Goal: Task Accomplishment & Management: Complete application form

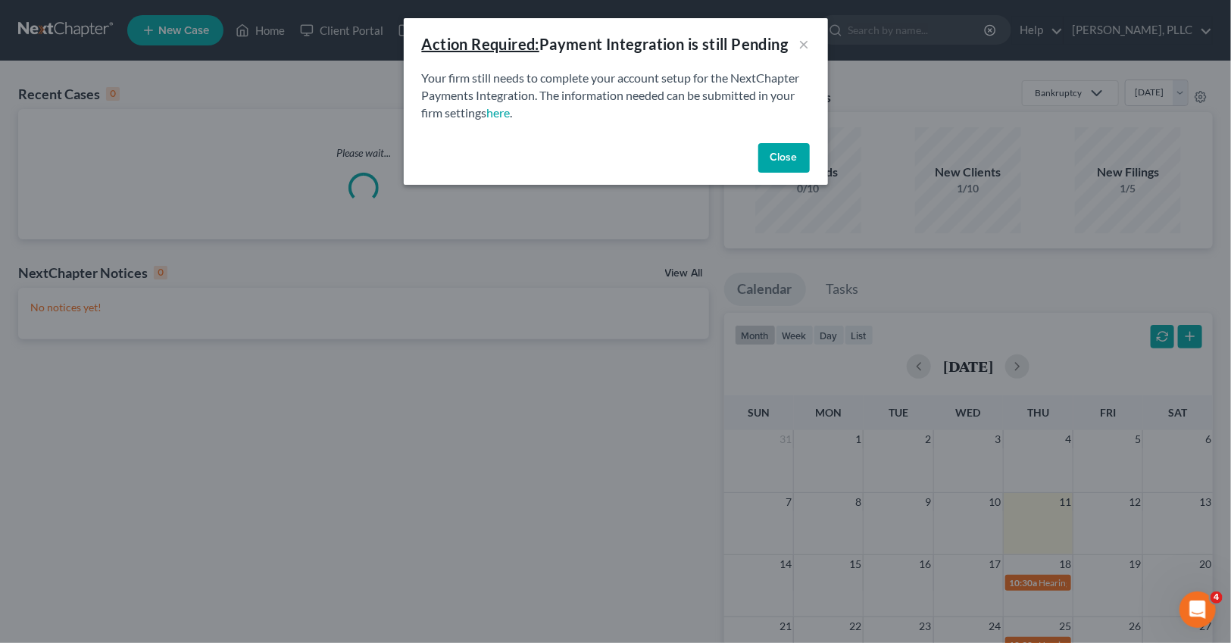
click at [767, 153] on button "Close" at bounding box center [784, 158] width 52 height 30
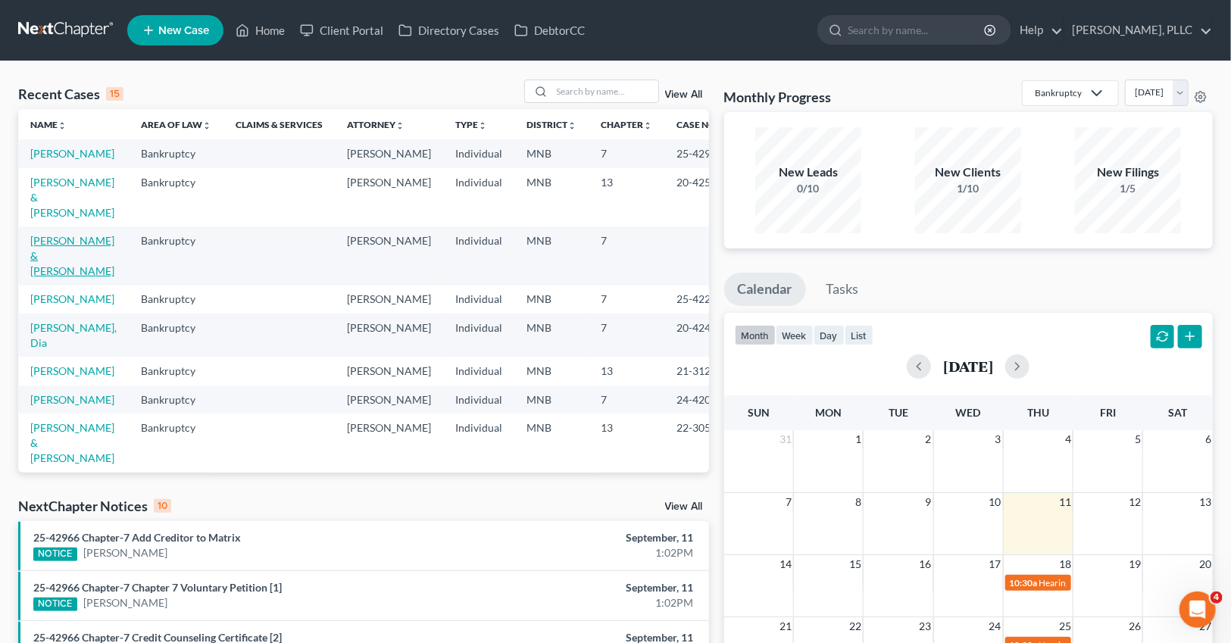
click at [52, 238] on link "[PERSON_NAME] & [PERSON_NAME]" at bounding box center [72, 255] width 84 height 43
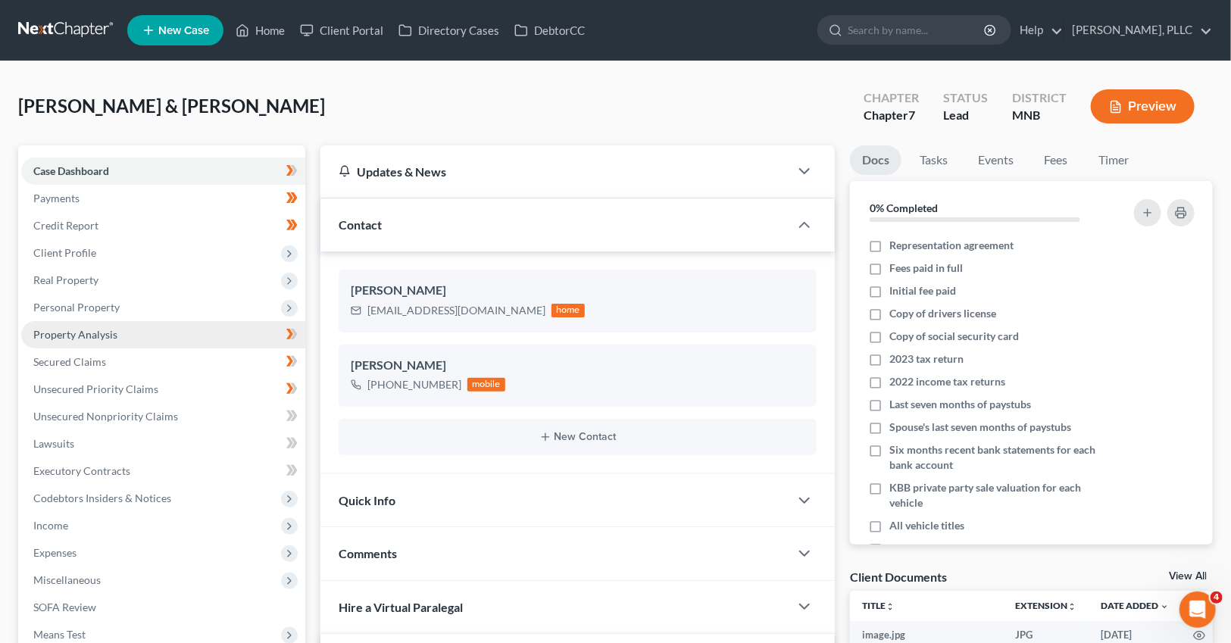
click at [97, 329] on span "Property Analysis" at bounding box center [75, 334] width 84 height 13
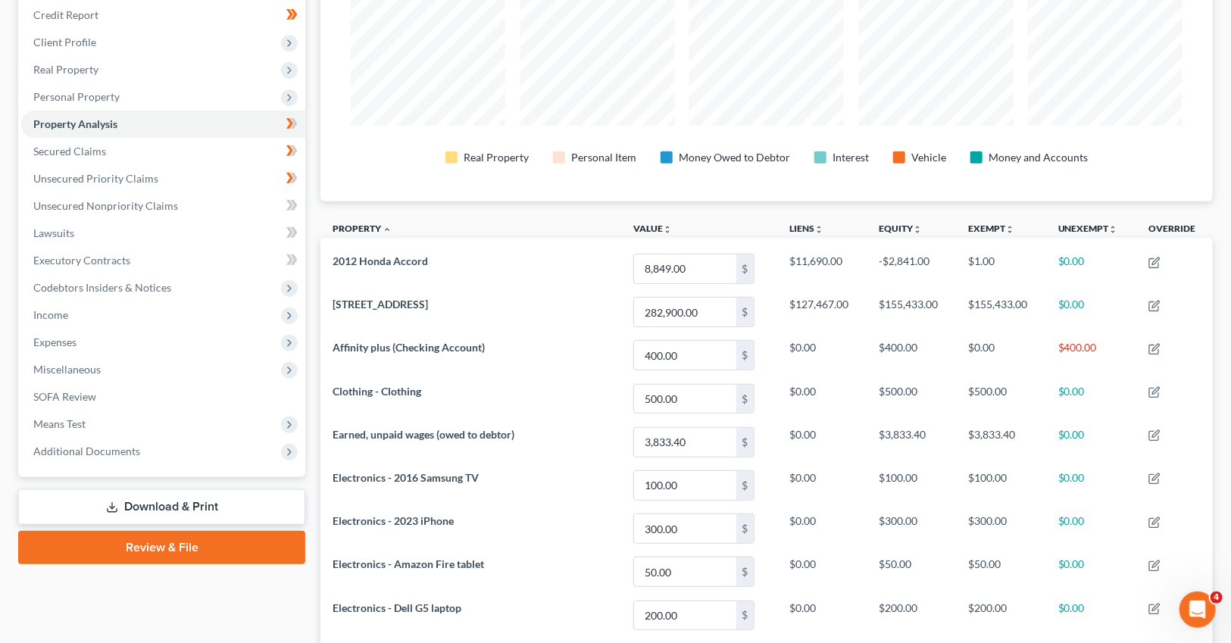
scroll to position [233, 0]
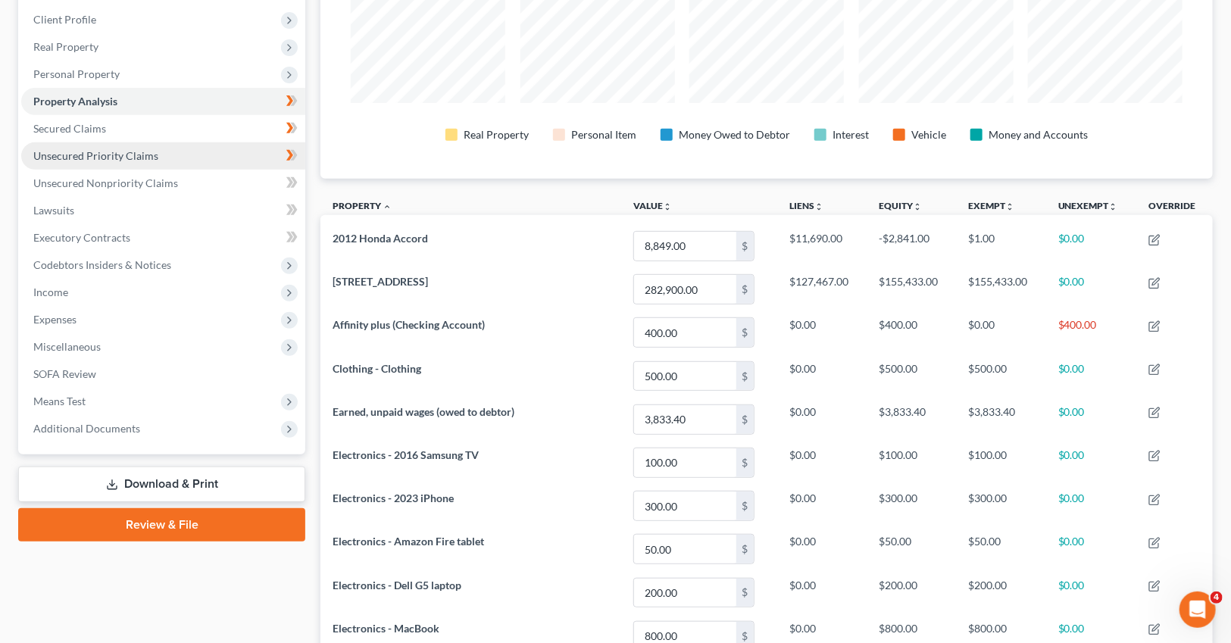
click at [101, 154] on span "Unsecured Priority Claims" at bounding box center [95, 155] width 125 height 13
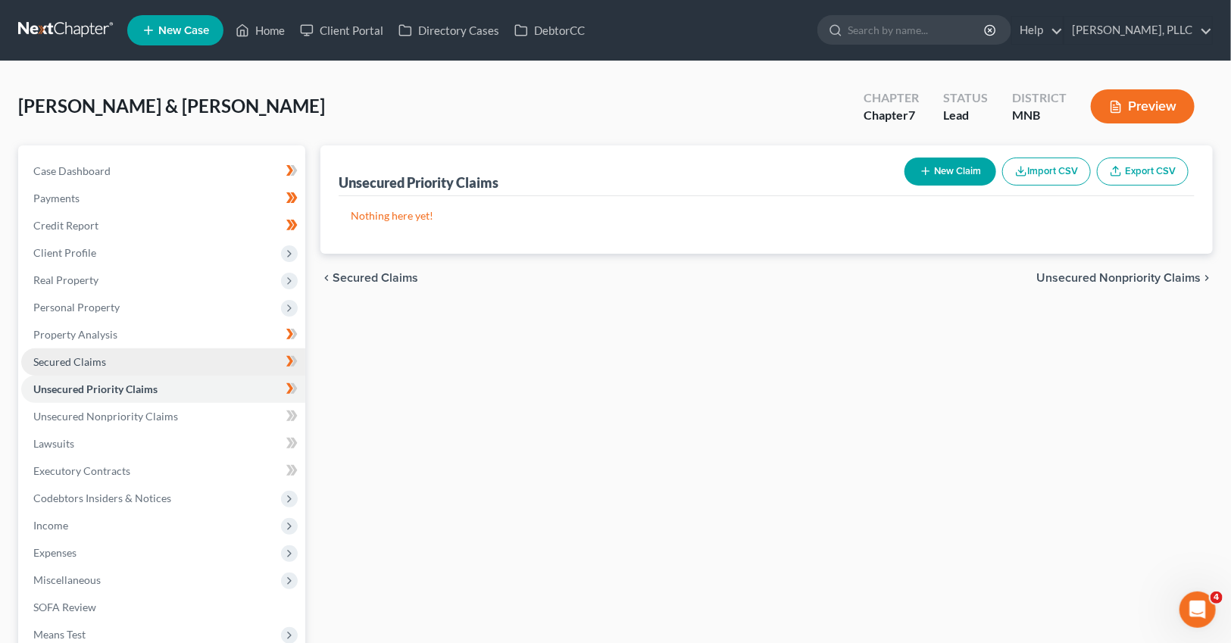
click at [95, 363] on span "Secured Claims" at bounding box center [69, 361] width 73 height 13
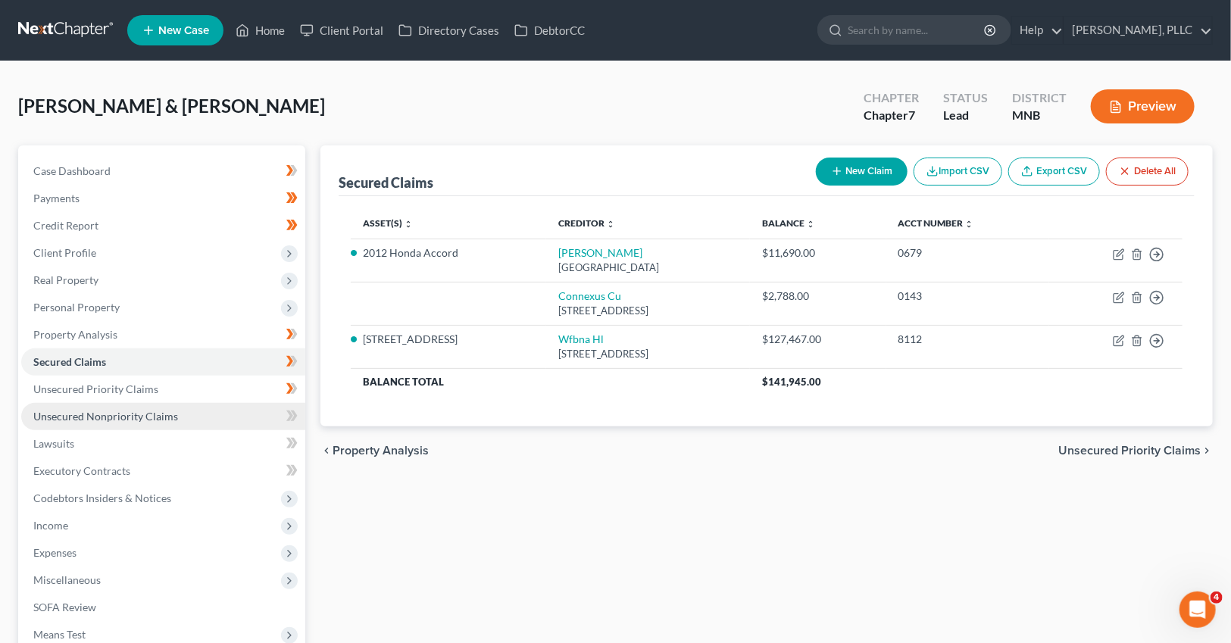
click at [95, 411] on span "Unsecured Nonpriority Claims" at bounding box center [105, 416] width 145 height 13
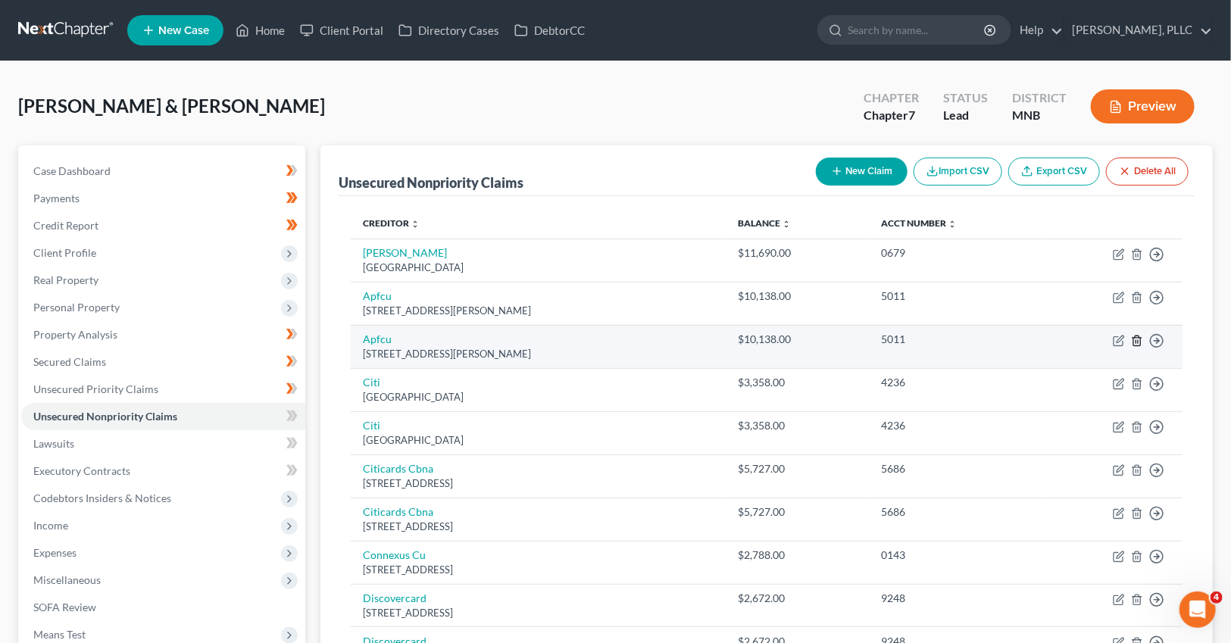
click at [1140, 342] on icon "button" at bounding box center [1136, 341] width 7 height 10
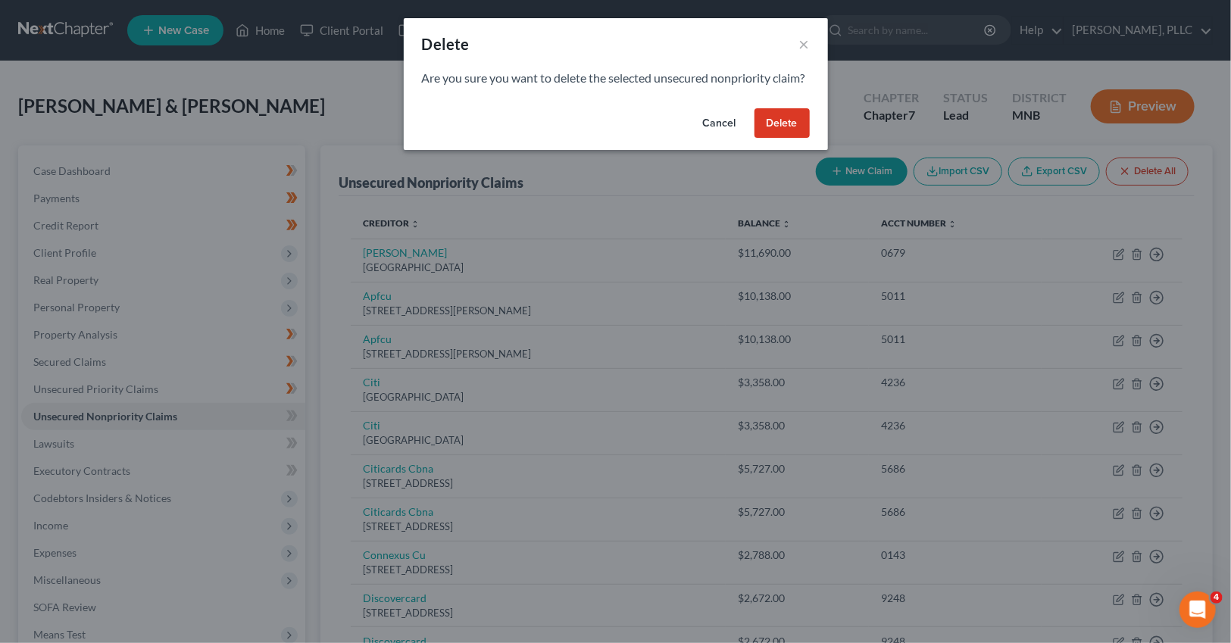
click at [732, 139] on button "Cancel" at bounding box center [720, 123] width 58 height 30
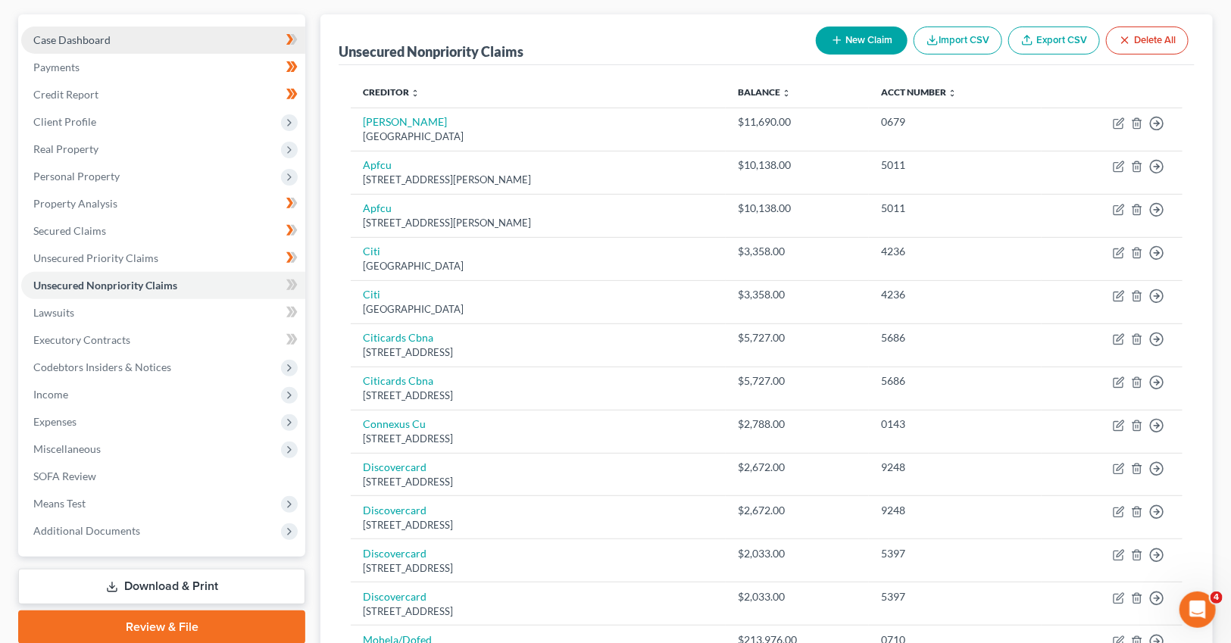
scroll to position [130, 0]
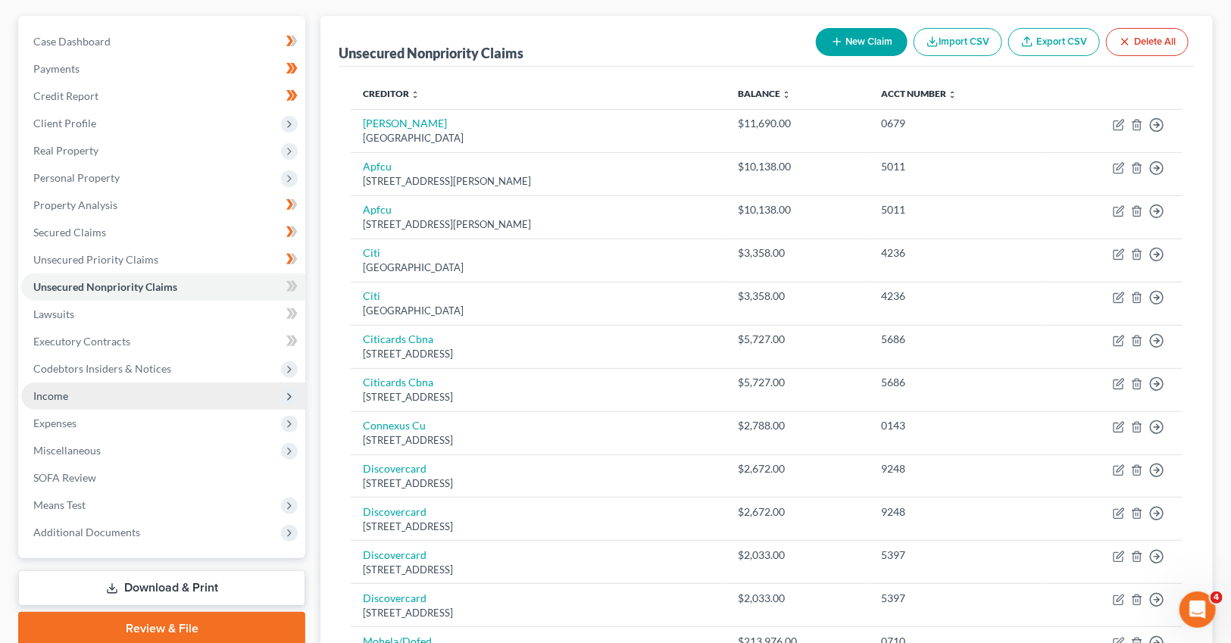
click at [174, 396] on span "Income" at bounding box center [163, 396] width 284 height 27
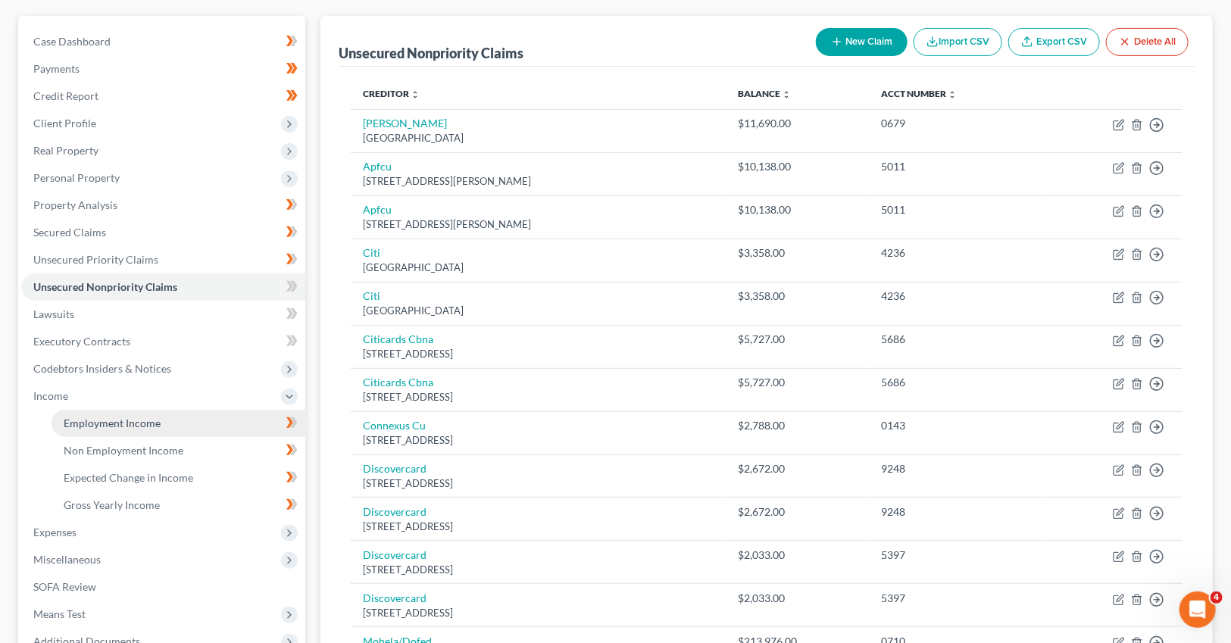
click at [161, 424] on link "Employment Income" at bounding box center [179, 423] width 254 height 27
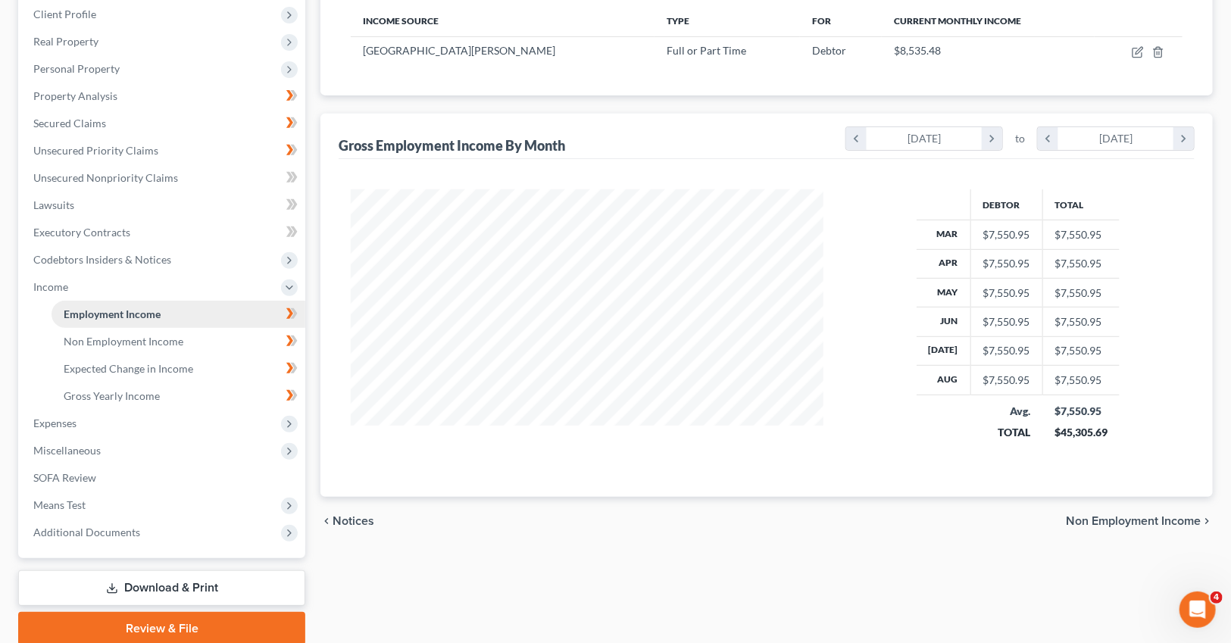
scroll to position [242, 0]
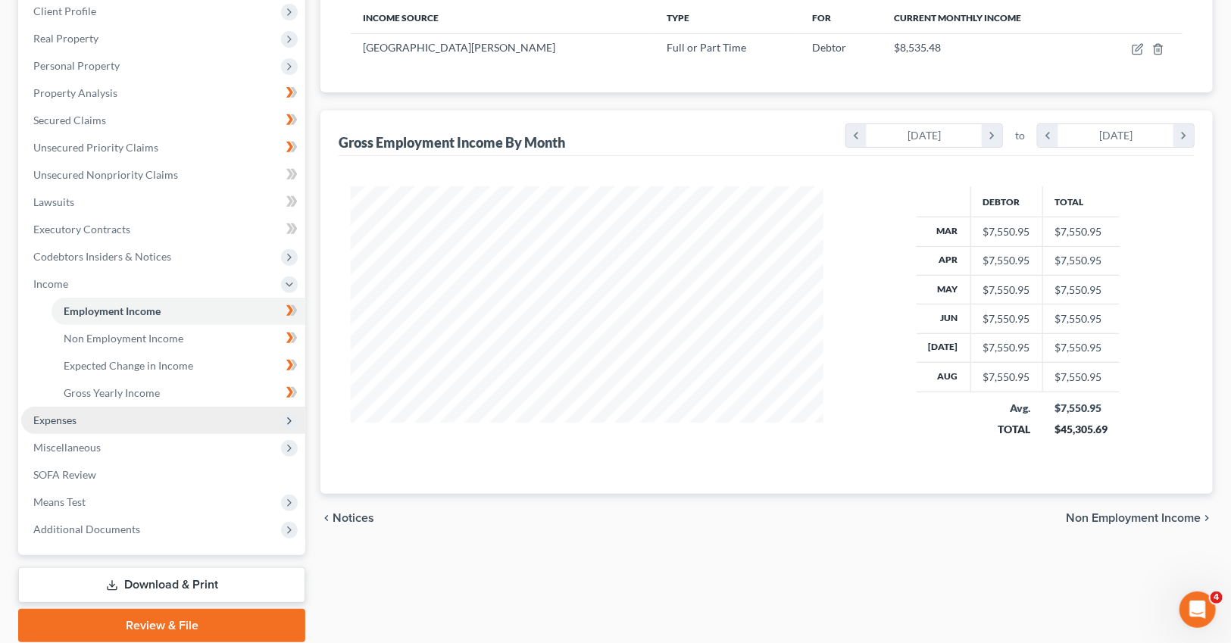
click at [126, 421] on span "Expenses" at bounding box center [163, 420] width 284 height 27
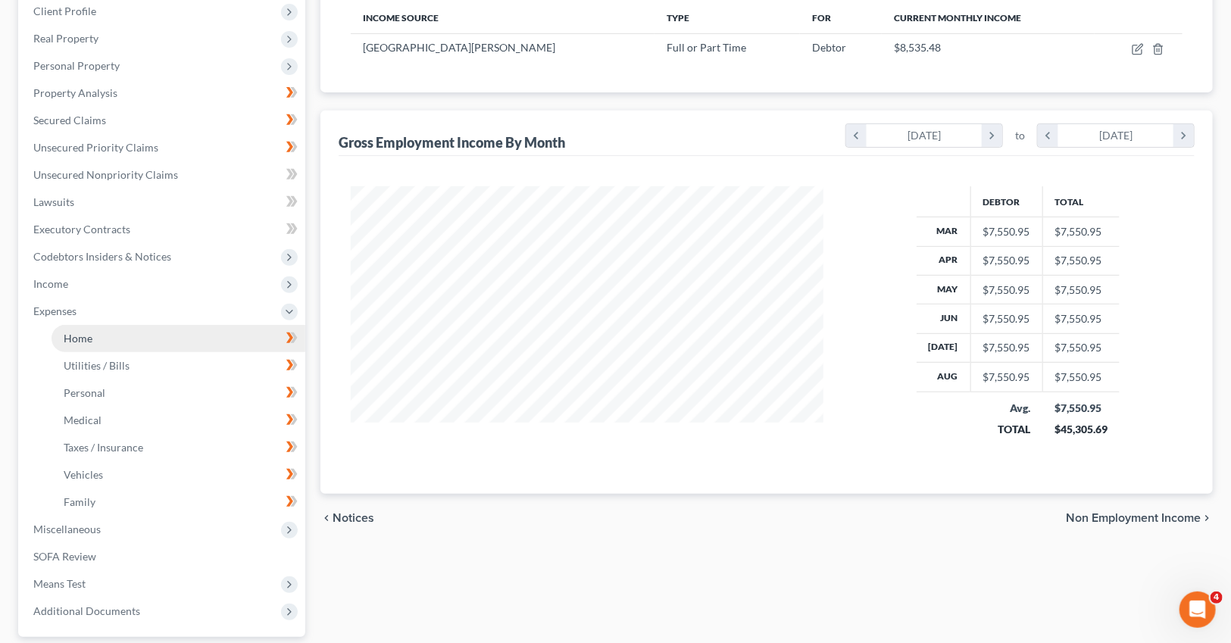
click at [105, 340] on link "Home" at bounding box center [179, 338] width 254 height 27
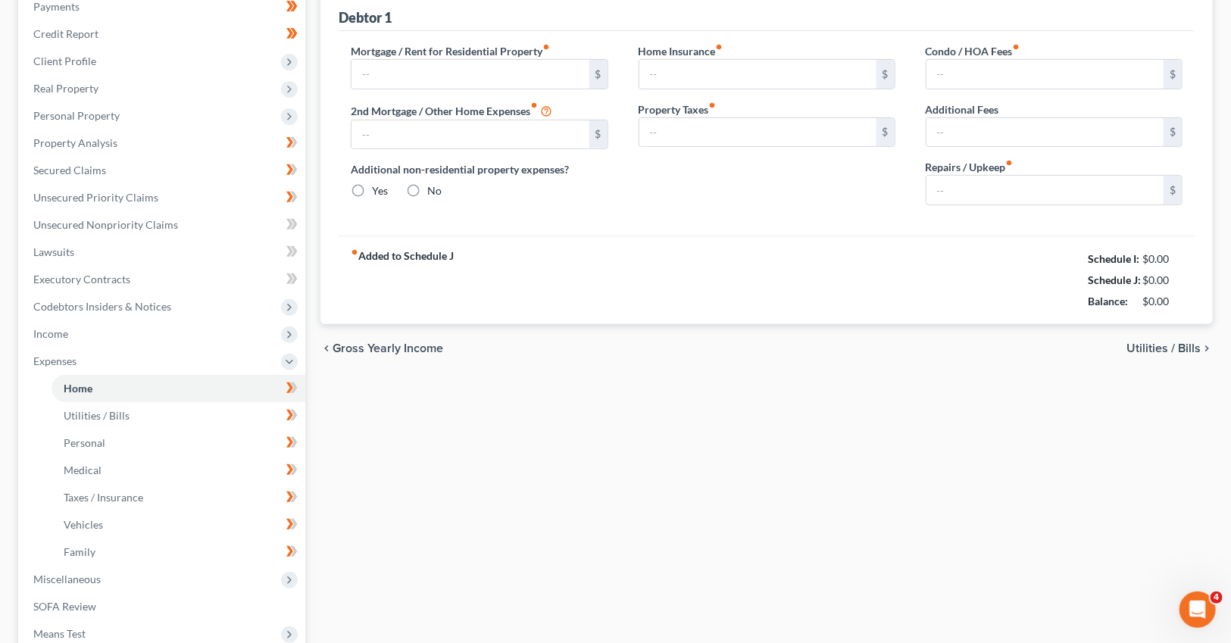
type input "1,470.00"
type input "0.00"
radio input "true"
type input "0.00"
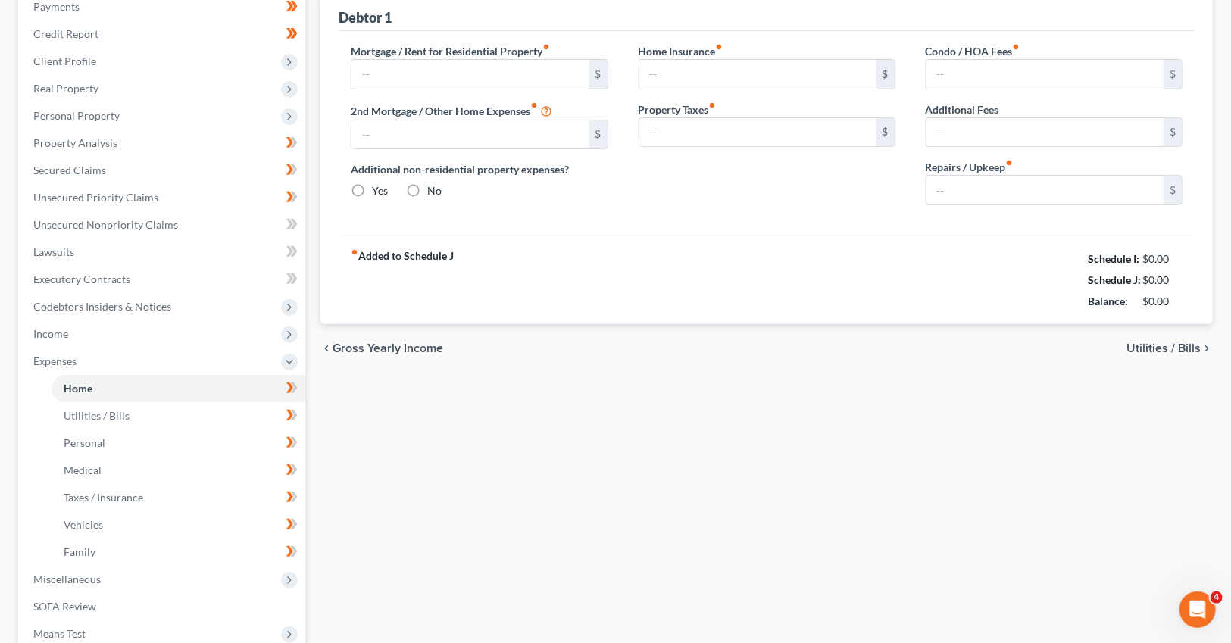
type input "0.00"
type input "100.00"
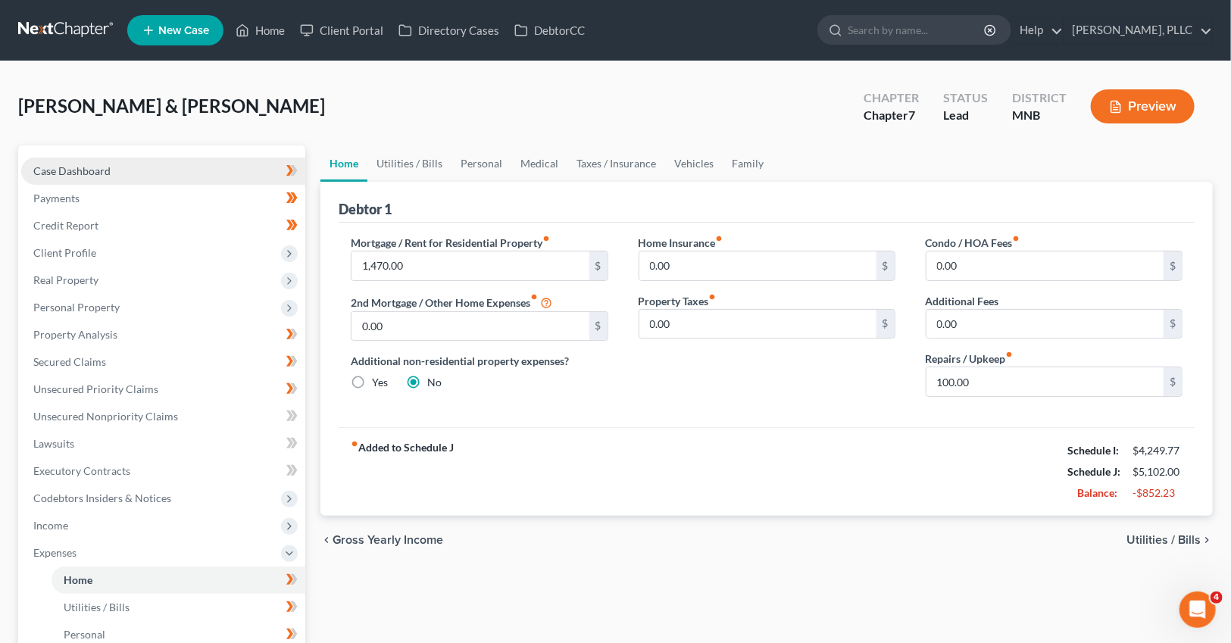
click at [96, 176] on link "Case Dashboard" at bounding box center [163, 171] width 284 height 27
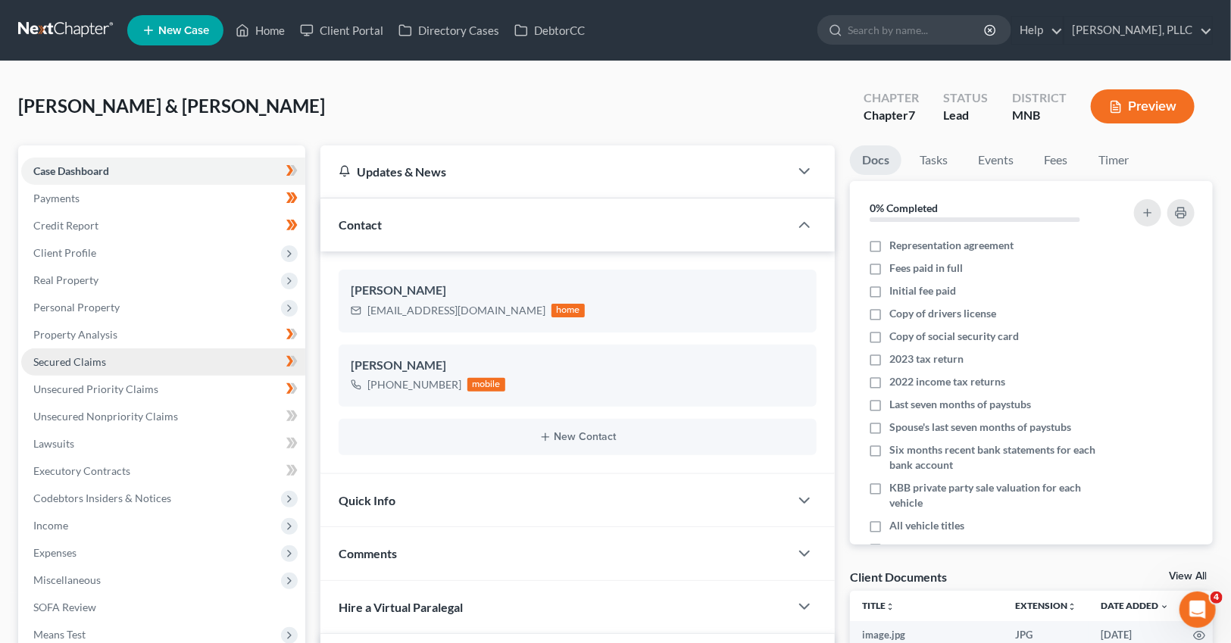
click at [104, 368] on link "Secured Claims" at bounding box center [163, 362] width 284 height 27
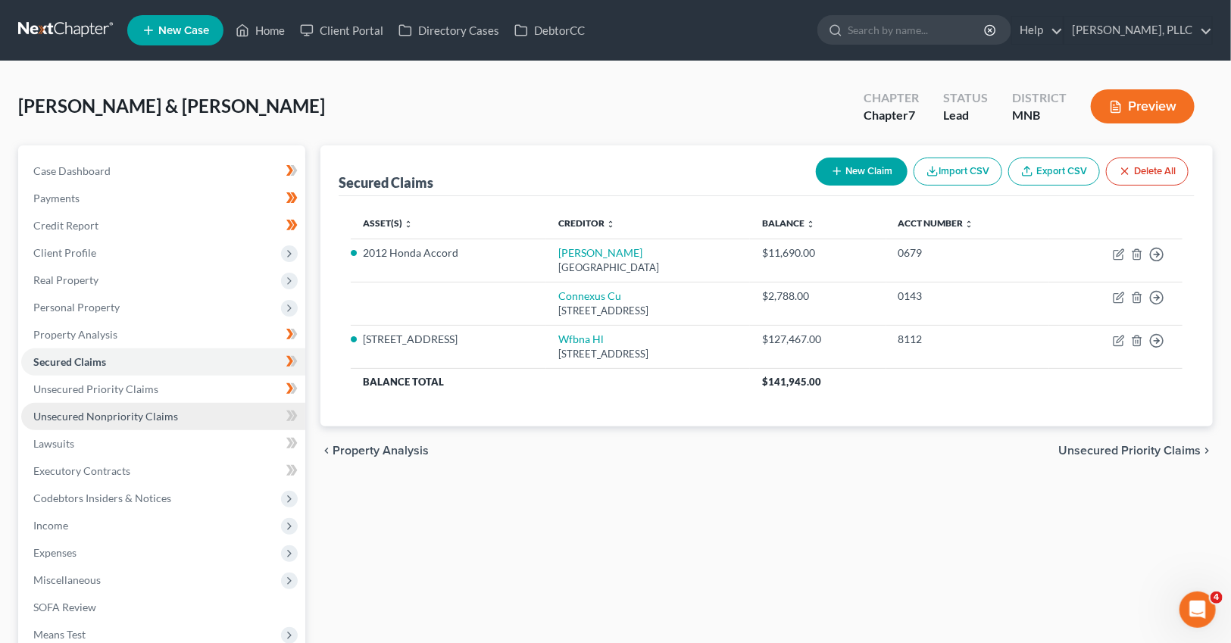
click at [159, 411] on span "Unsecured Nonpriority Claims" at bounding box center [105, 416] width 145 height 13
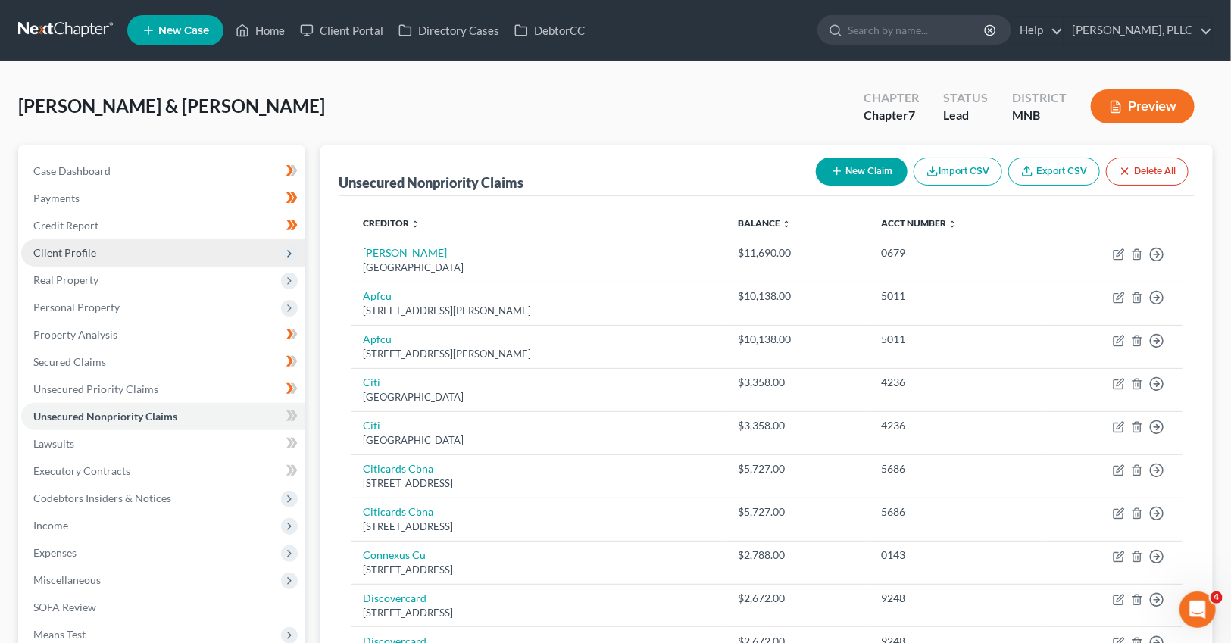
click at [80, 250] on span "Client Profile" at bounding box center [64, 252] width 63 height 13
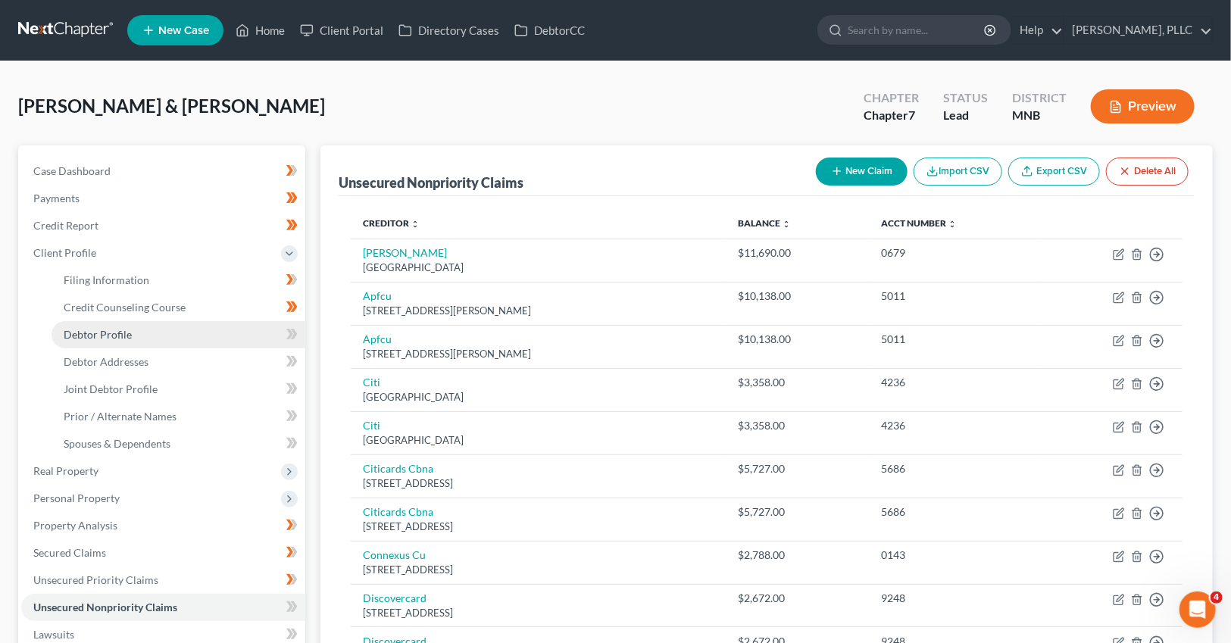
click at [108, 338] on span "Debtor Profile" at bounding box center [98, 334] width 68 height 13
select select "1"
select select "3"
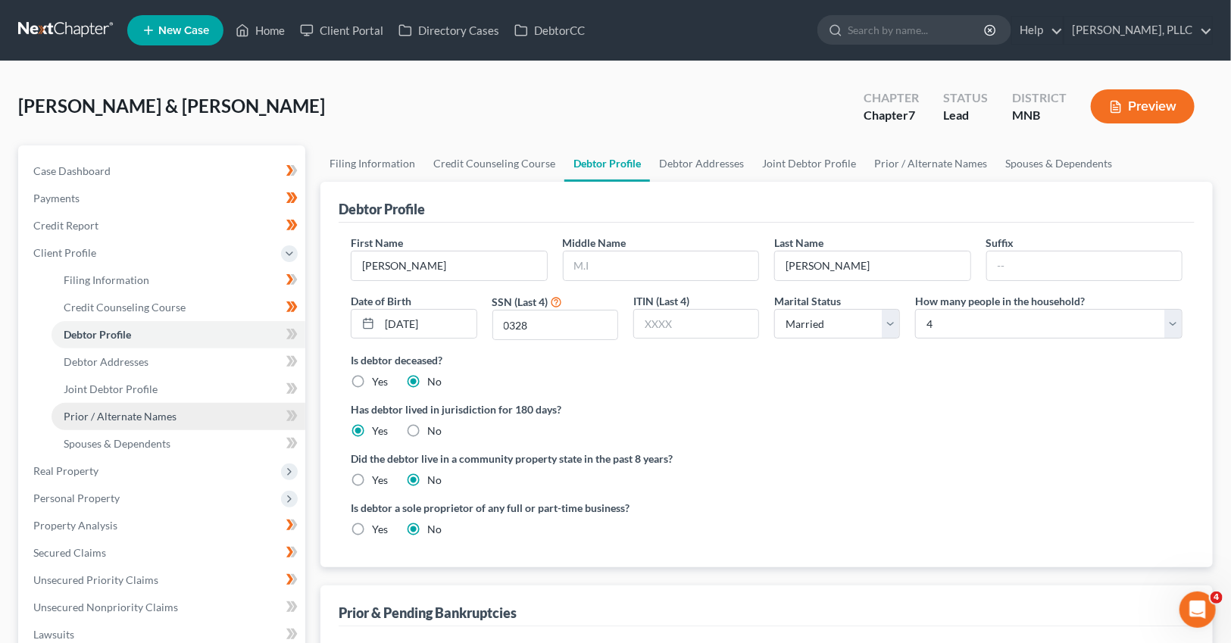
click at [148, 417] on span "Prior / Alternate Names" at bounding box center [120, 416] width 113 height 13
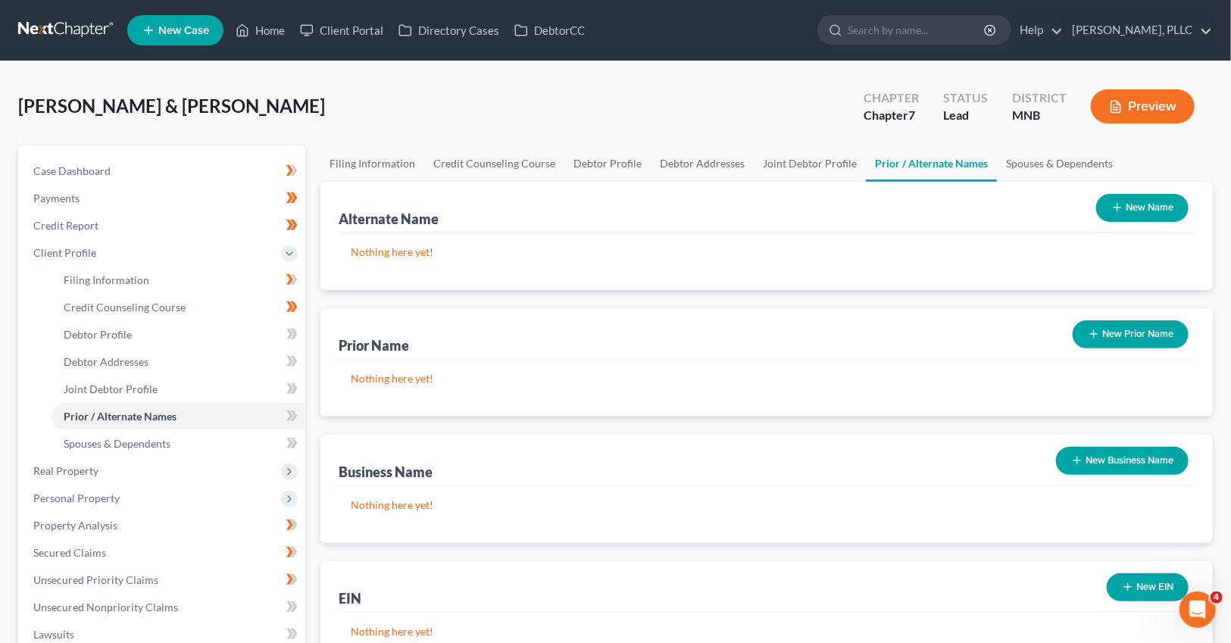
click at [1125, 334] on button "New Prior Name" at bounding box center [1131, 334] width 116 height 28
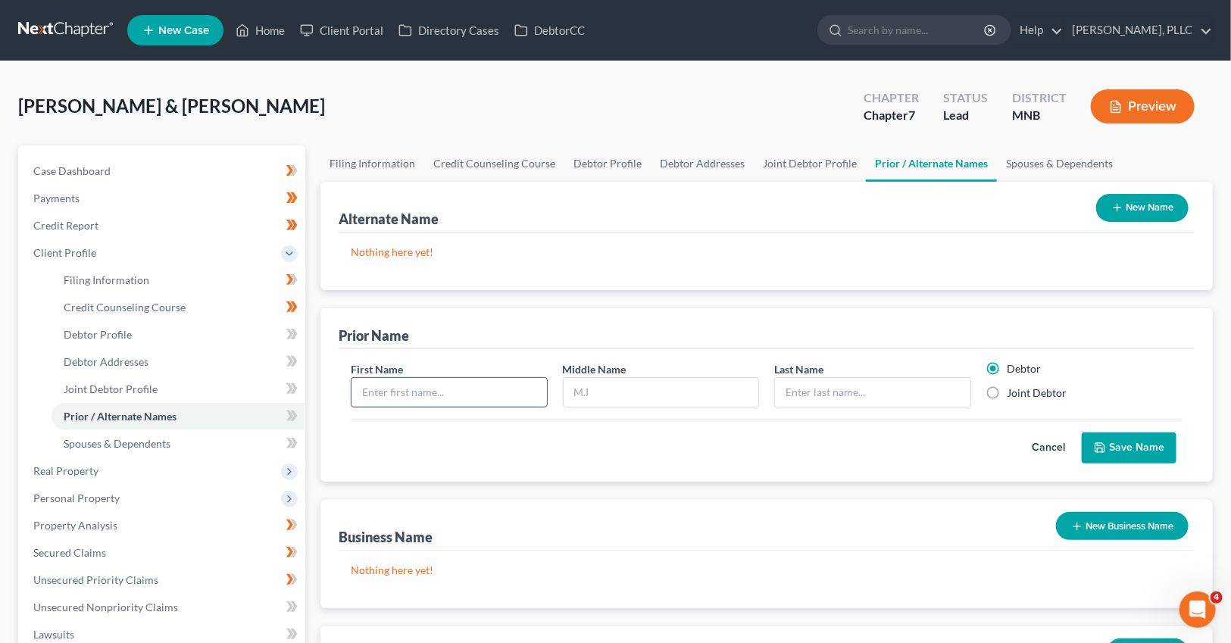
click at [498, 399] on input "text" at bounding box center [449, 392] width 195 height 29
type input "[PERSON_NAME]"
type input "Burns Sotebier"
click at [1130, 445] on button "Save Name" at bounding box center [1129, 449] width 95 height 32
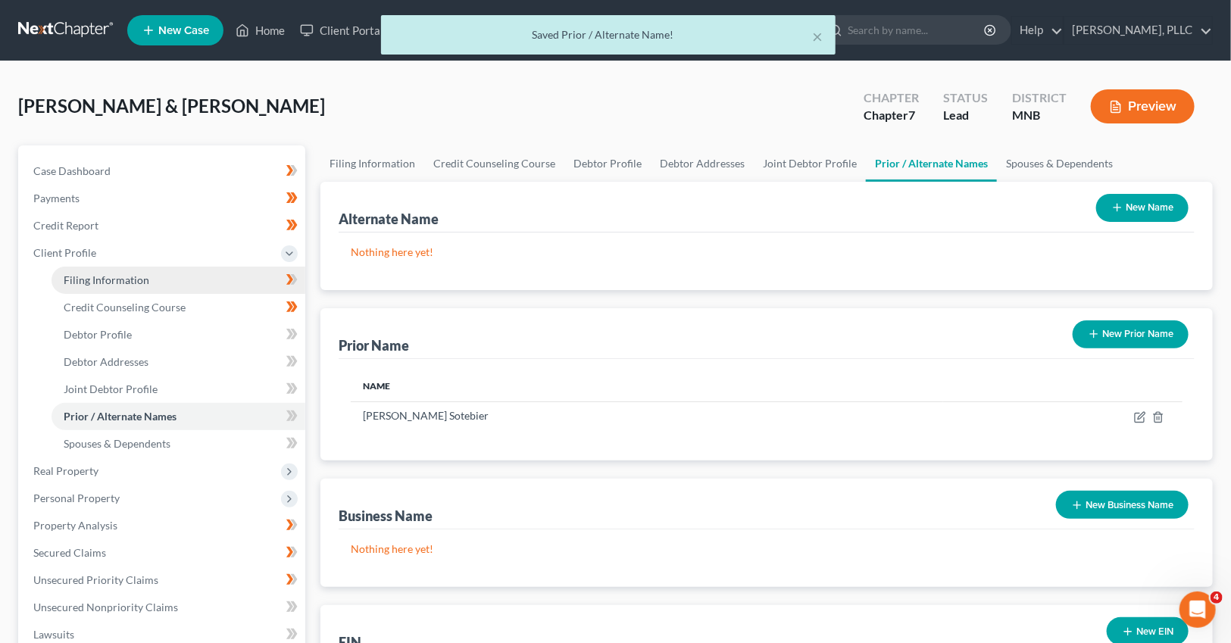
click at [114, 281] on span "Filing Information" at bounding box center [107, 279] width 86 height 13
select select "1"
select select "0"
select select "24"
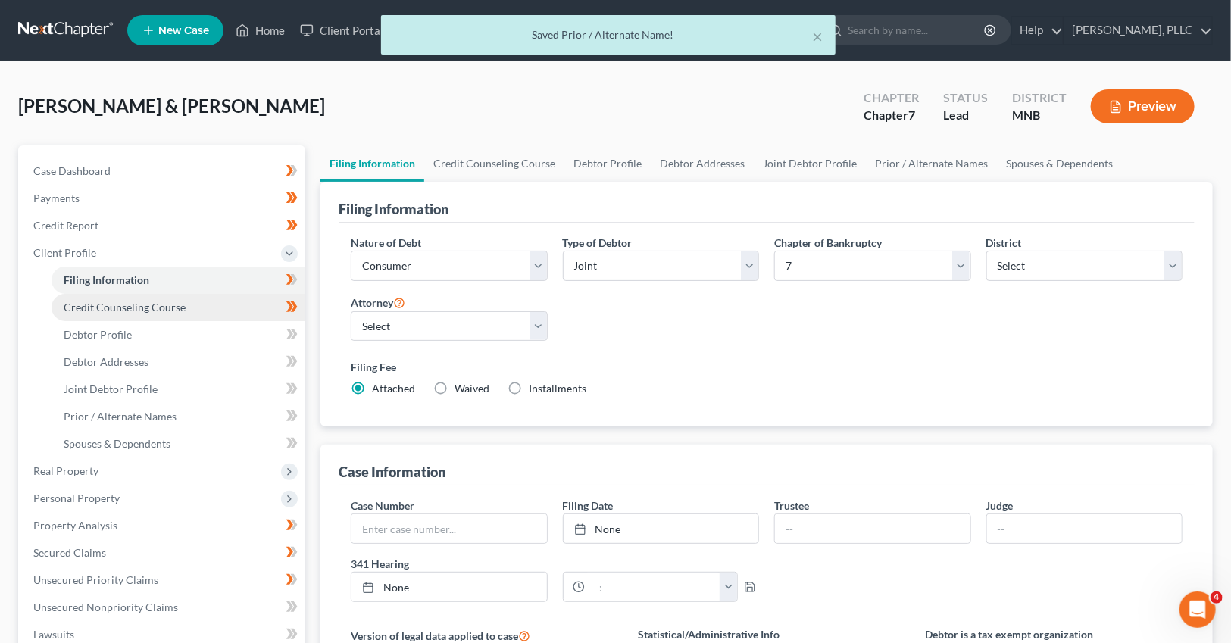
click at [135, 306] on span "Credit Counseling Course" at bounding box center [125, 307] width 122 height 13
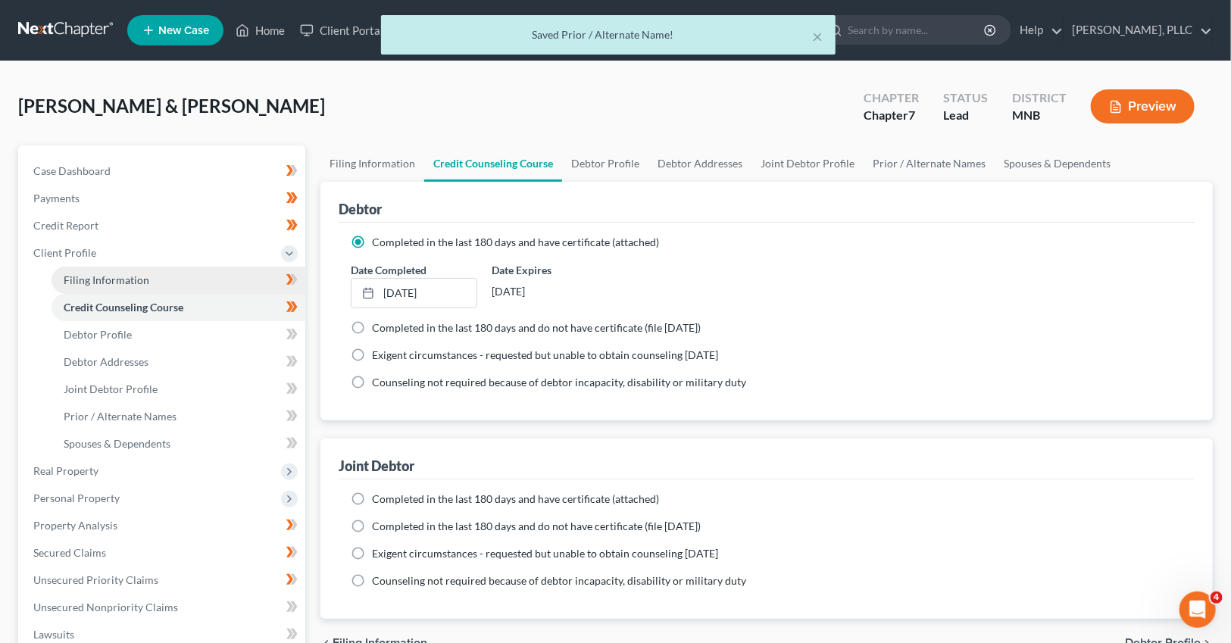
click at [128, 292] on link "Filing Information" at bounding box center [179, 280] width 254 height 27
select select "1"
select select "0"
select select "42"
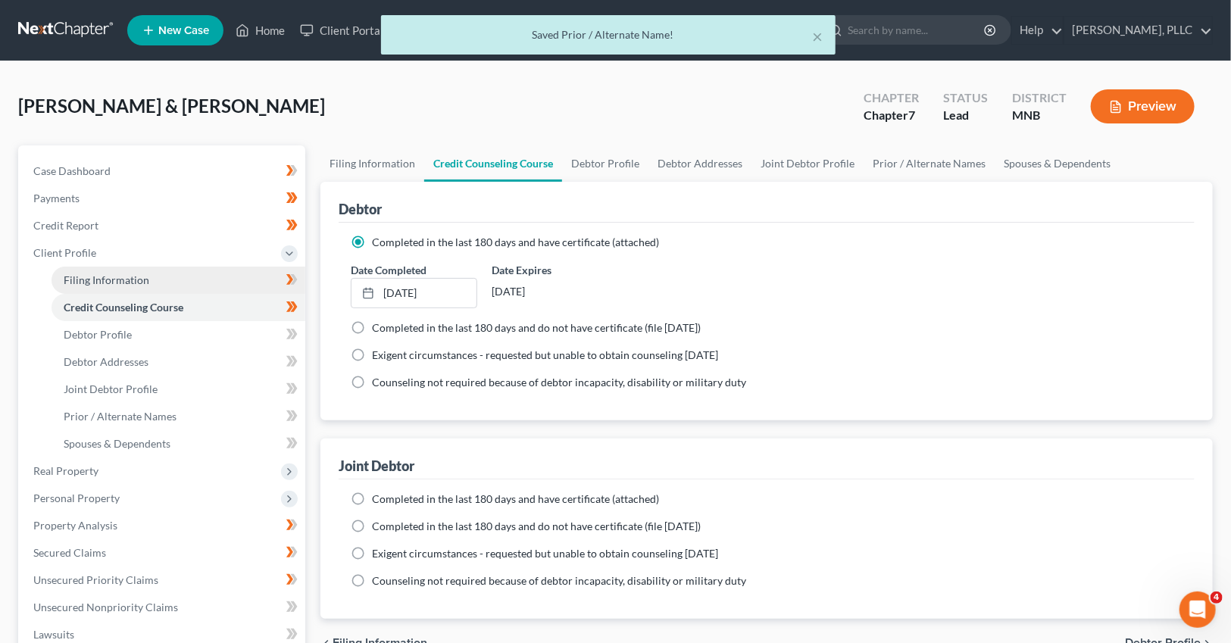
select select "1"
select select "24"
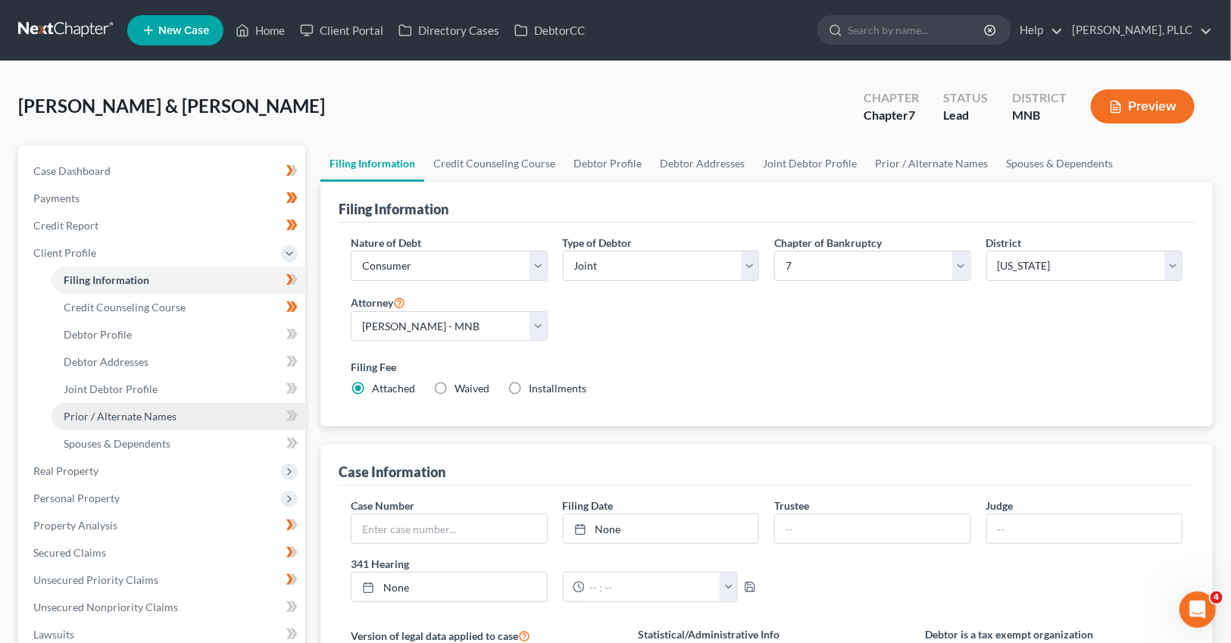
click at [108, 406] on link "Prior / Alternate Names" at bounding box center [179, 416] width 254 height 27
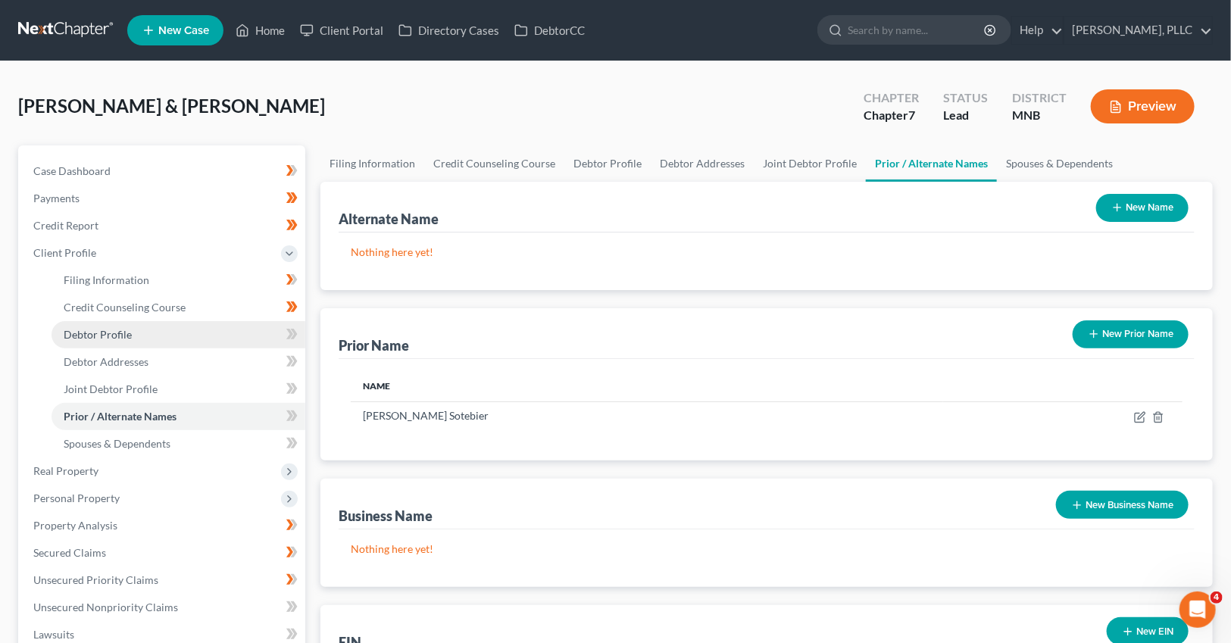
click at [117, 328] on span "Debtor Profile" at bounding box center [98, 334] width 68 height 13
select select "1"
select select "3"
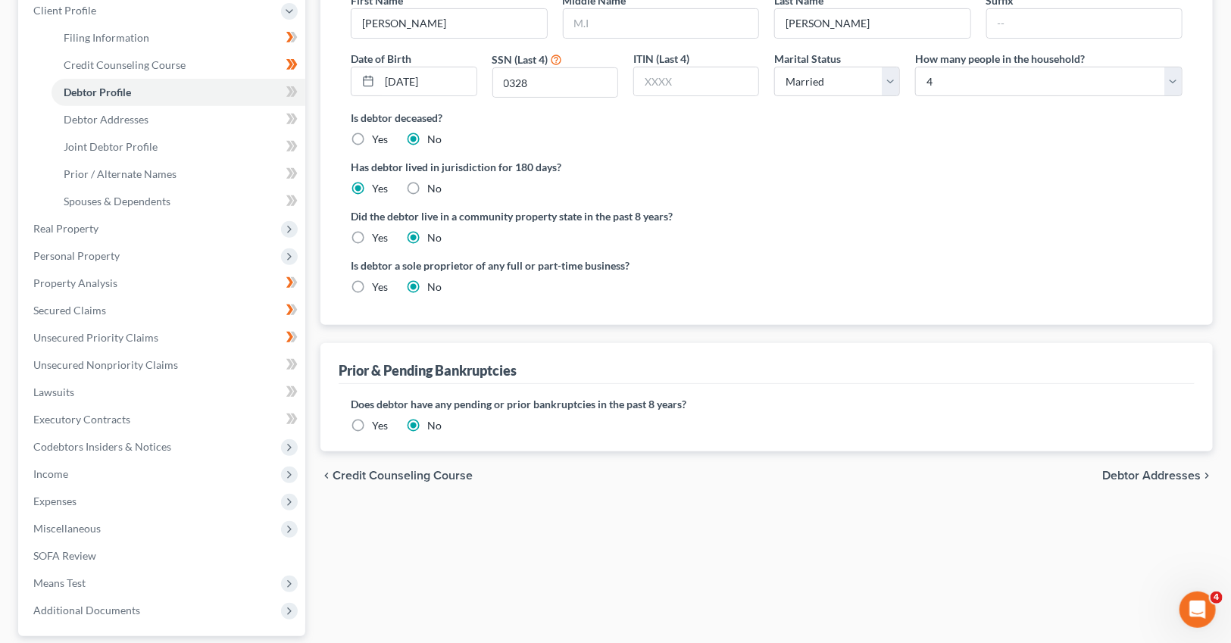
scroll to position [379, 0]
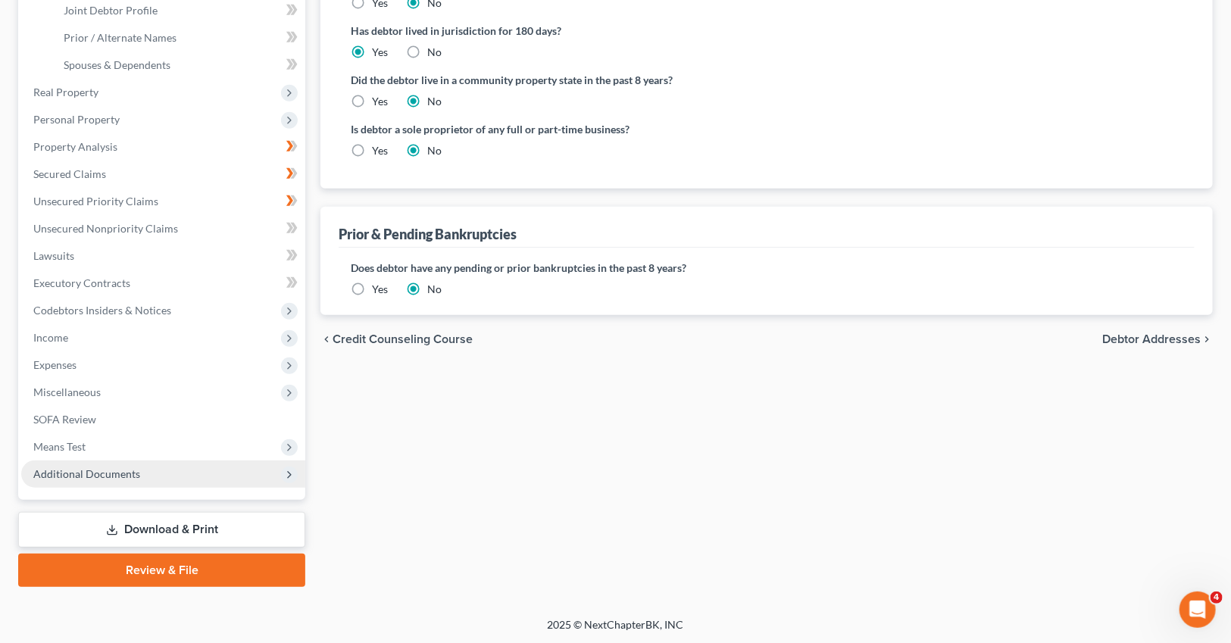
click at [102, 480] on span "Additional Documents" at bounding box center [163, 474] width 284 height 27
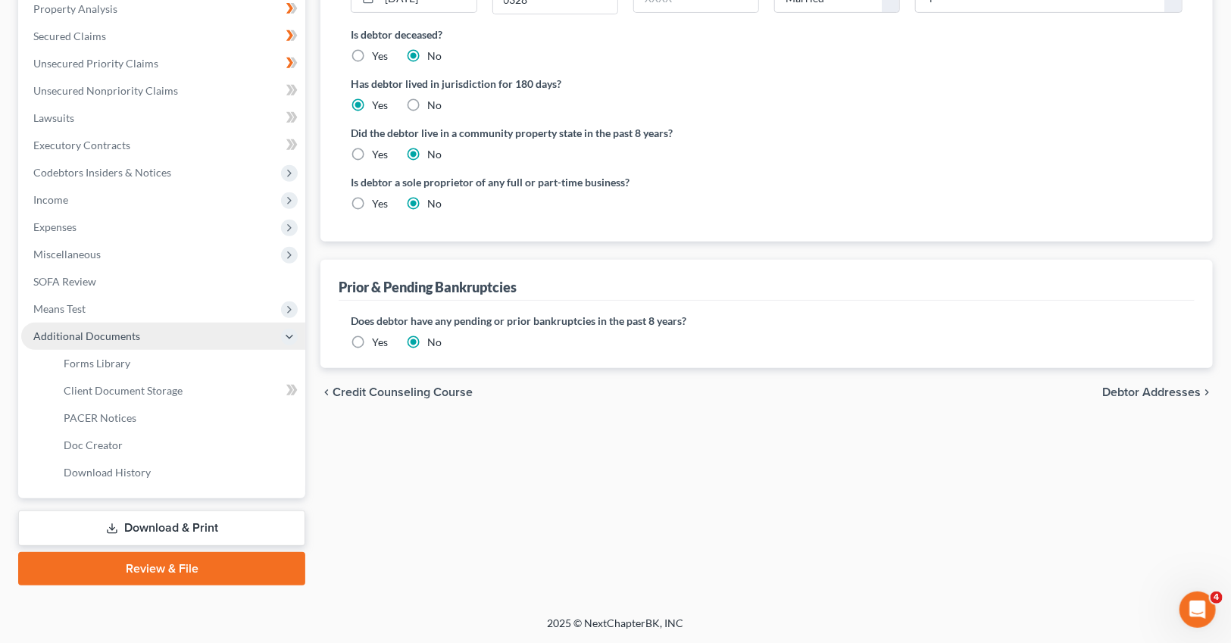
scroll to position [324, 0]
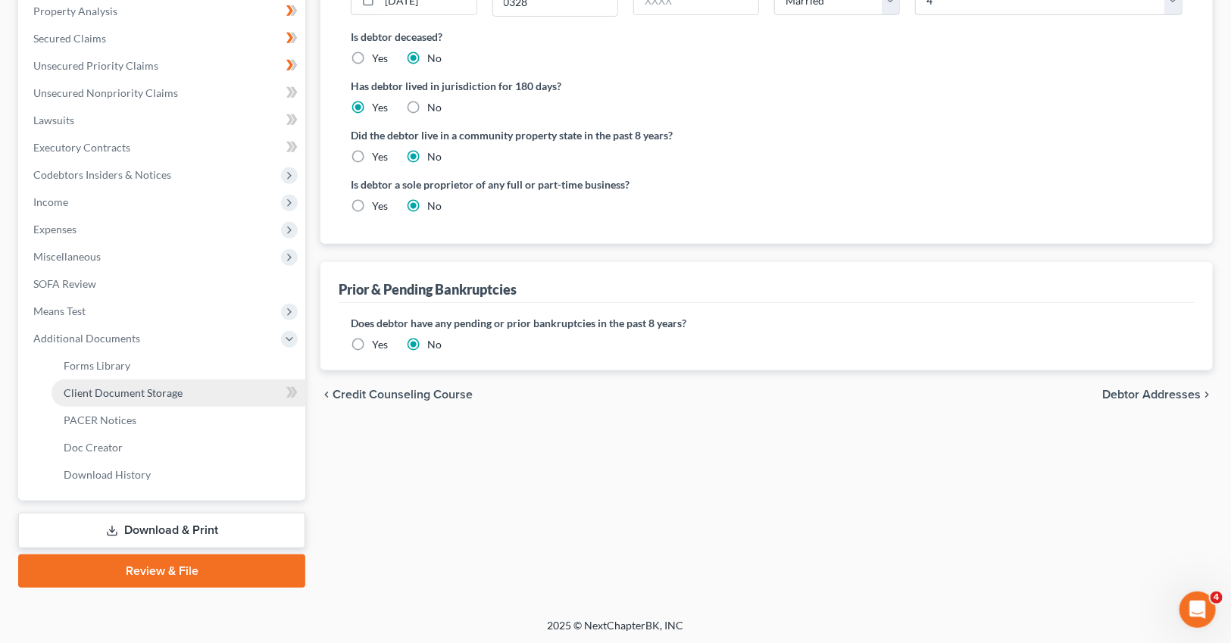
click at [146, 395] on span "Client Document Storage" at bounding box center [123, 392] width 119 height 13
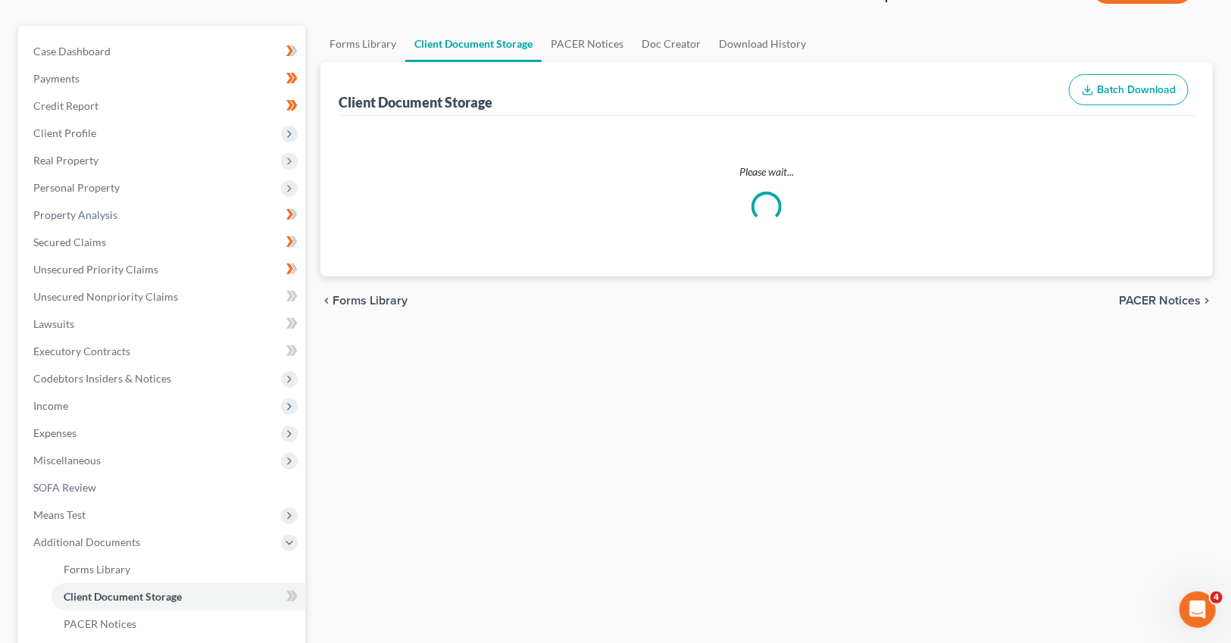
scroll to position [18, 0]
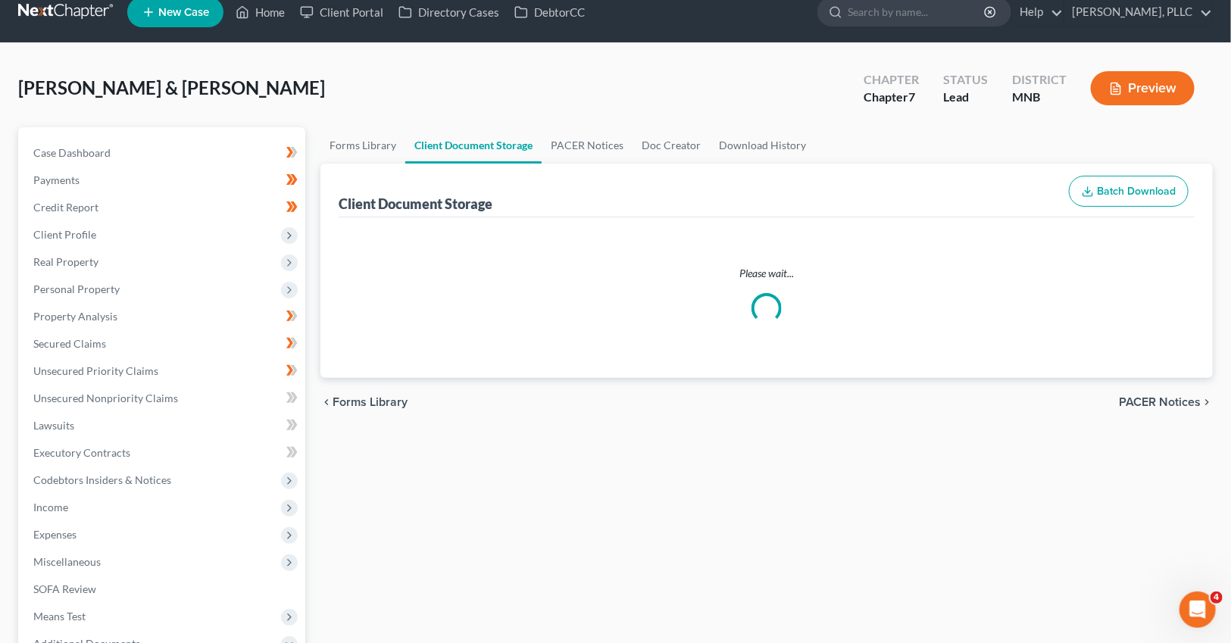
select select "1"
select select "2"
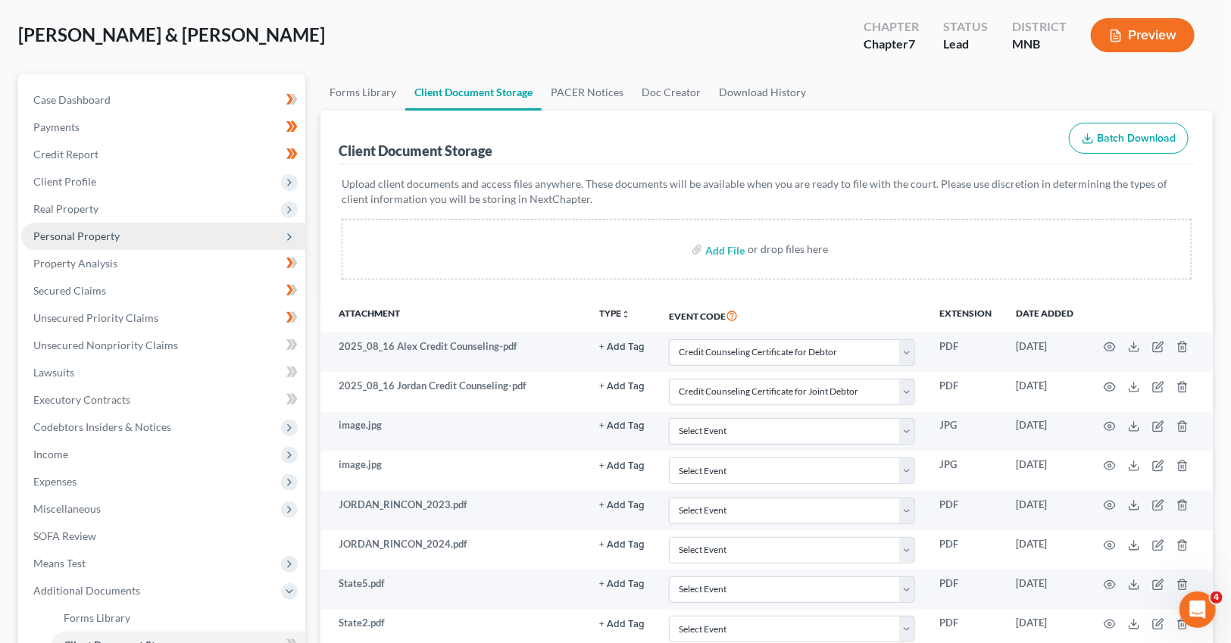
scroll to position [0, 0]
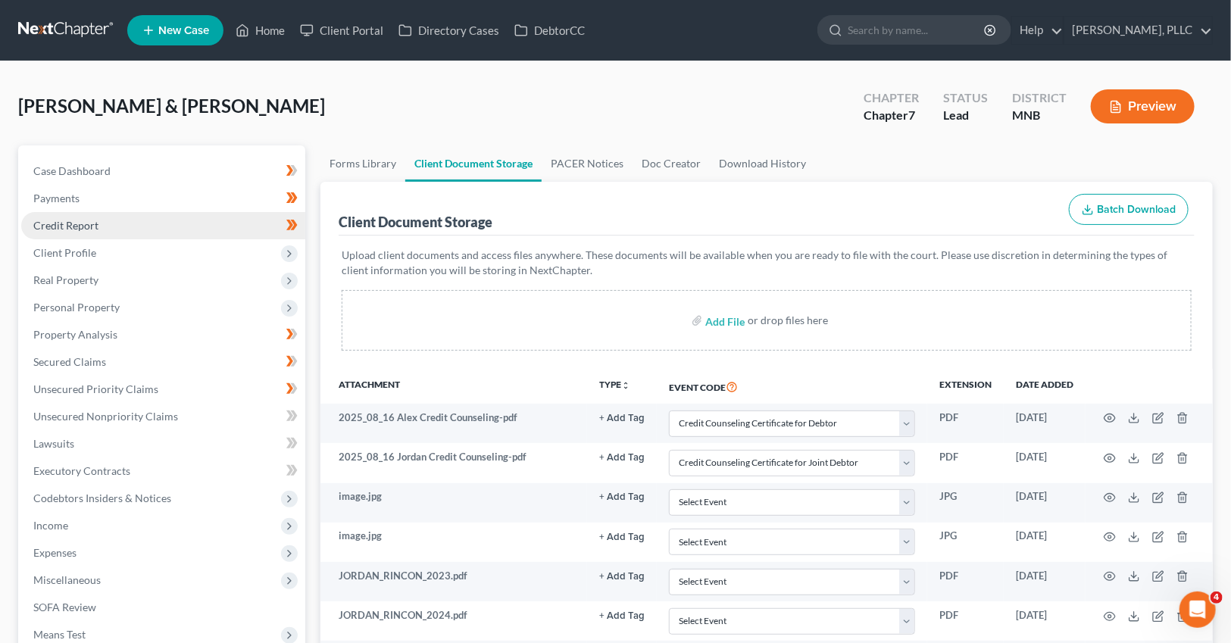
click at [80, 219] on span "Credit Report" at bounding box center [65, 225] width 65 height 13
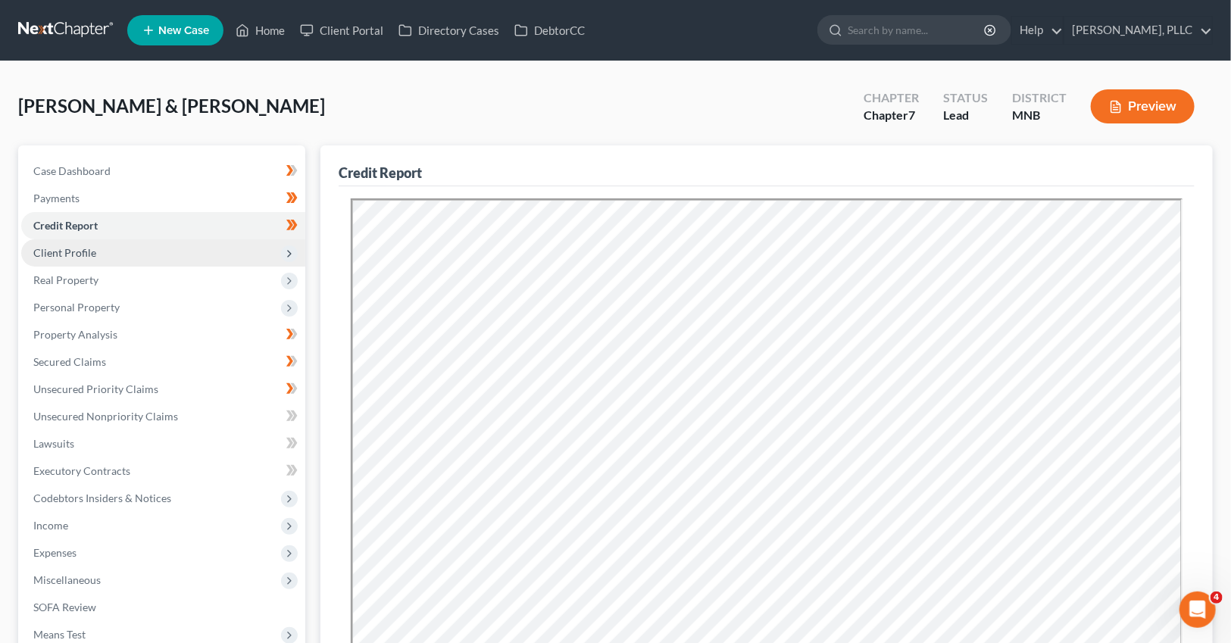
click at [86, 248] on span "Client Profile" at bounding box center [64, 252] width 63 height 13
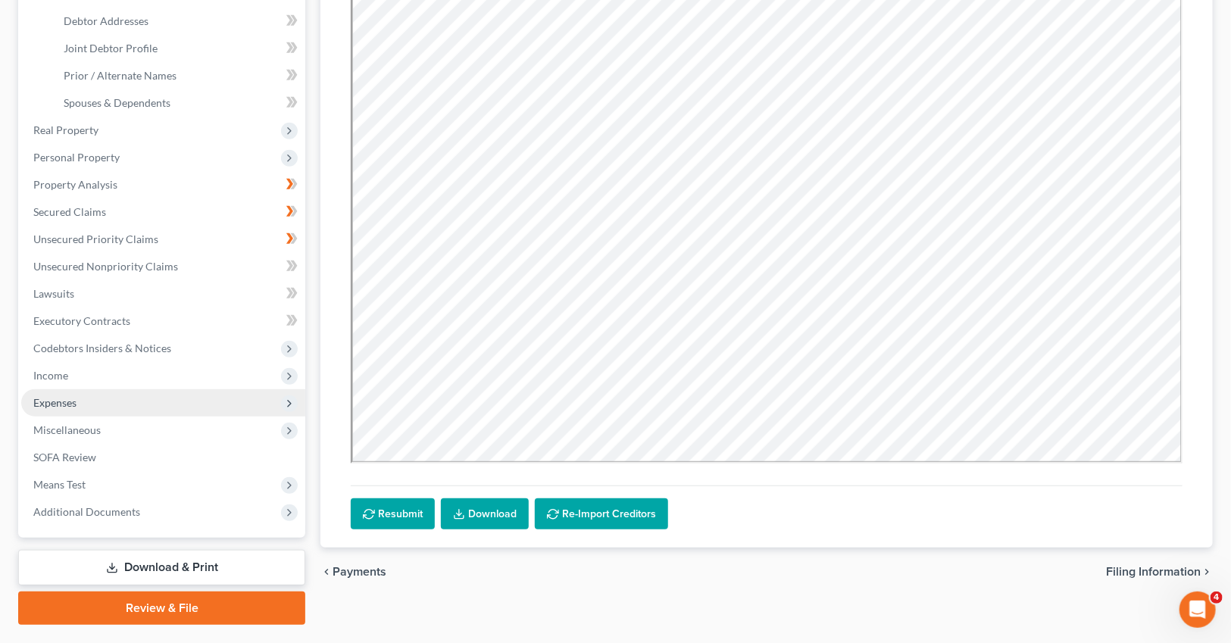
scroll to position [379, 0]
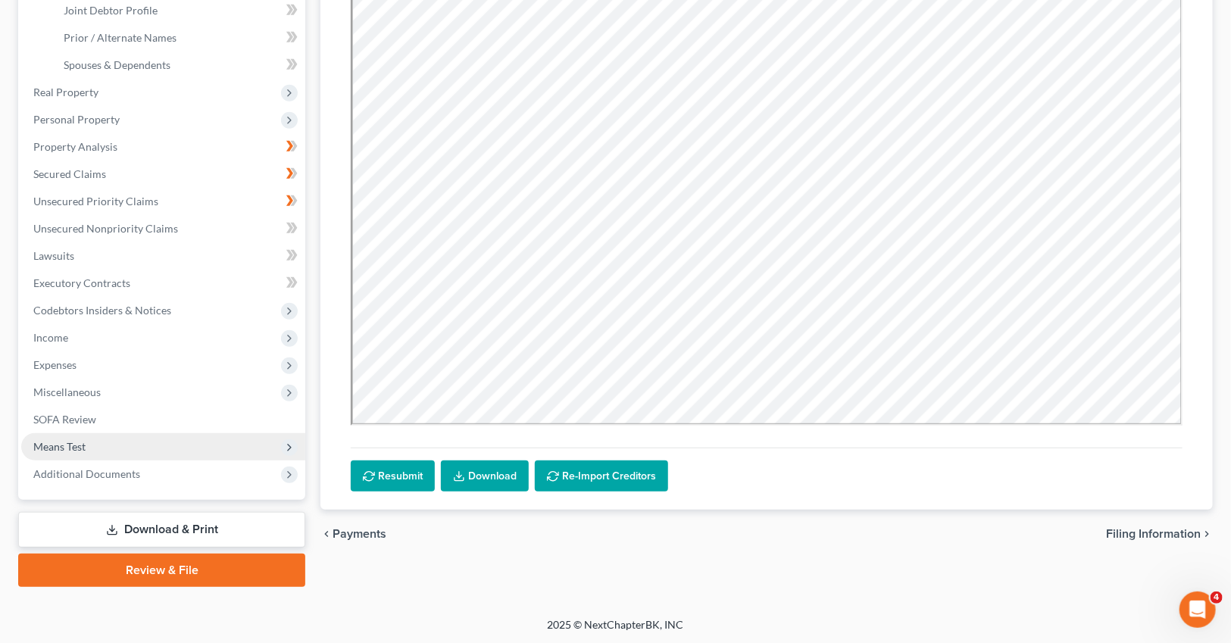
click at [89, 445] on span "Means Test" at bounding box center [163, 446] width 284 height 27
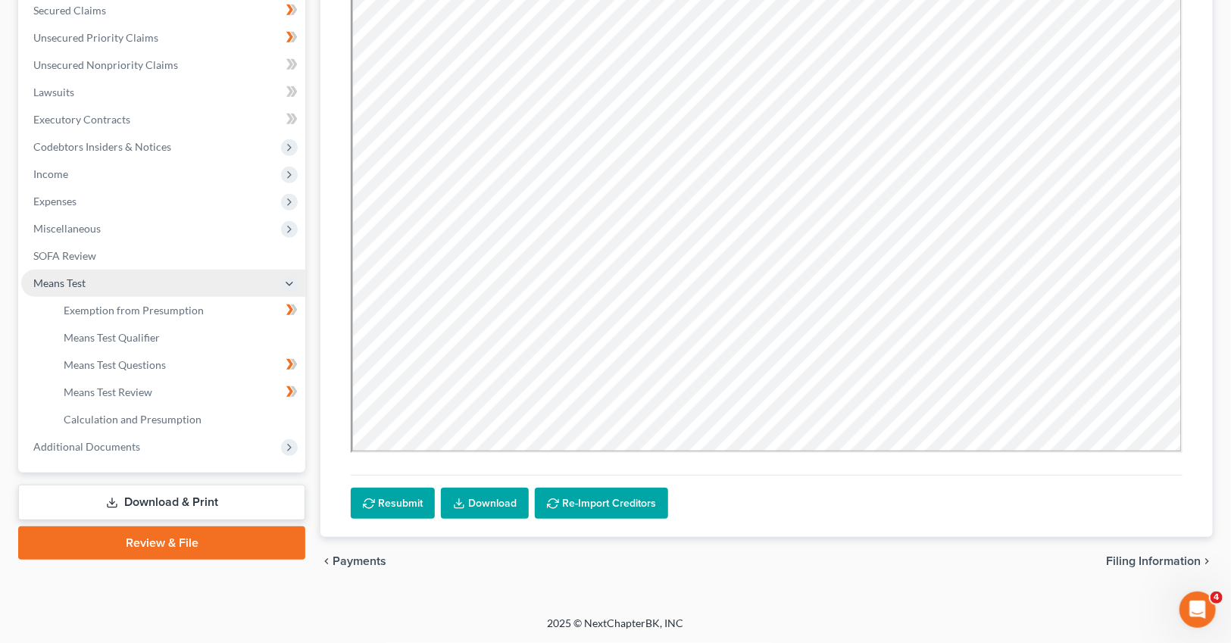
scroll to position [324, 0]
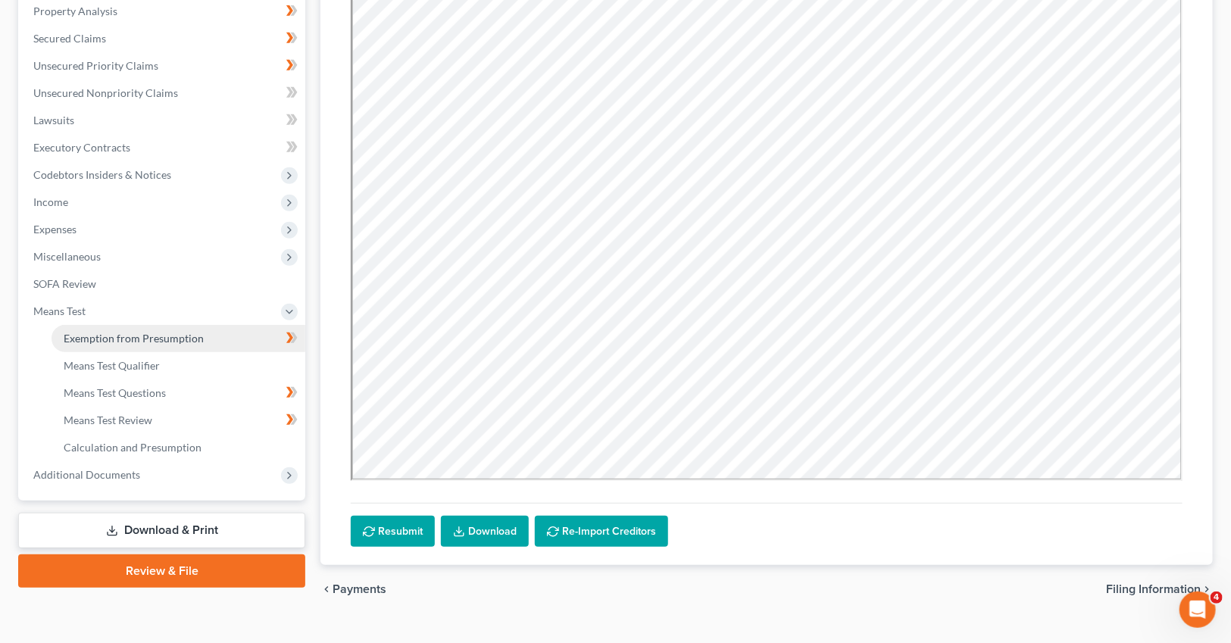
click at [155, 337] on span "Exemption from Presumption" at bounding box center [134, 338] width 140 height 13
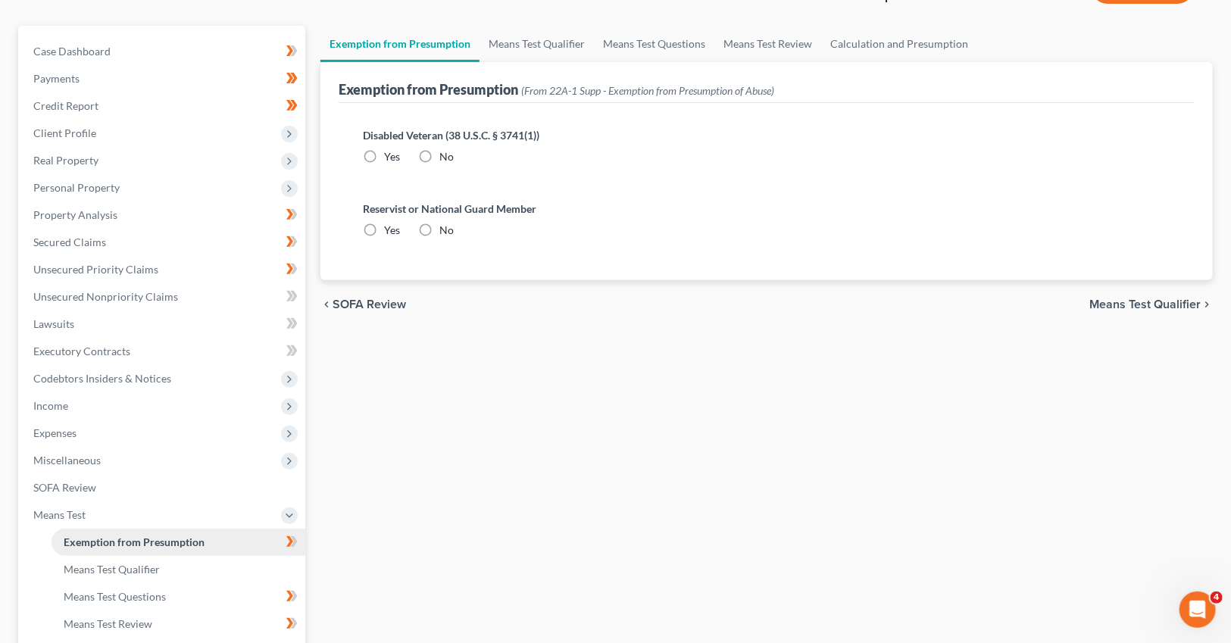
radio input "true"
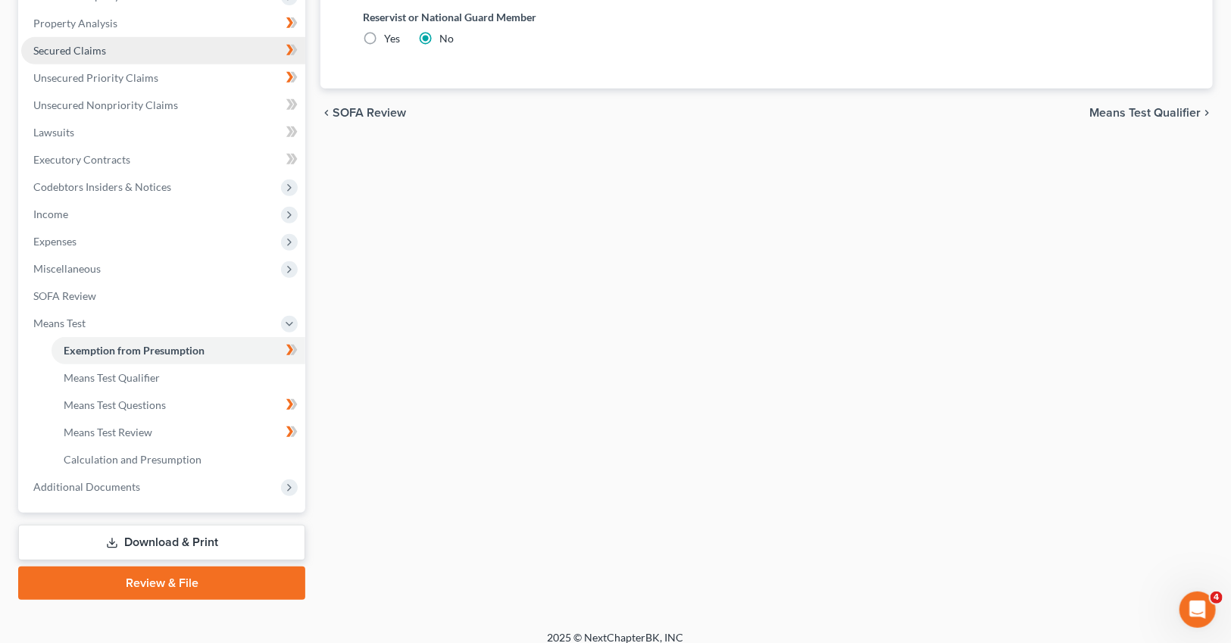
scroll to position [324, 0]
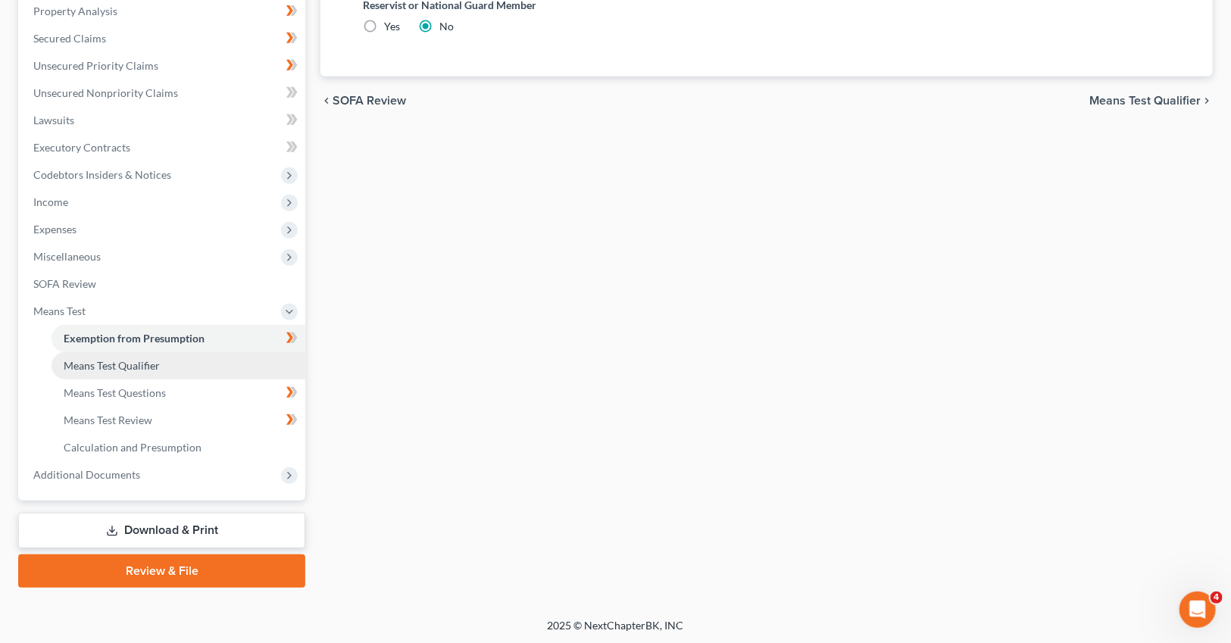
click at [136, 361] on span "Means Test Qualifier" at bounding box center [112, 365] width 96 height 13
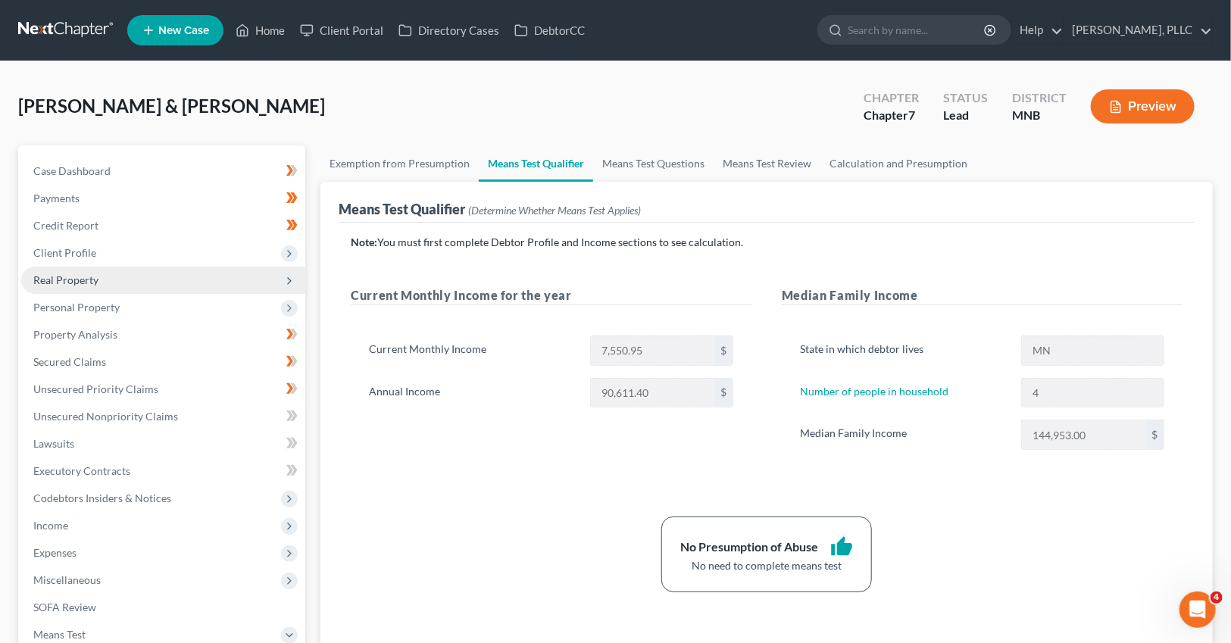
click at [94, 281] on span "Real Property" at bounding box center [65, 279] width 65 height 13
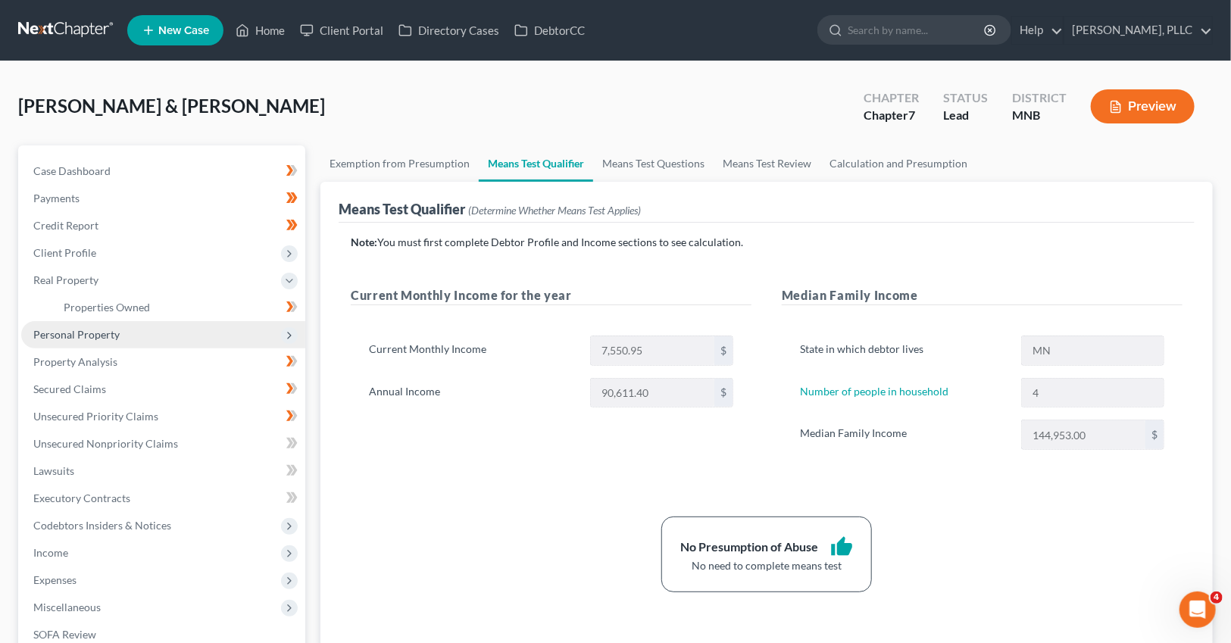
click at [86, 337] on span "Personal Property" at bounding box center [76, 334] width 86 height 13
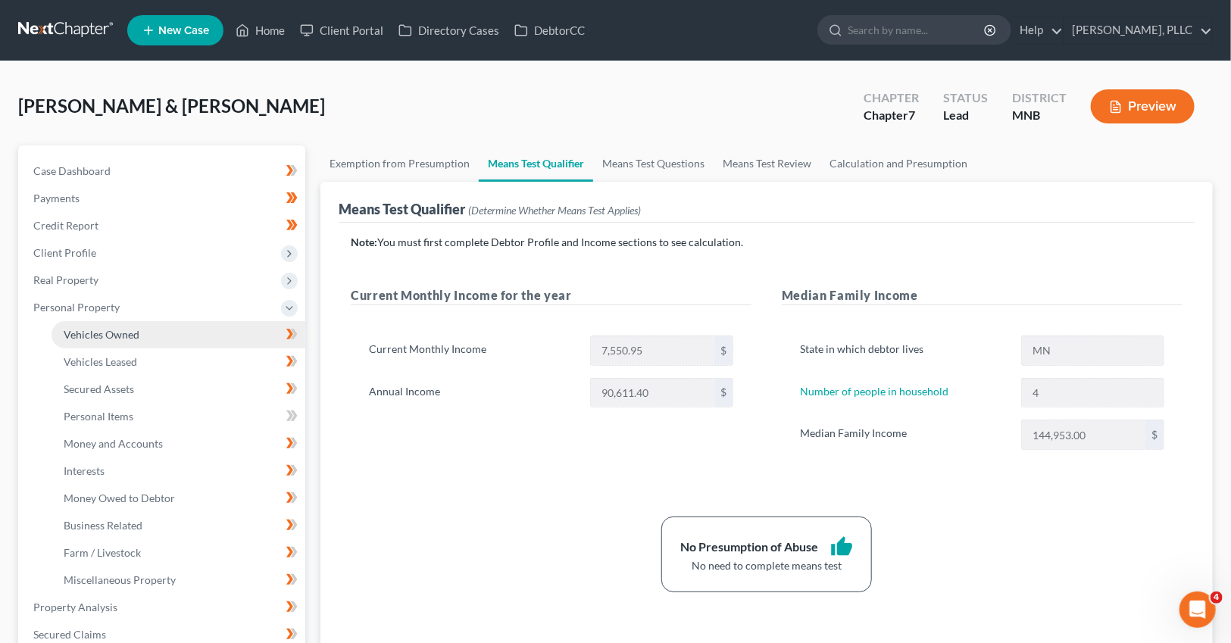
click at [115, 339] on span "Vehicles Owned" at bounding box center [102, 334] width 76 height 13
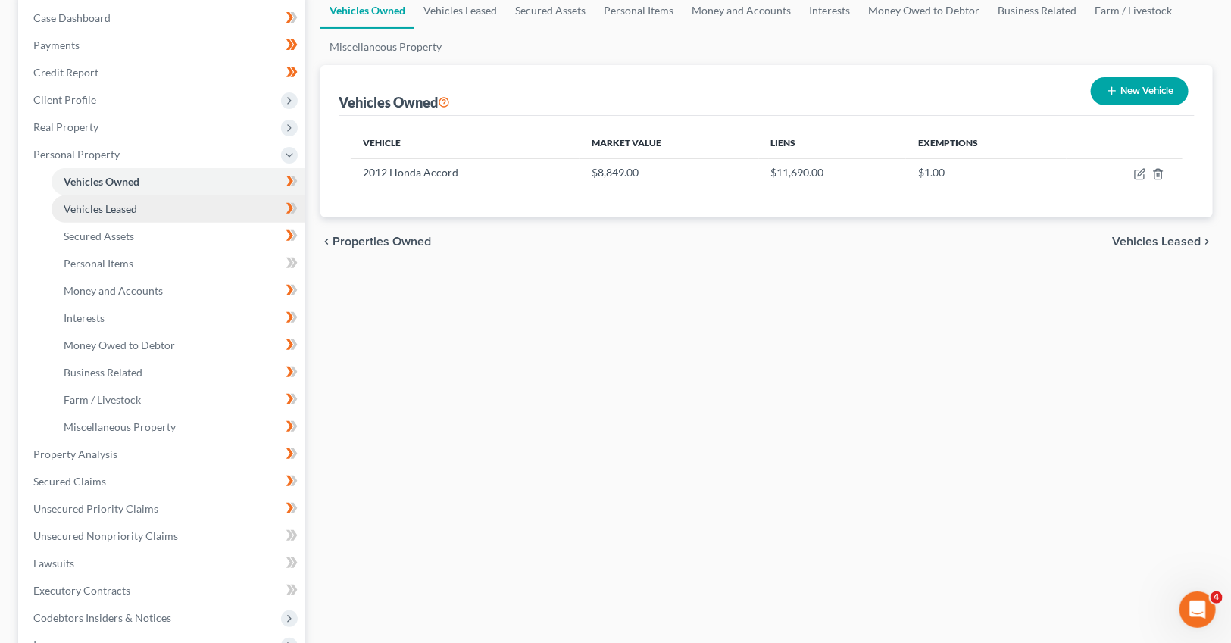
scroll to position [155, 0]
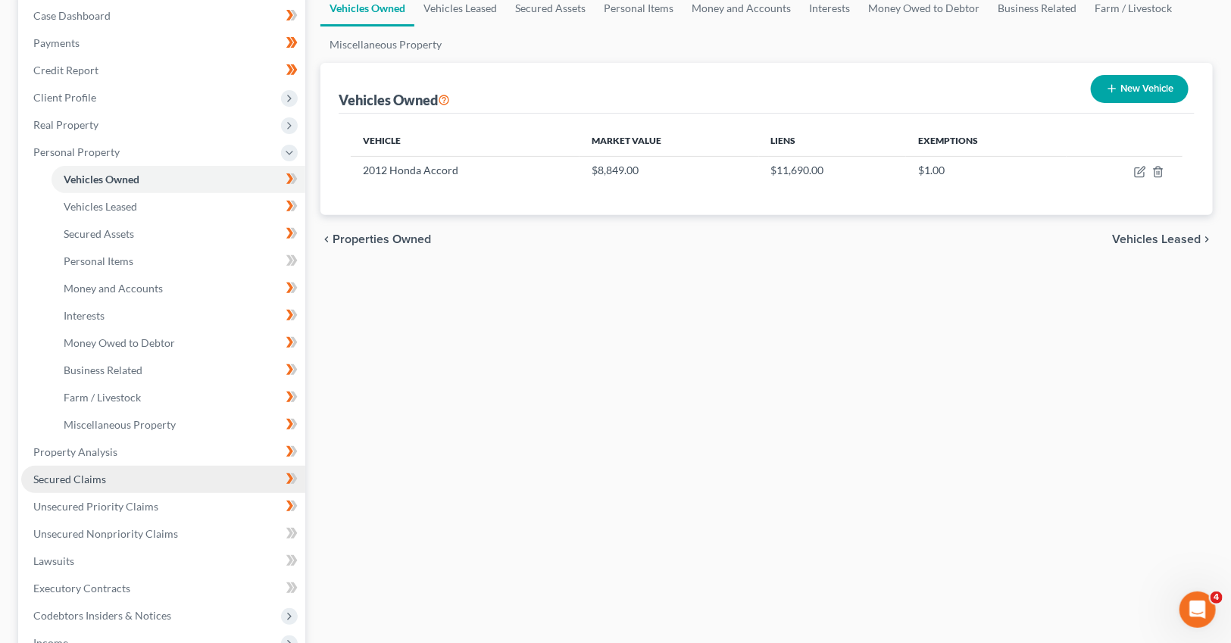
click at [93, 473] on span "Secured Claims" at bounding box center [69, 479] width 73 height 13
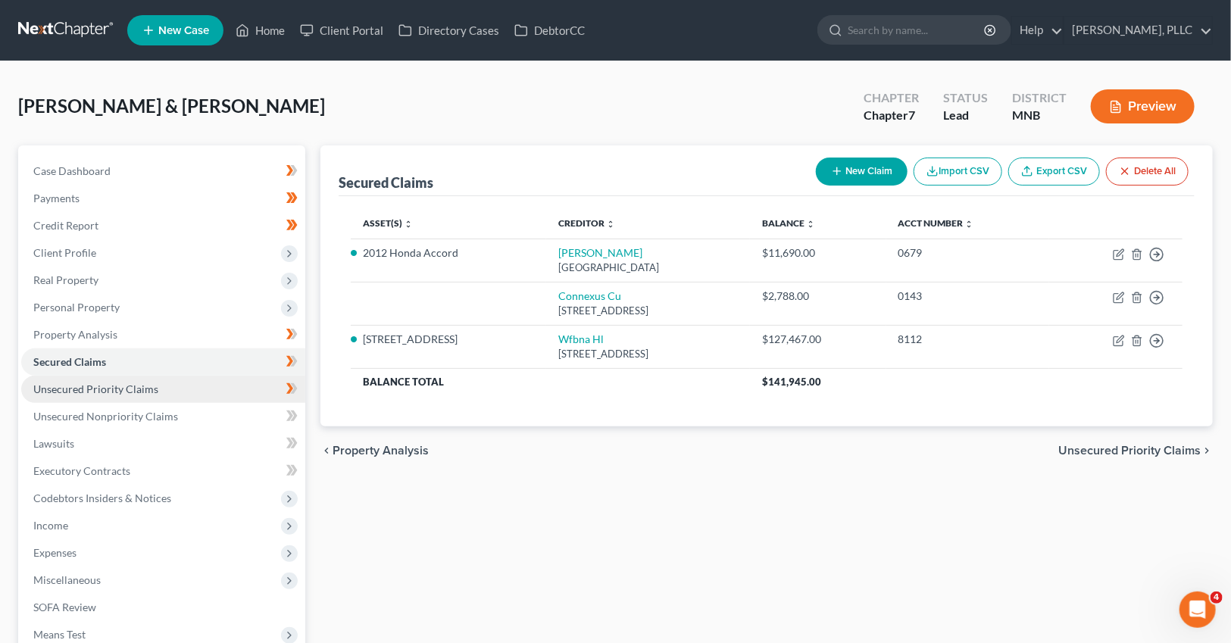
click at [123, 395] on link "Unsecured Priority Claims" at bounding box center [163, 389] width 284 height 27
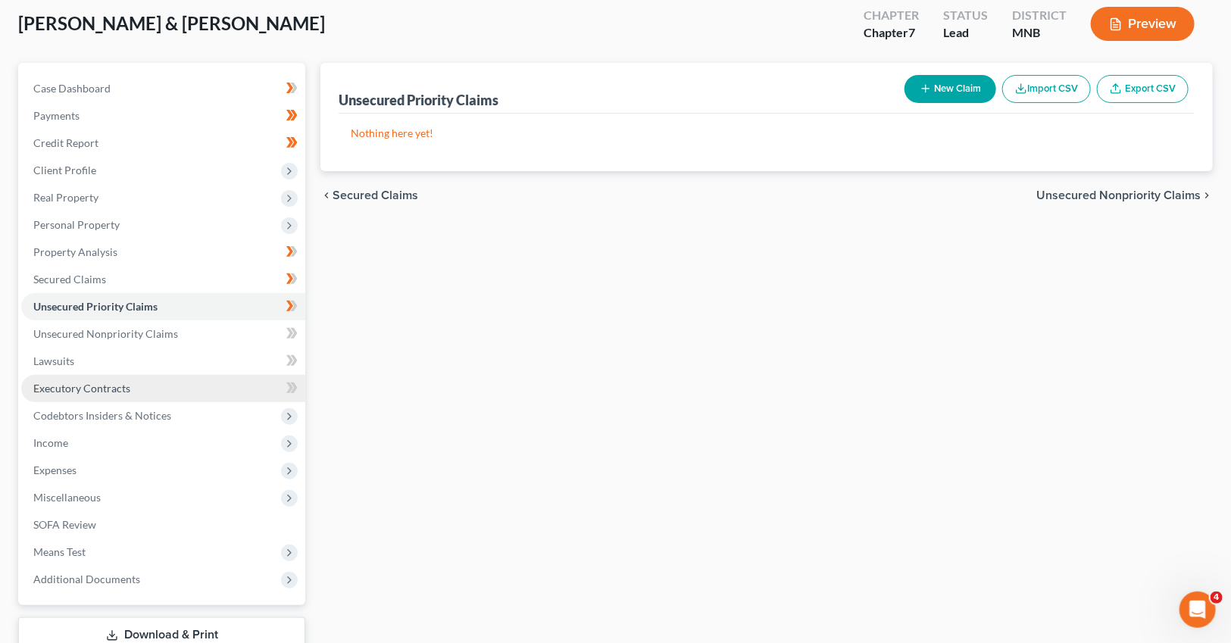
scroll to position [89, 0]
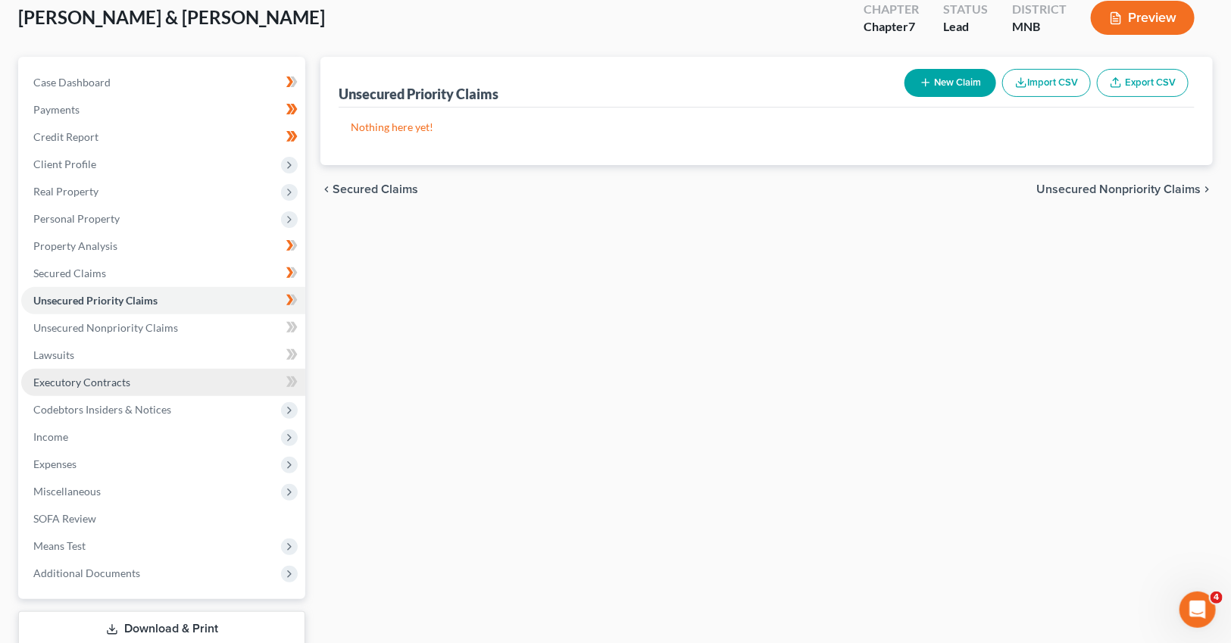
click at [105, 391] on link "Executory Contracts" at bounding box center [163, 382] width 284 height 27
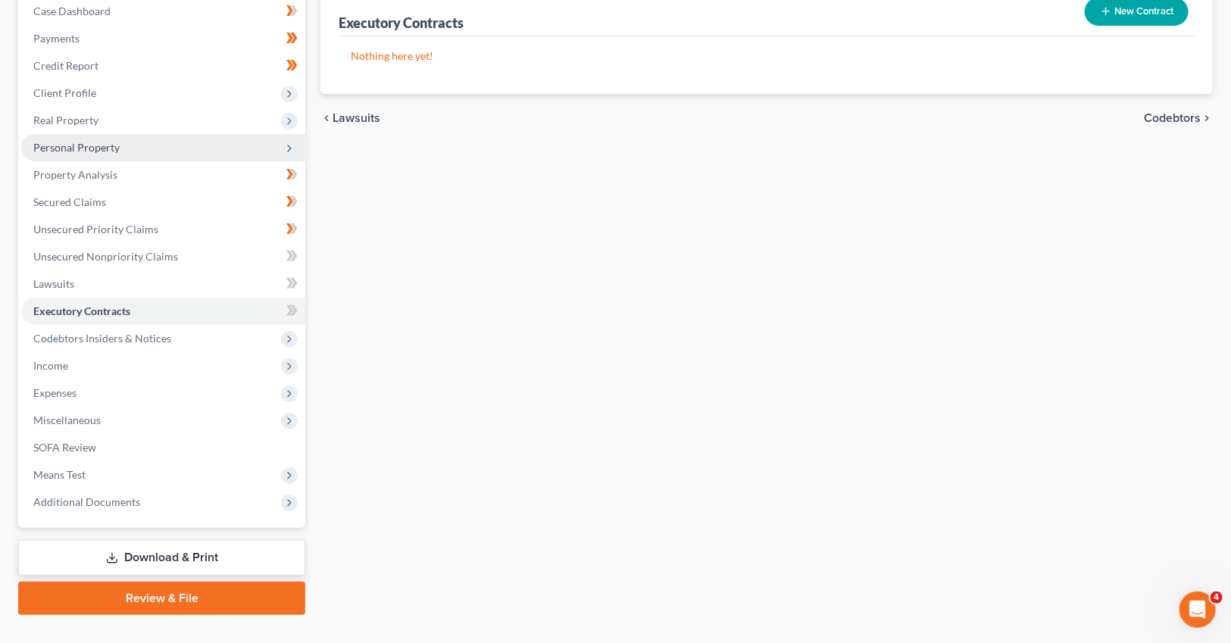
scroll to position [159, 0]
click at [104, 153] on span "Personal Property" at bounding box center [163, 148] width 284 height 27
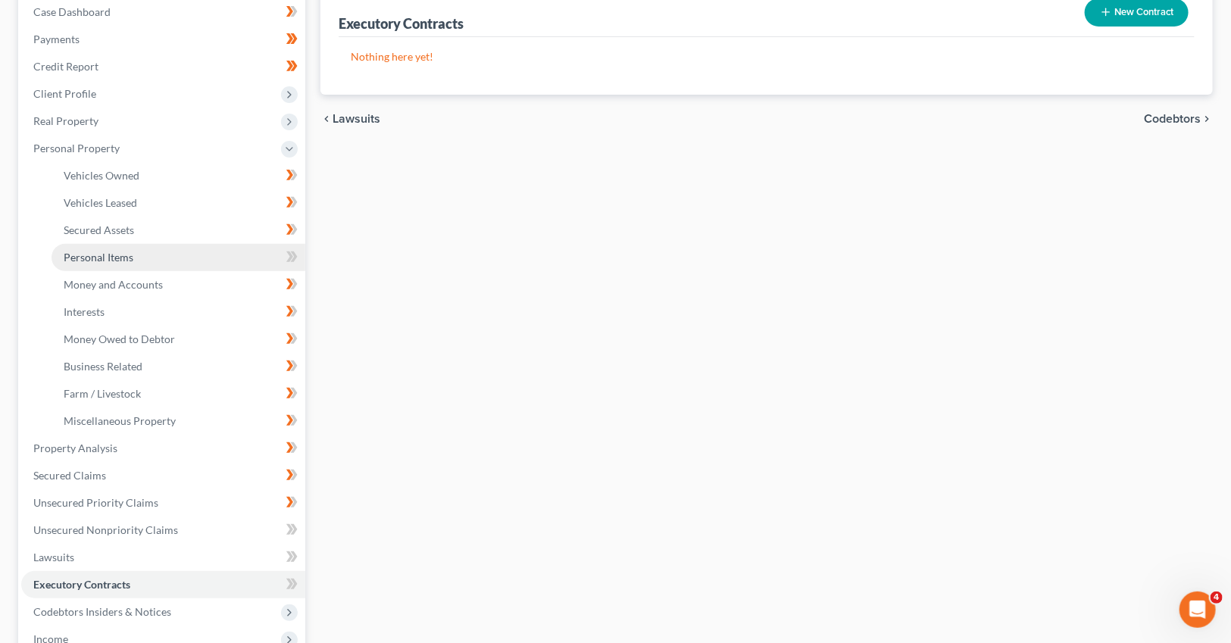
click at [101, 252] on span "Personal Items" at bounding box center [99, 257] width 70 height 13
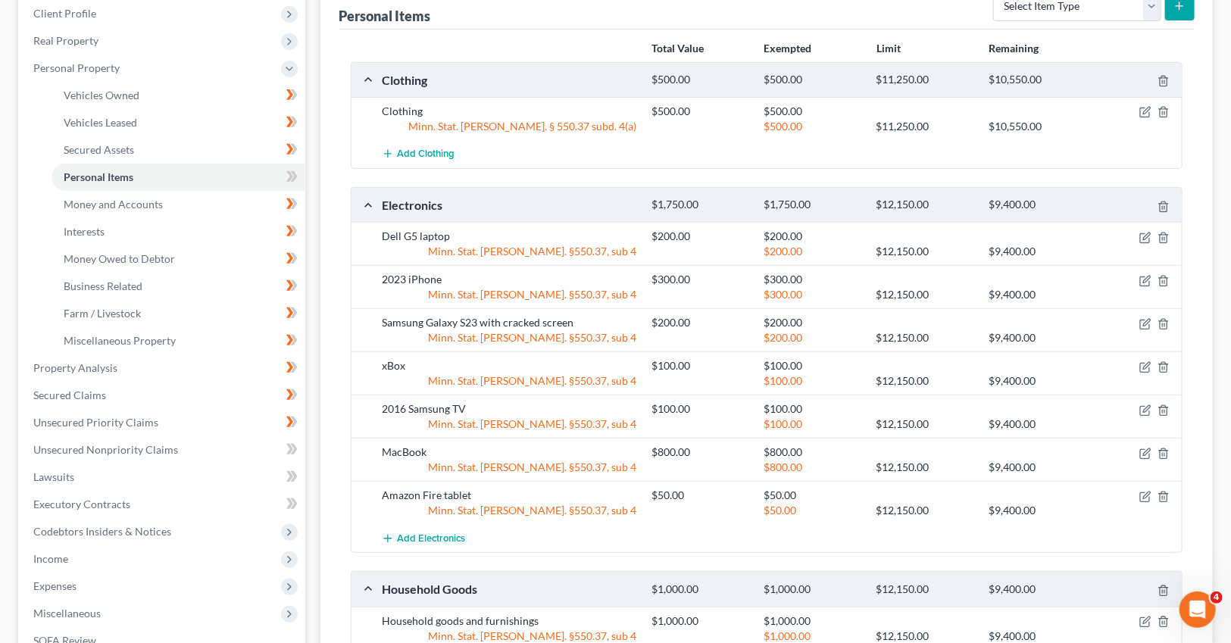
scroll to position [267, 0]
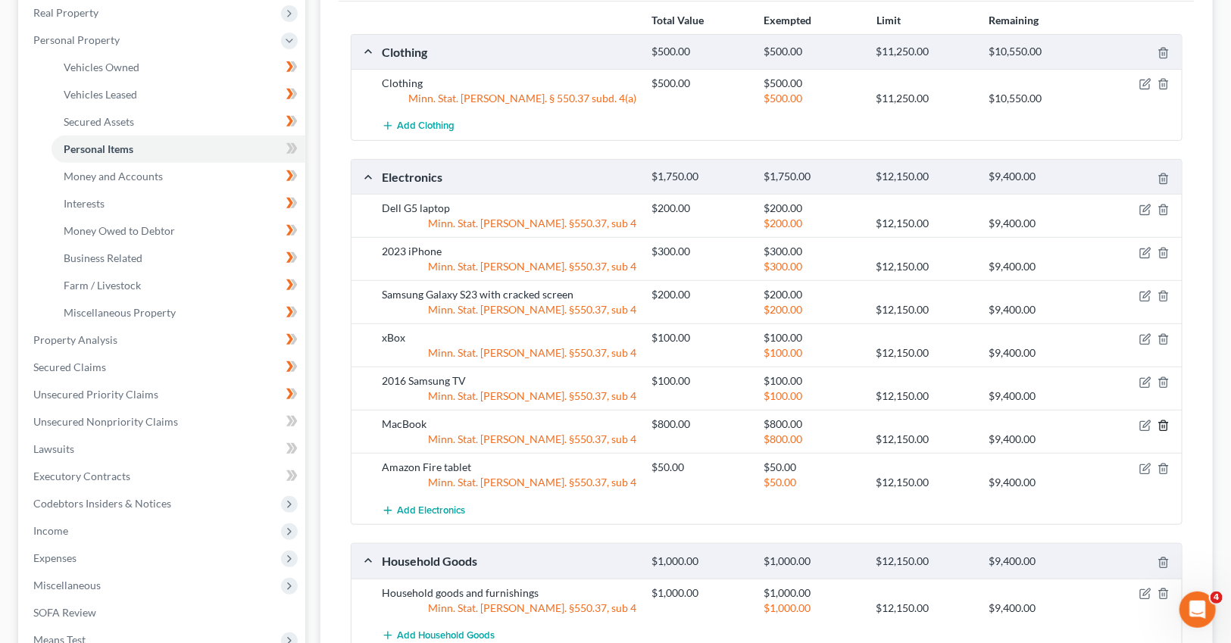
click at [1164, 424] on icon "button" at bounding box center [1164, 426] width 12 height 12
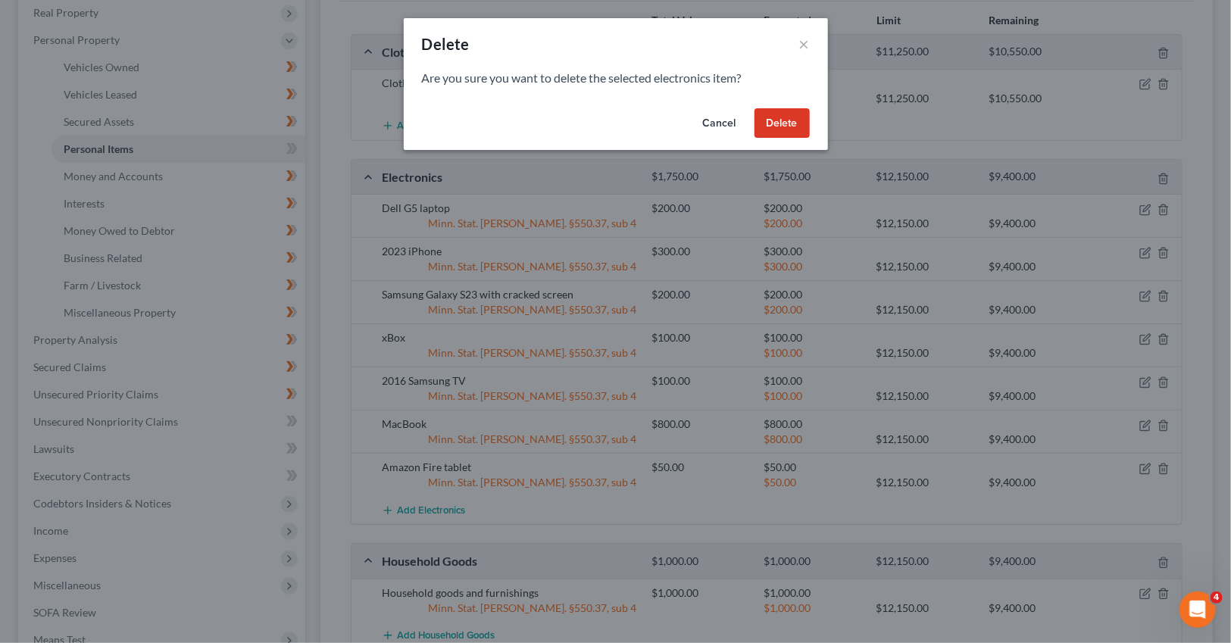
click at [790, 124] on button "Delete" at bounding box center [782, 123] width 55 height 30
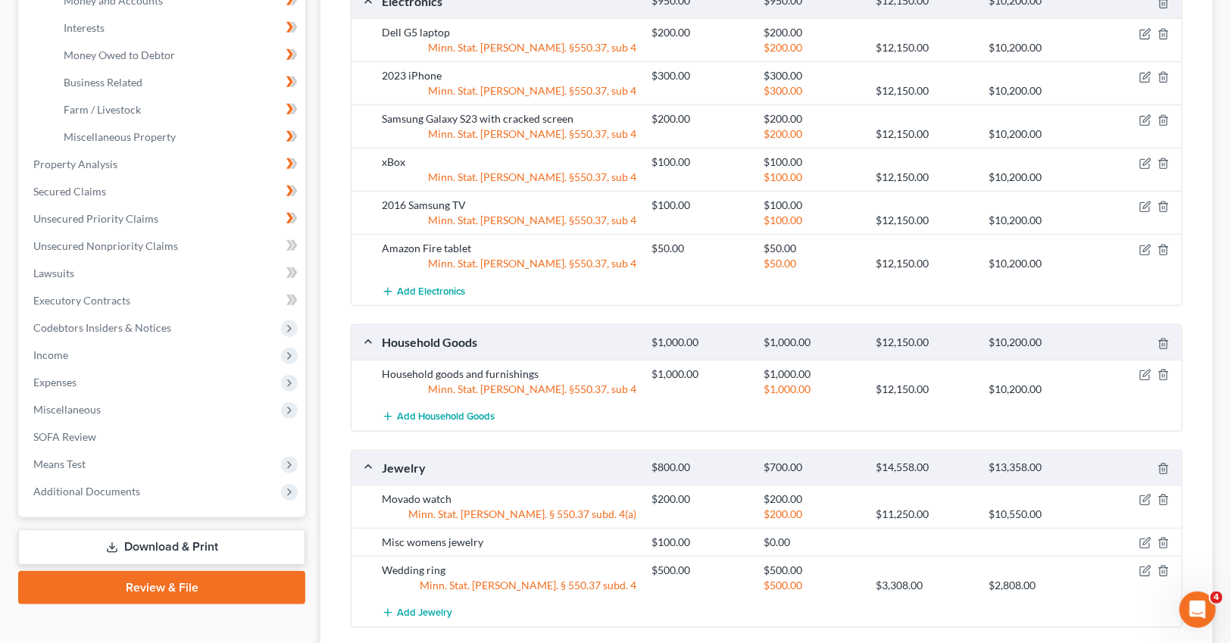
scroll to position [445, 0]
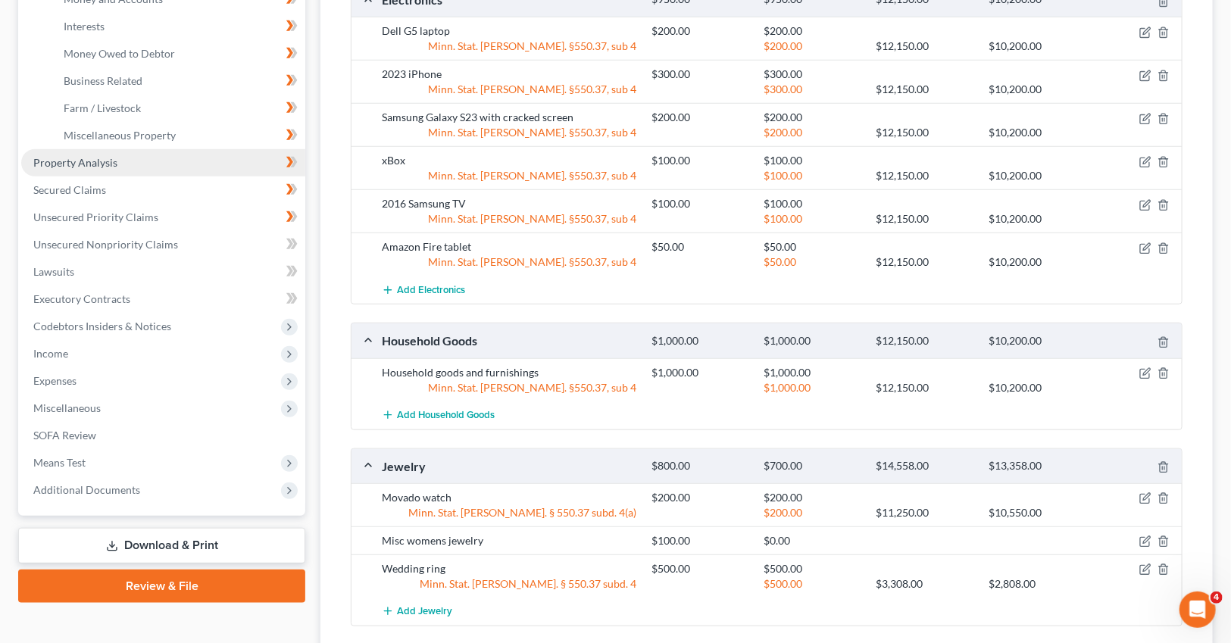
click at [107, 167] on link "Property Analysis" at bounding box center [163, 162] width 284 height 27
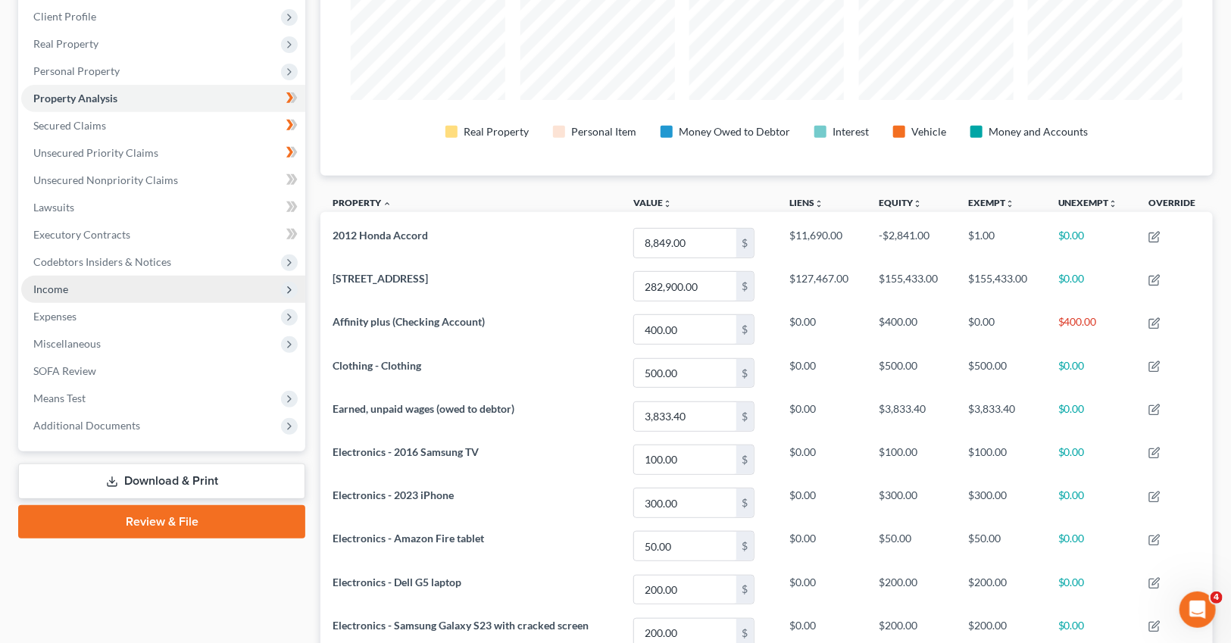
scroll to position [234, 0]
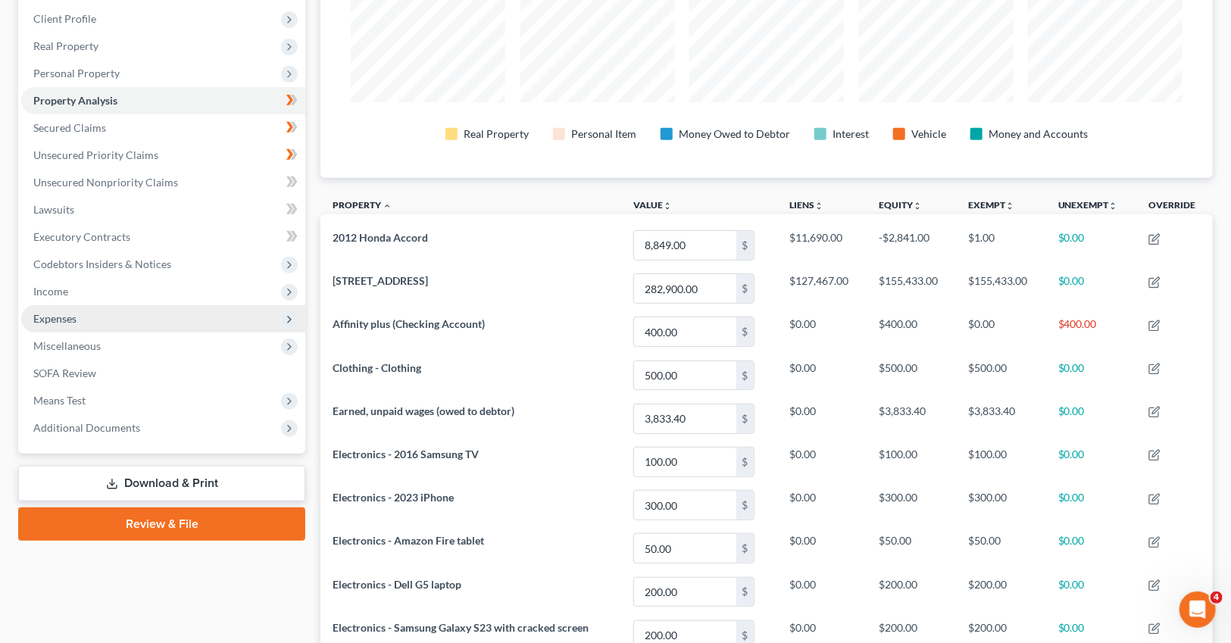
click at [147, 324] on span "Expenses" at bounding box center [163, 318] width 284 height 27
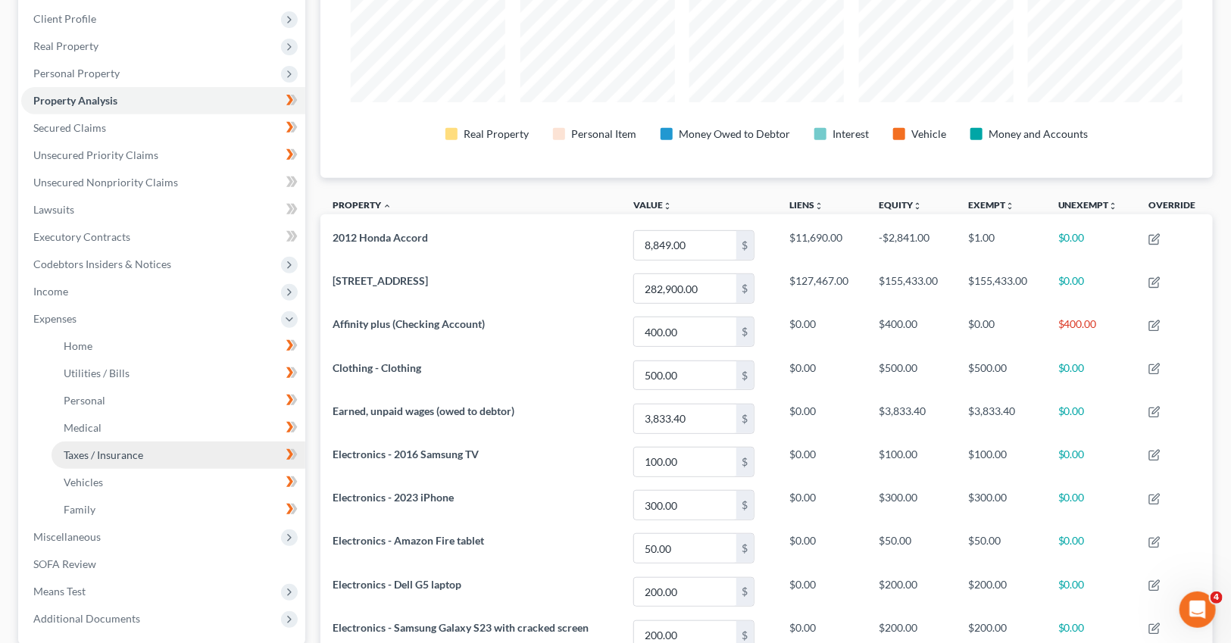
click at [123, 460] on link "Taxes / Insurance" at bounding box center [179, 455] width 254 height 27
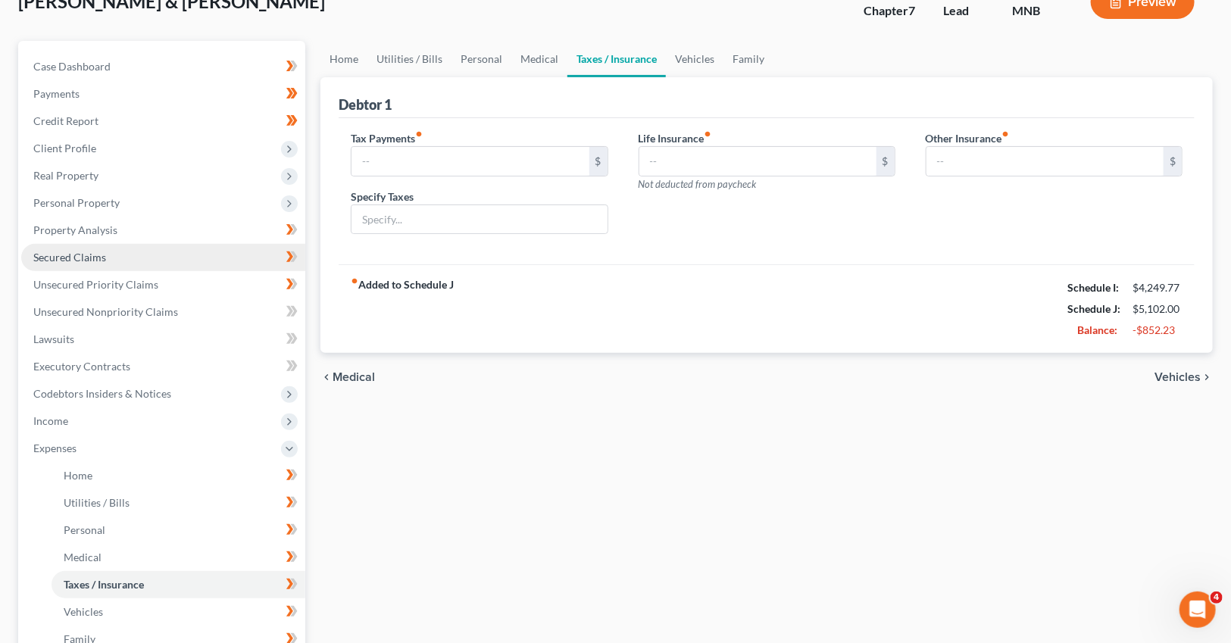
scroll to position [106, 0]
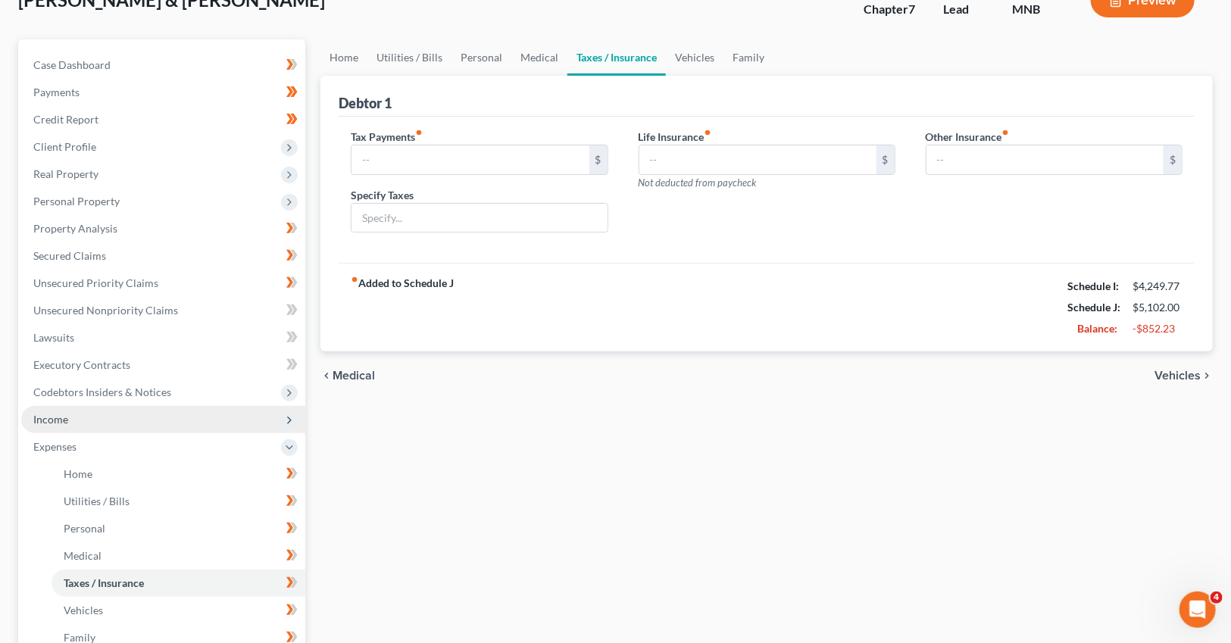
click at [76, 422] on span "Income" at bounding box center [163, 419] width 284 height 27
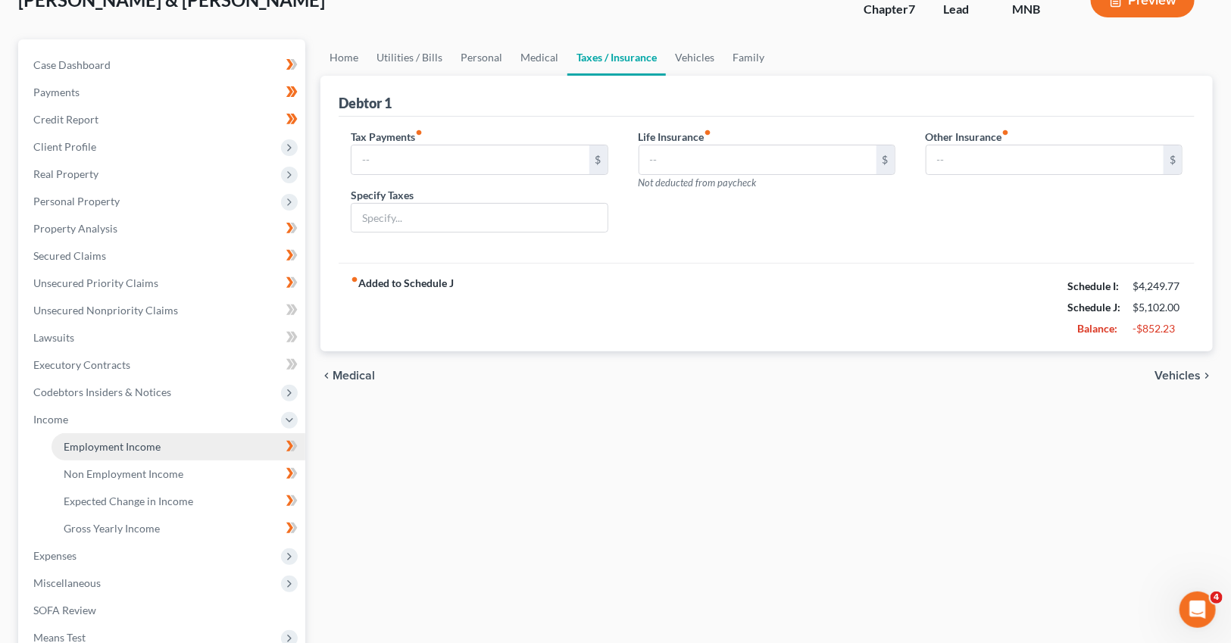
click at [124, 440] on span "Employment Income" at bounding box center [112, 446] width 97 height 13
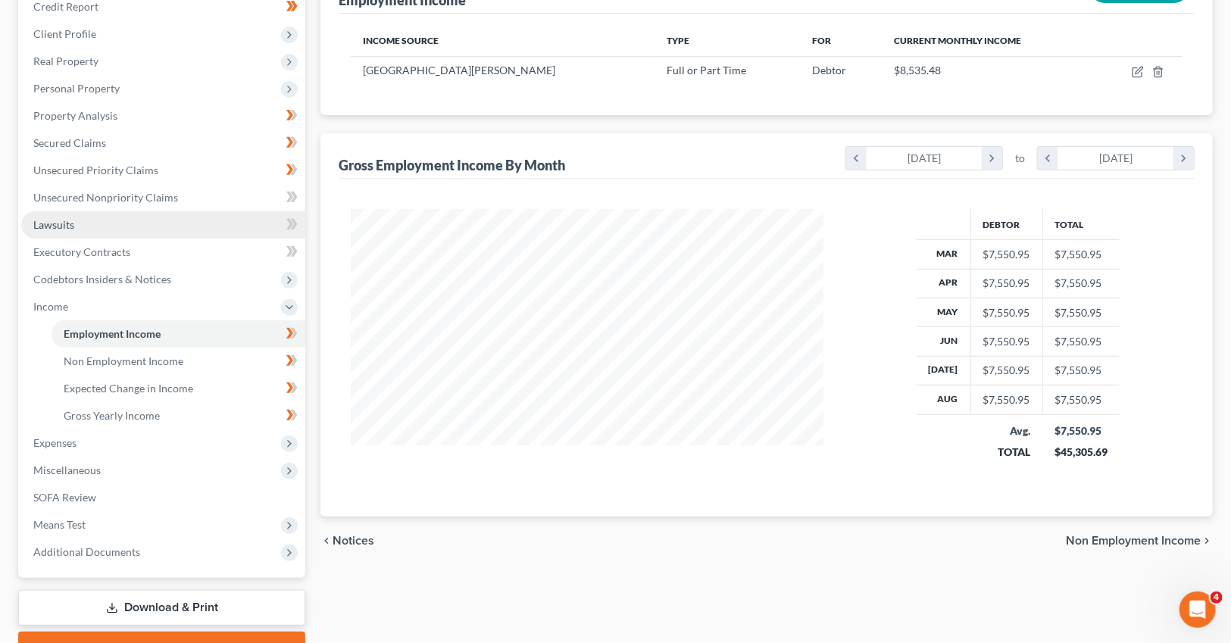
scroll to position [296, 0]
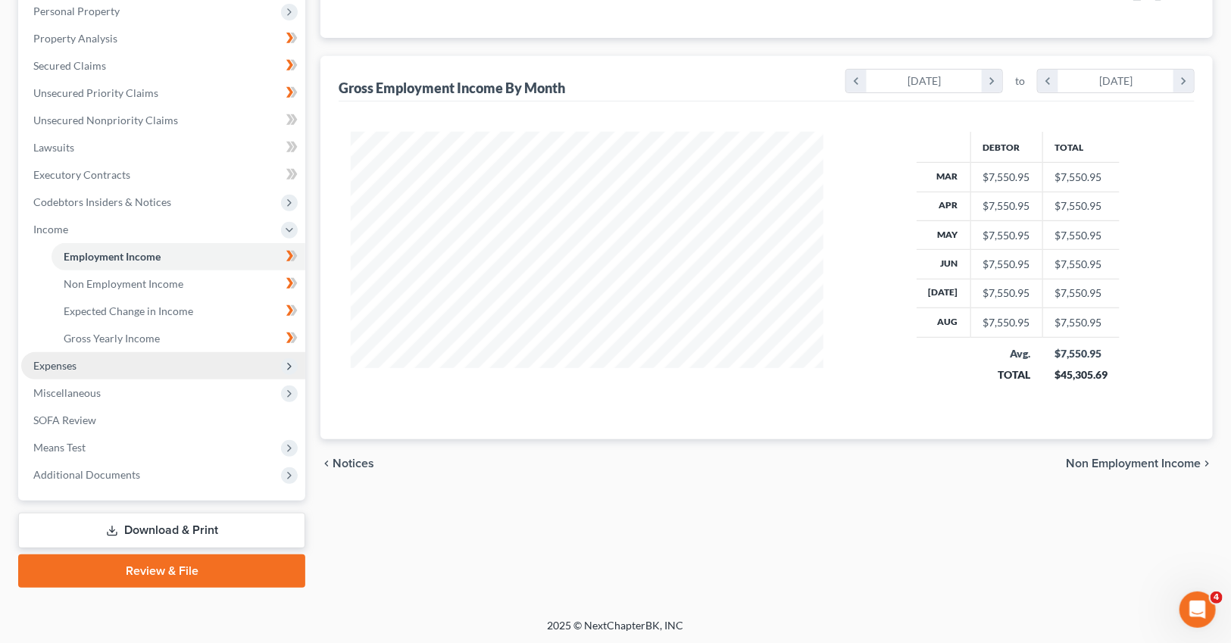
click at [74, 365] on span "Expenses" at bounding box center [54, 365] width 43 height 13
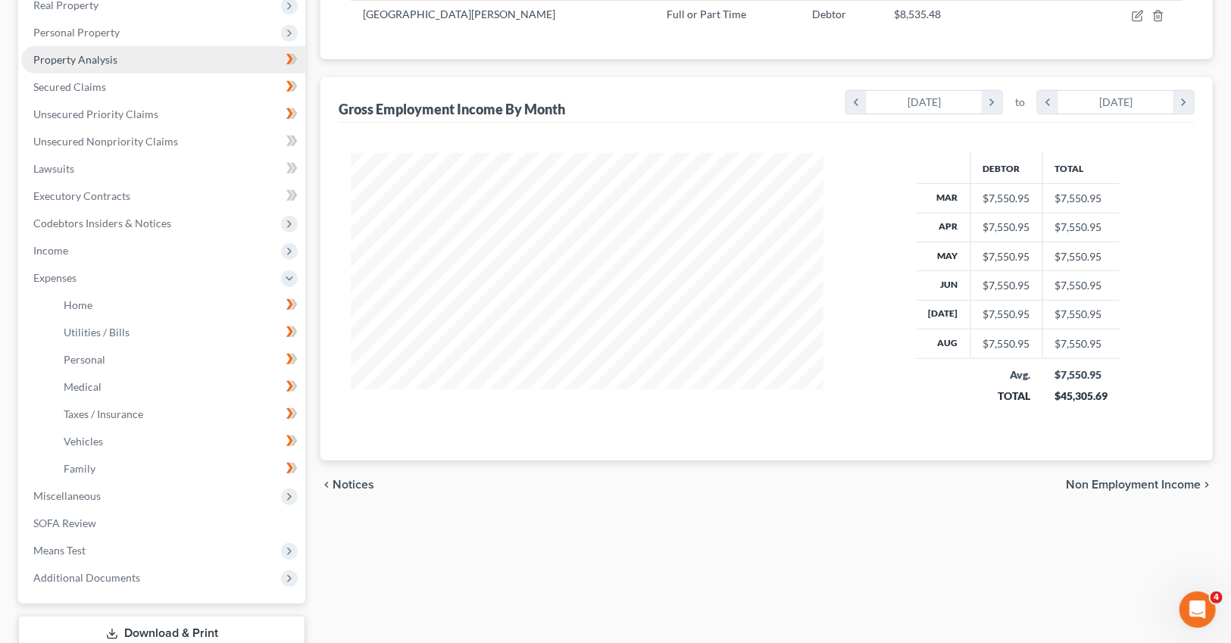
scroll to position [379, 0]
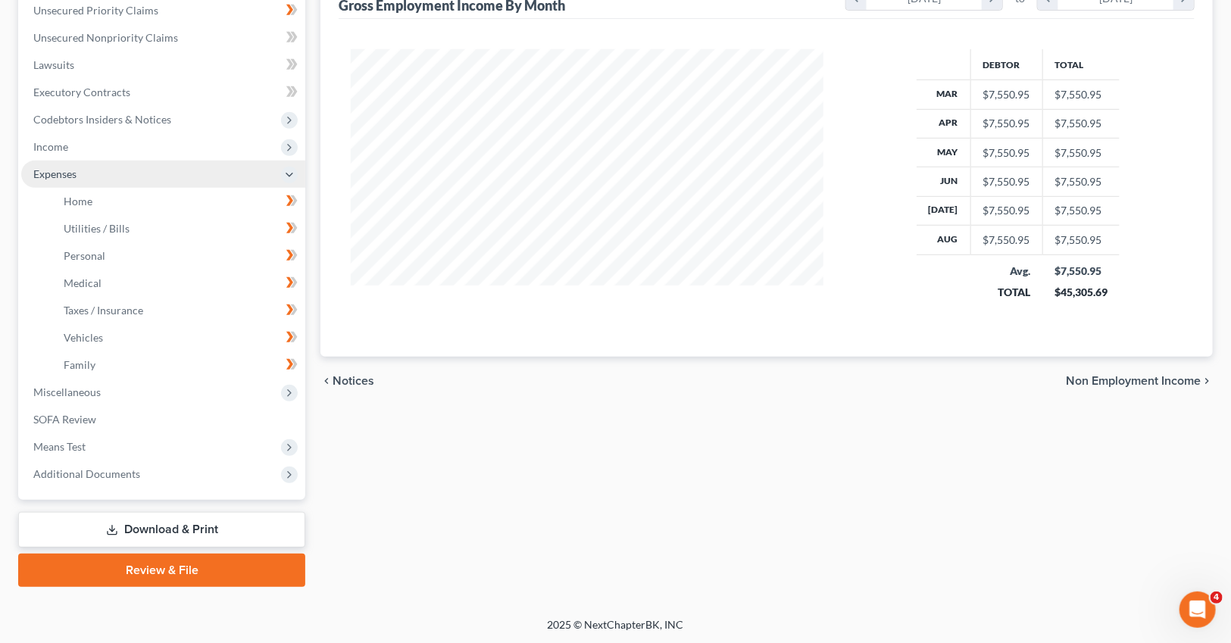
click at [62, 173] on span "Expenses" at bounding box center [54, 173] width 43 height 13
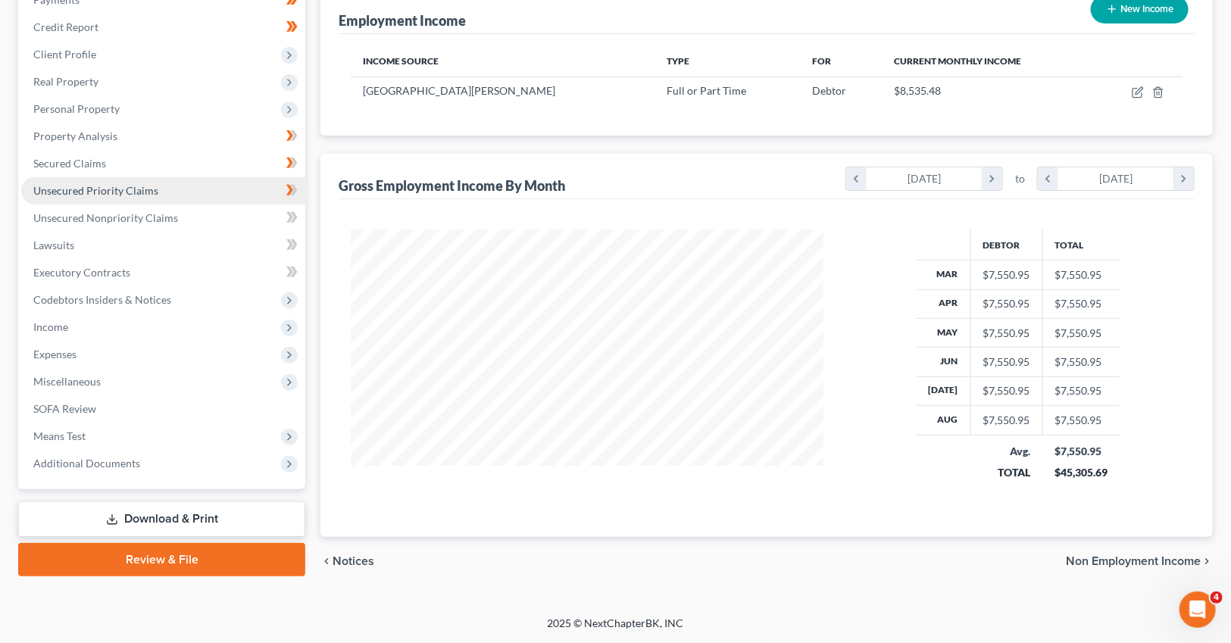
scroll to position [197, 0]
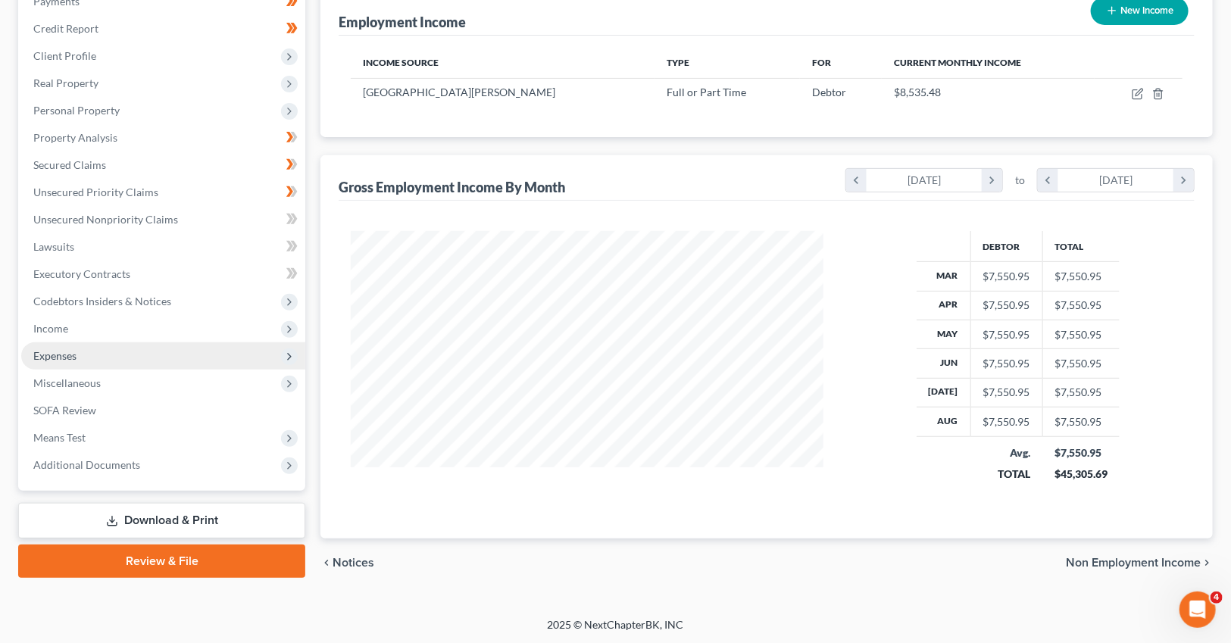
click at [60, 350] on span "Expenses" at bounding box center [54, 355] width 43 height 13
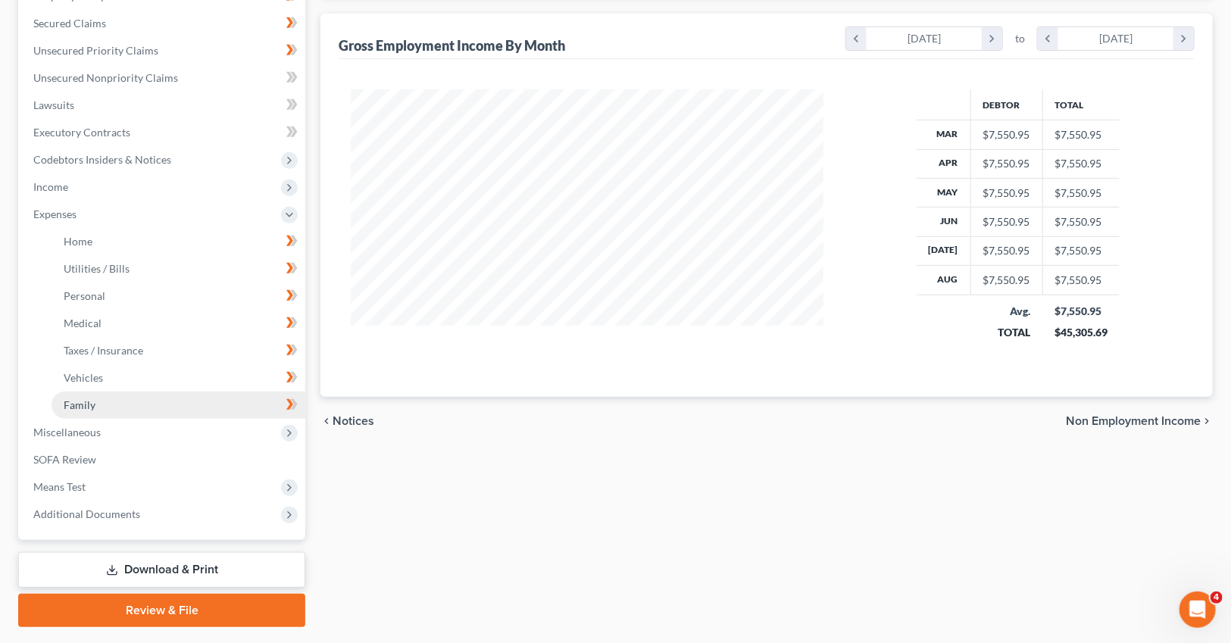
scroll to position [379, 0]
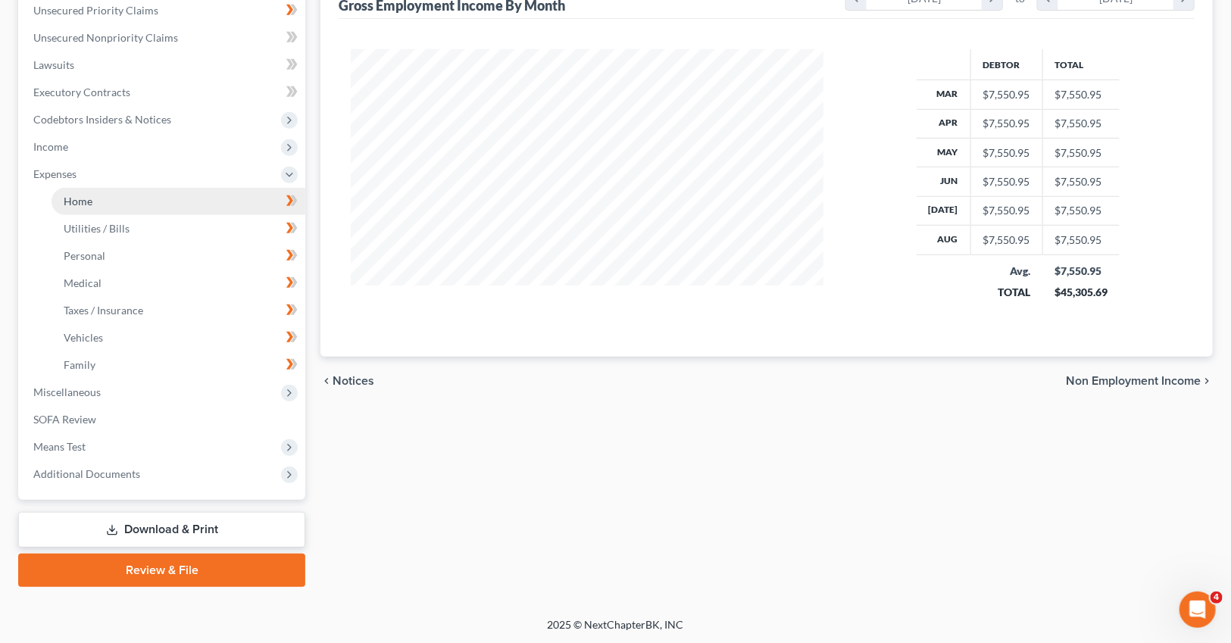
click at [93, 205] on link "Home" at bounding box center [179, 201] width 254 height 27
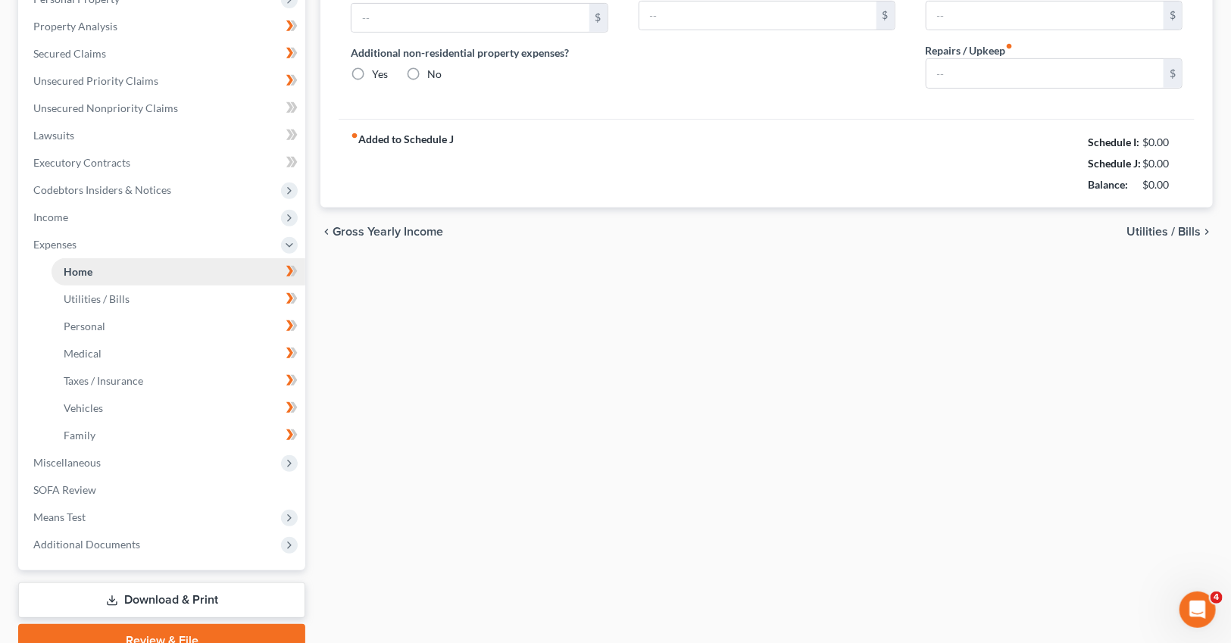
type input "1,470.00"
type input "0.00"
radio input "true"
type input "0.00"
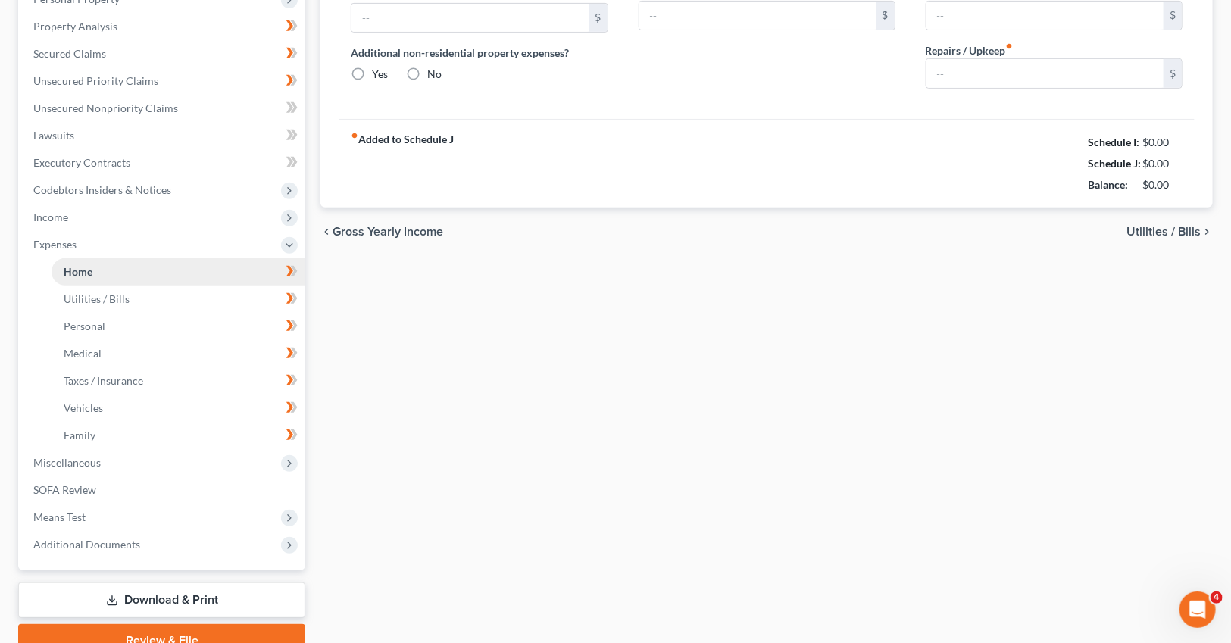
type input "0.00"
type input "100.00"
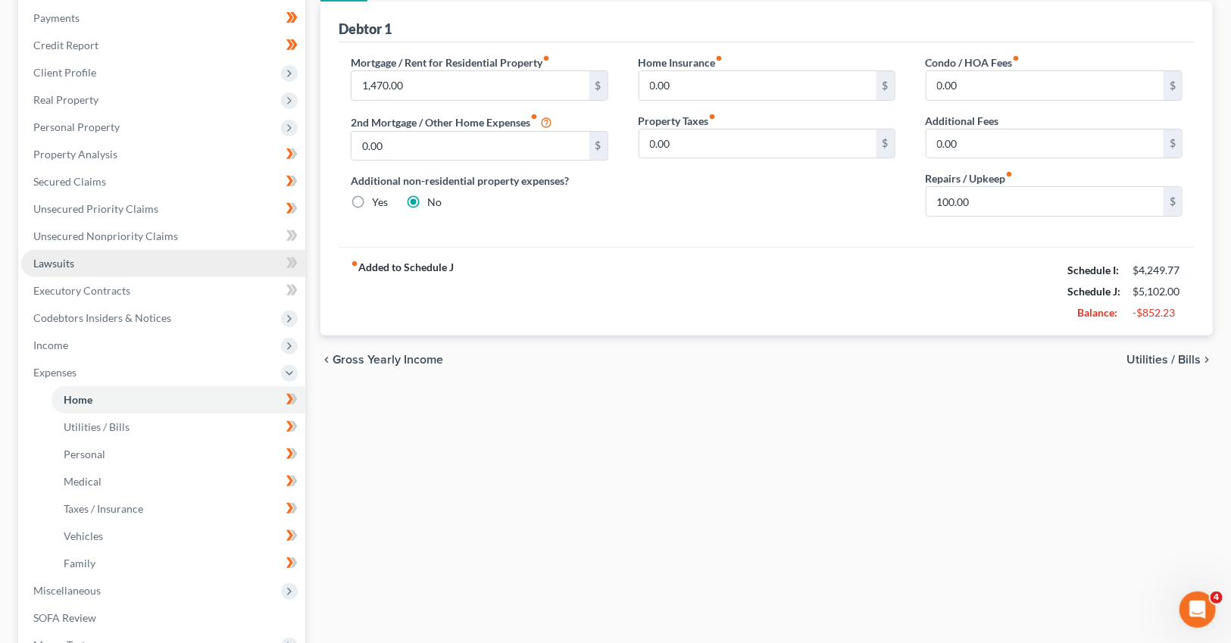
scroll to position [181, 0]
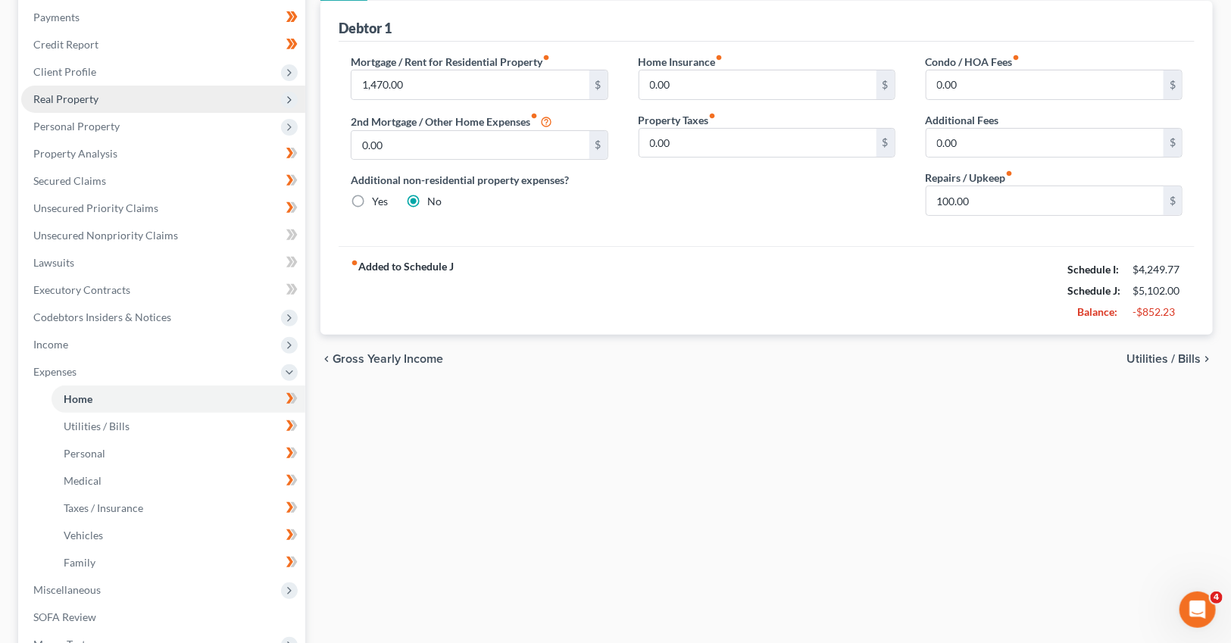
click at [69, 92] on span "Real Property" at bounding box center [65, 98] width 65 height 13
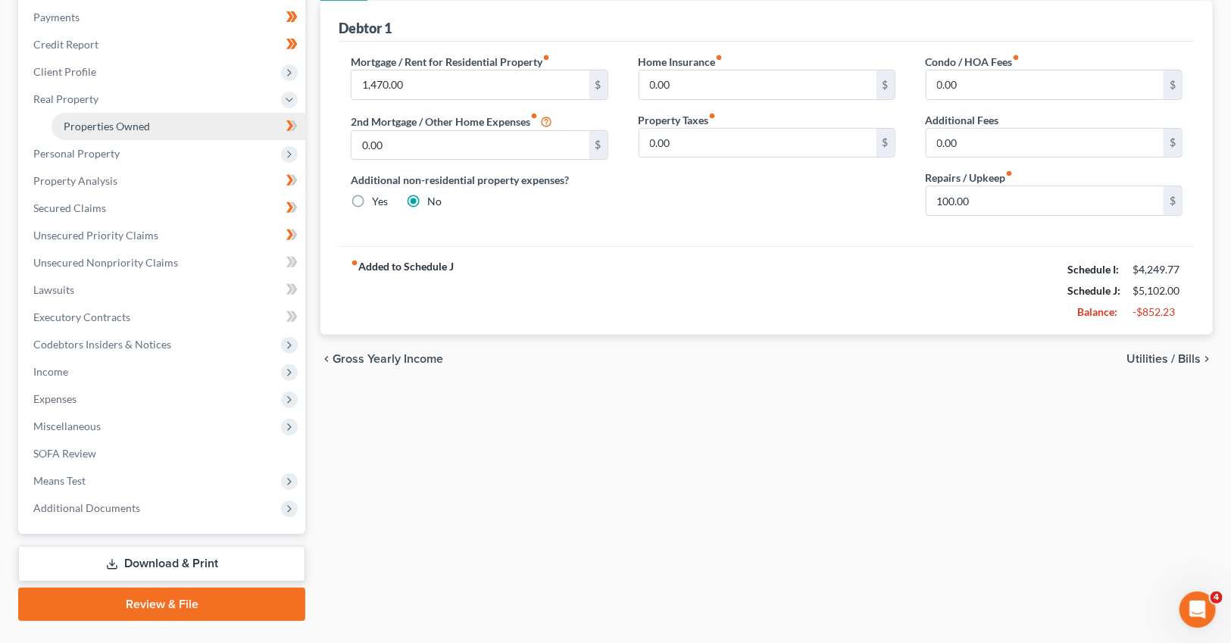
click at [105, 120] on span "Properties Owned" at bounding box center [107, 126] width 86 height 13
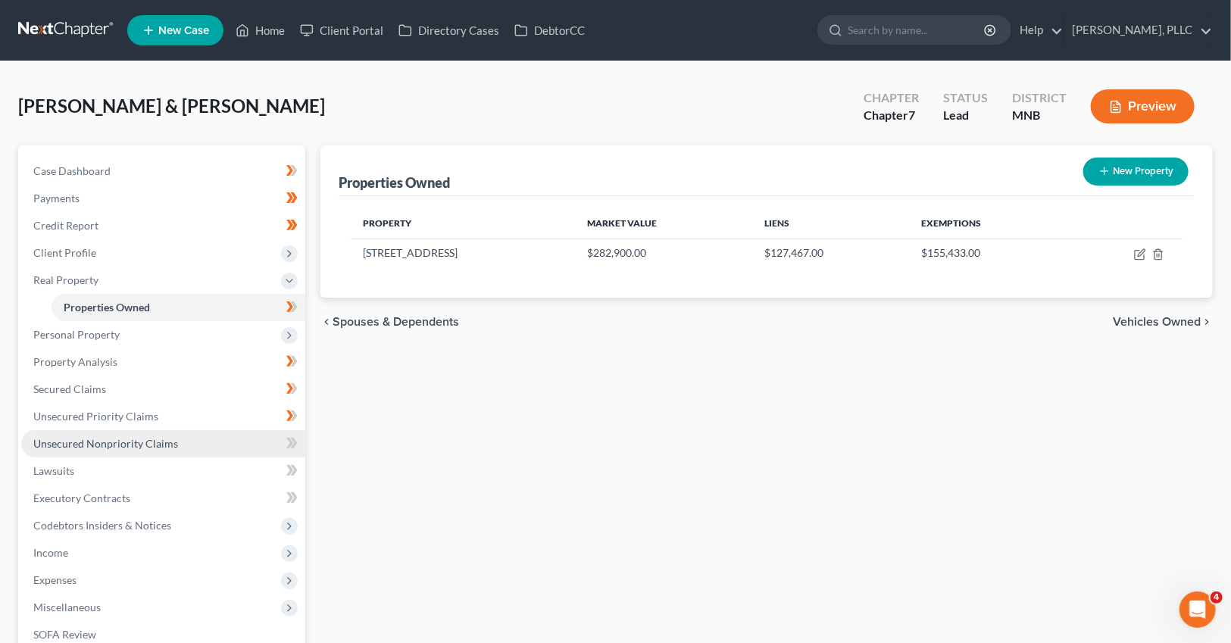
click at [119, 437] on span "Unsecured Nonpriority Claims" at bounding box center [105, 443] width 145 height 13
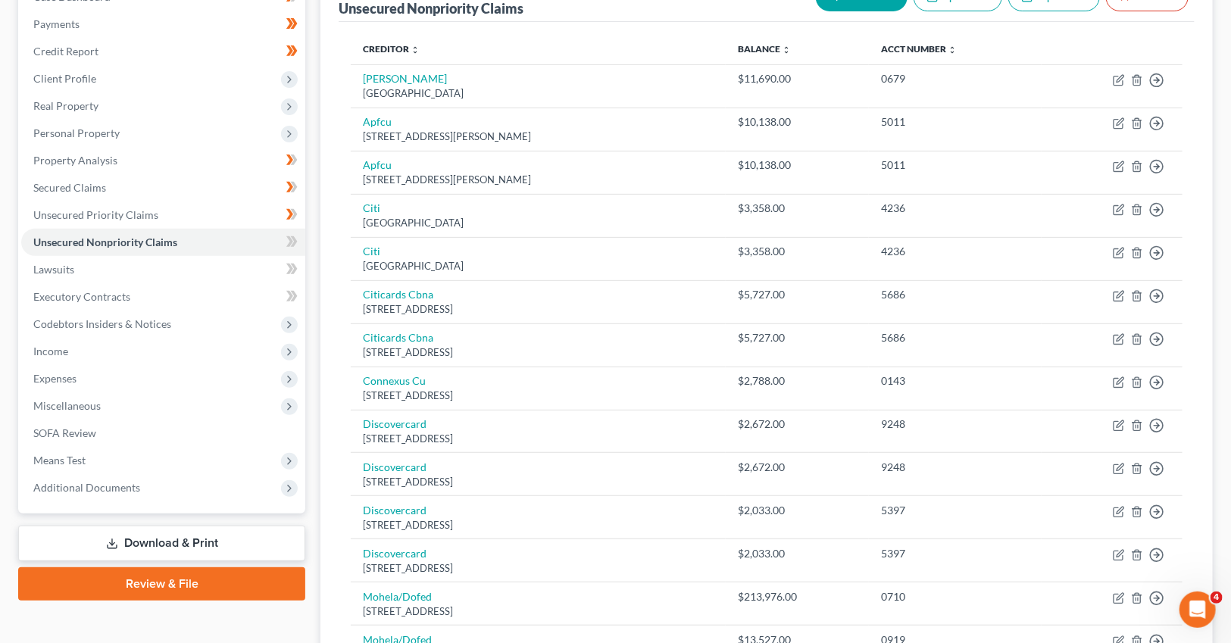
scroll to position [183, 0]
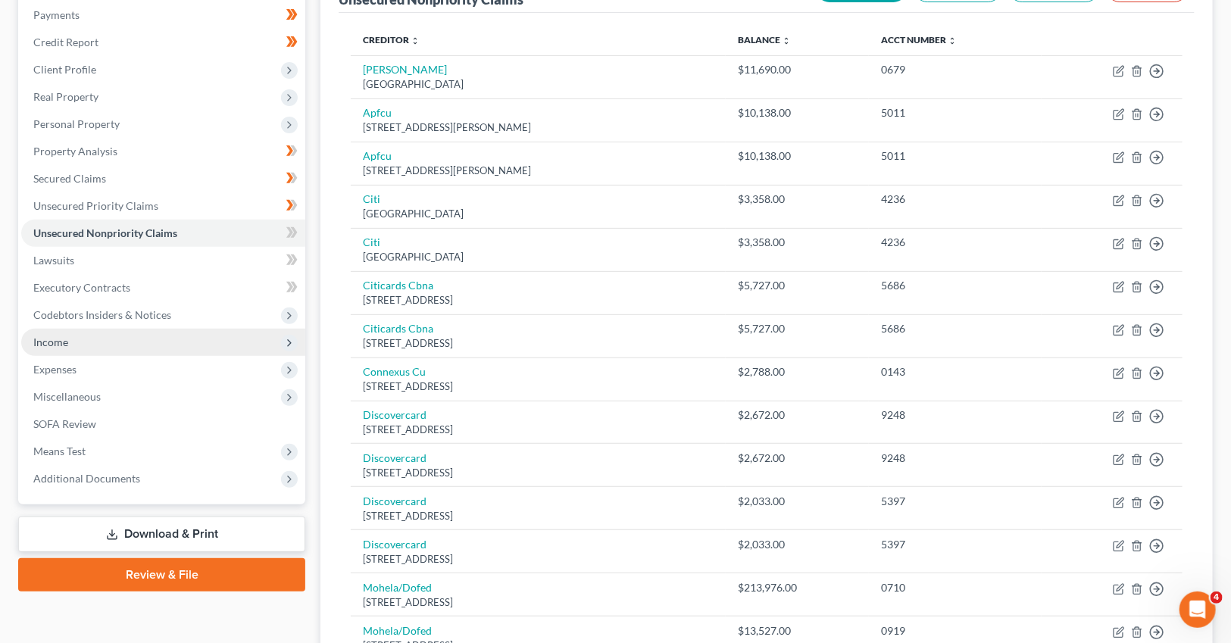
click at [56, 342] on span "Income" at bounding box center [50, 342] width 35 height 13
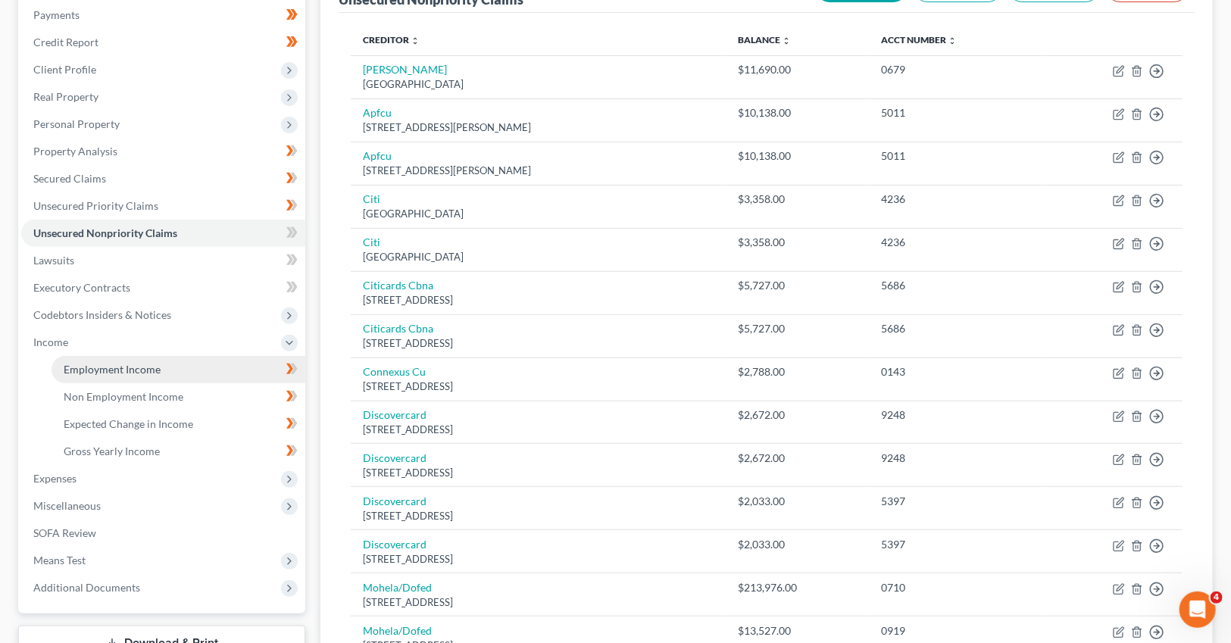
click at [147, 369] on span "Employment Income" at bounding box center [112, 369] width 97 height 13
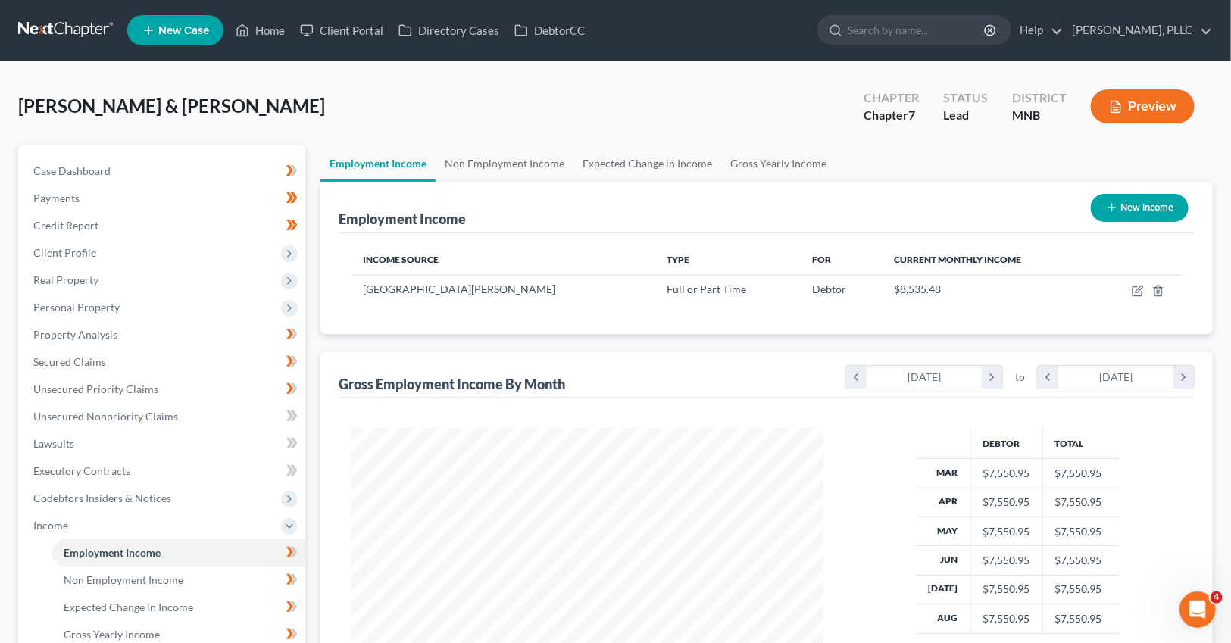
scroll to position [271, 503]
click at [1137, 295] on icon "button" at bounding box center [1138, 291] width 12 height 12
select select "0"
select select "24"
select select "2"
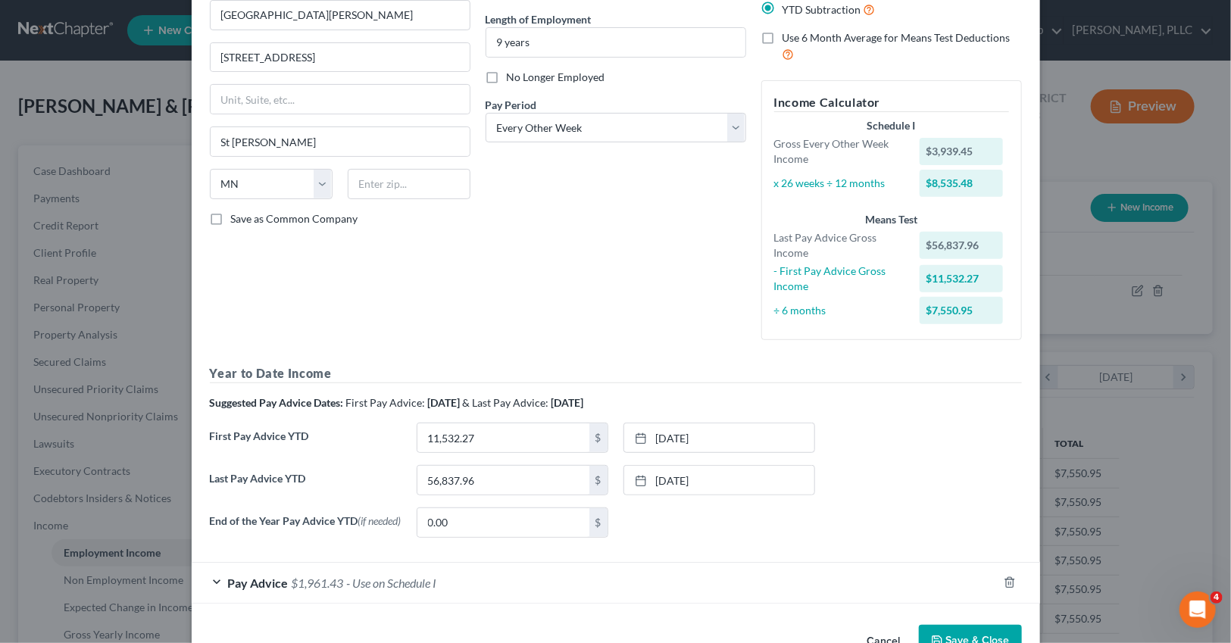
scroll to position [152, 0]
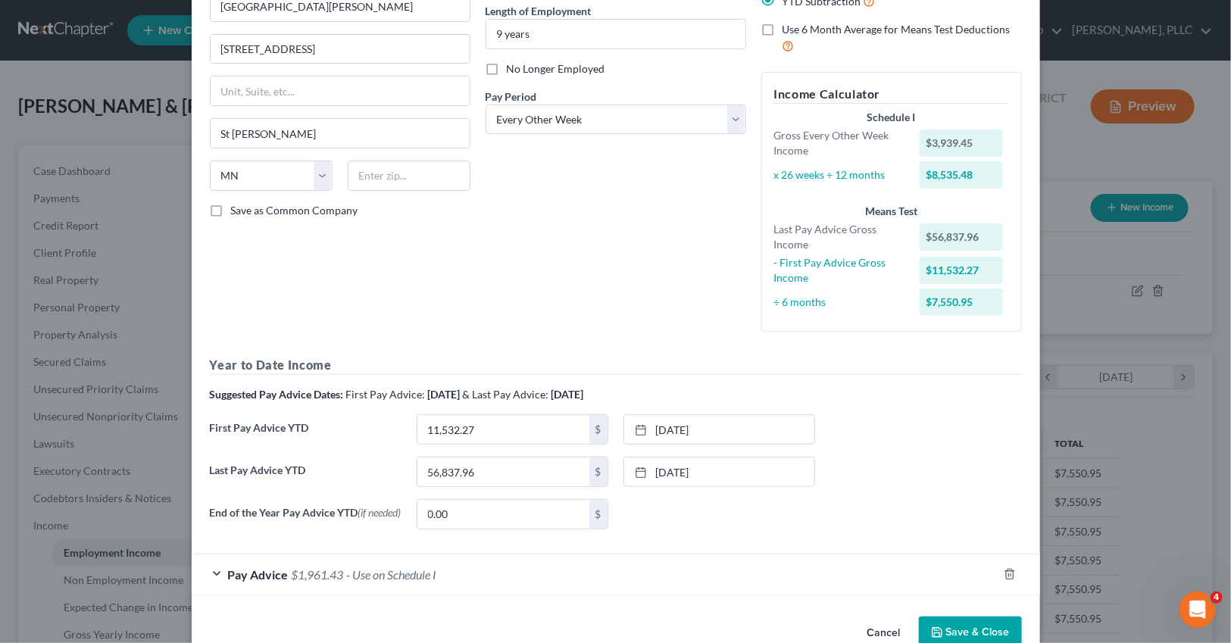
click at [103, 186] on div "Edit Income Source × Employment Type * Select Full or [DEMOGRAPHIC_DATA] Employ…" at bounding box center [615, 321] width 1231 height 643
click at [983, 633] on button "Save & Close" at bounding box center [970, 633] width 103 height 32
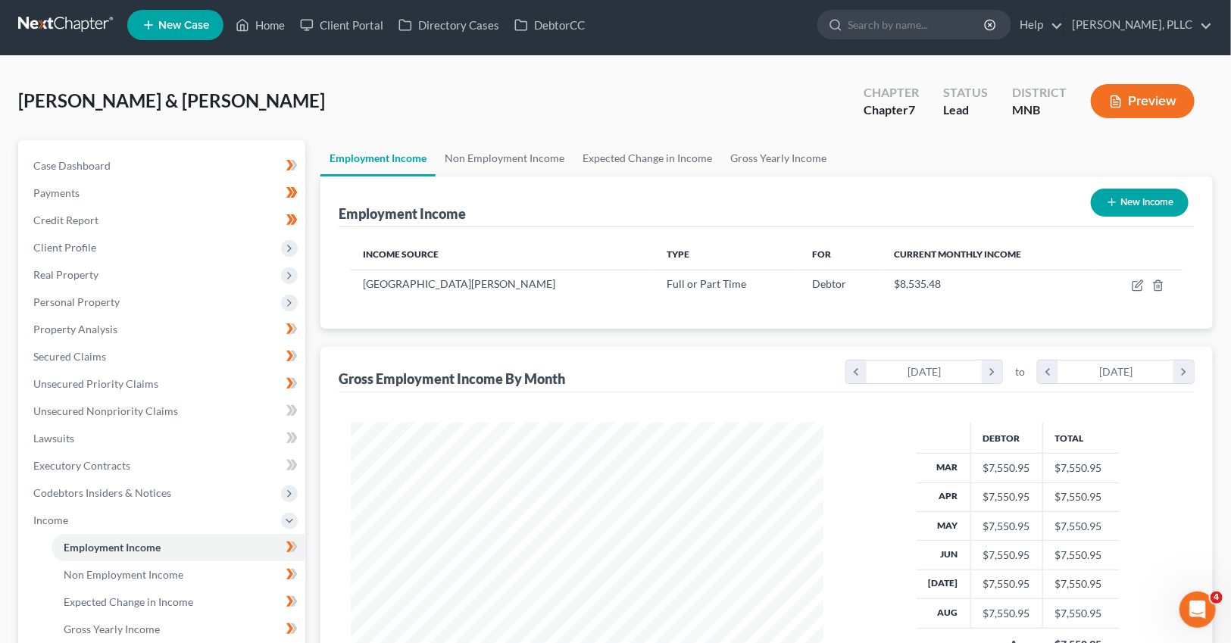
scroll to position [0, 0]
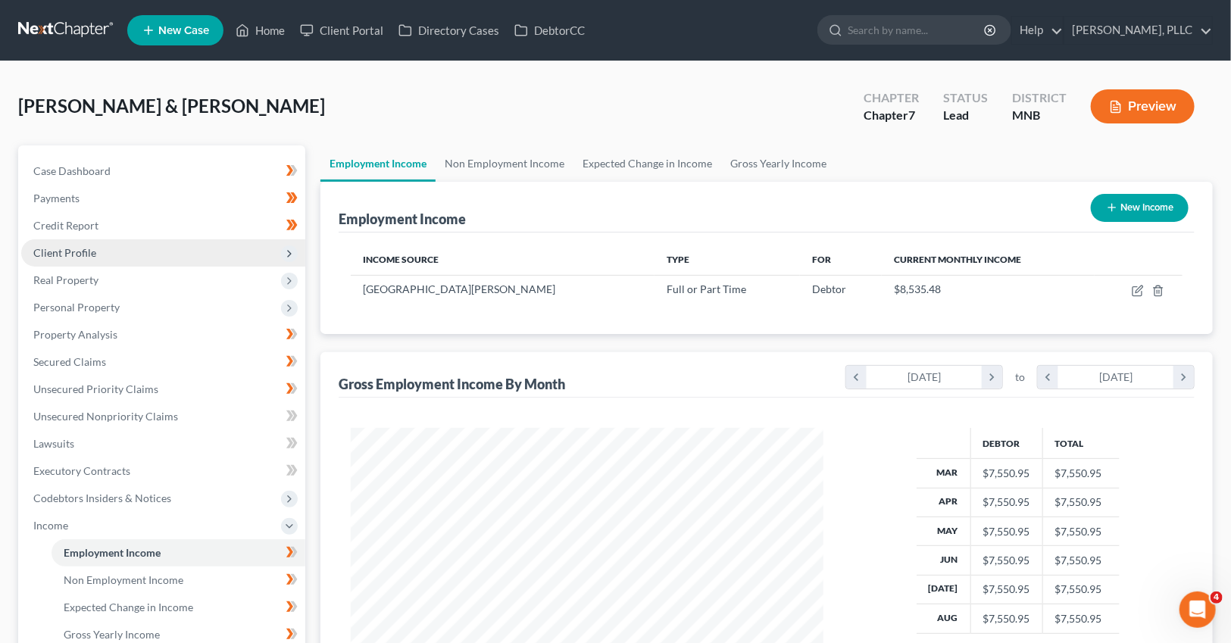
click at [87, 255] on span "Client Profile" at bounding box center [64, 252] width 63 height 13
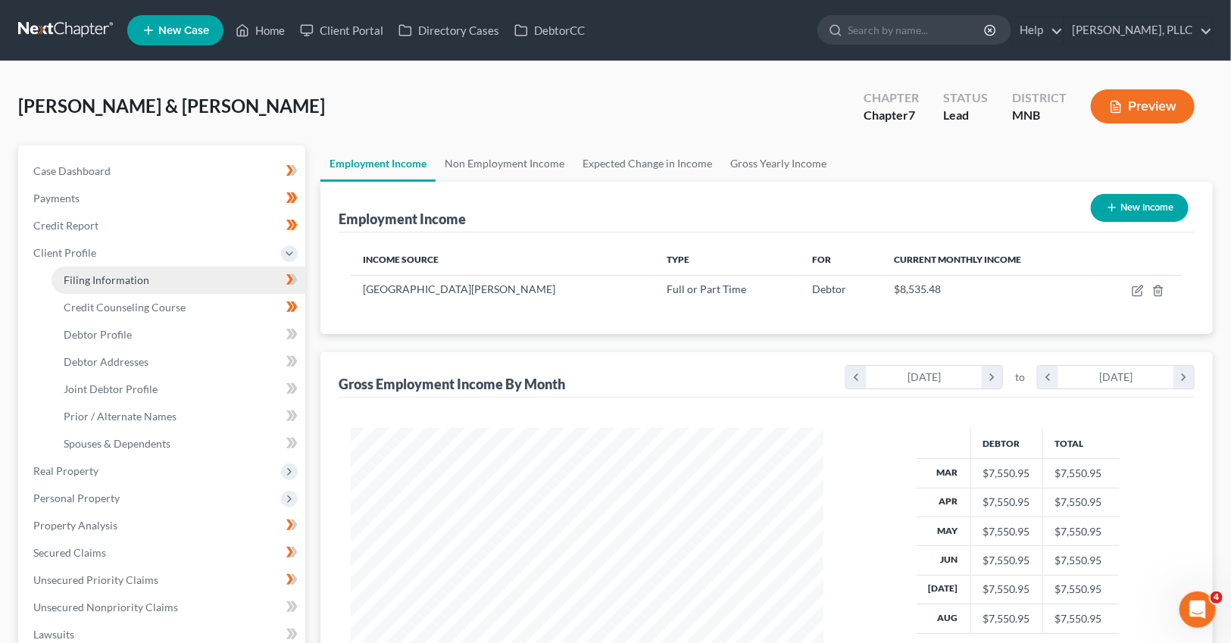
click at [103, 280] on span "Filing Information" at bounding box center [107, 279] width 86 height 13
select select "1"
select select "0"
select select "42"
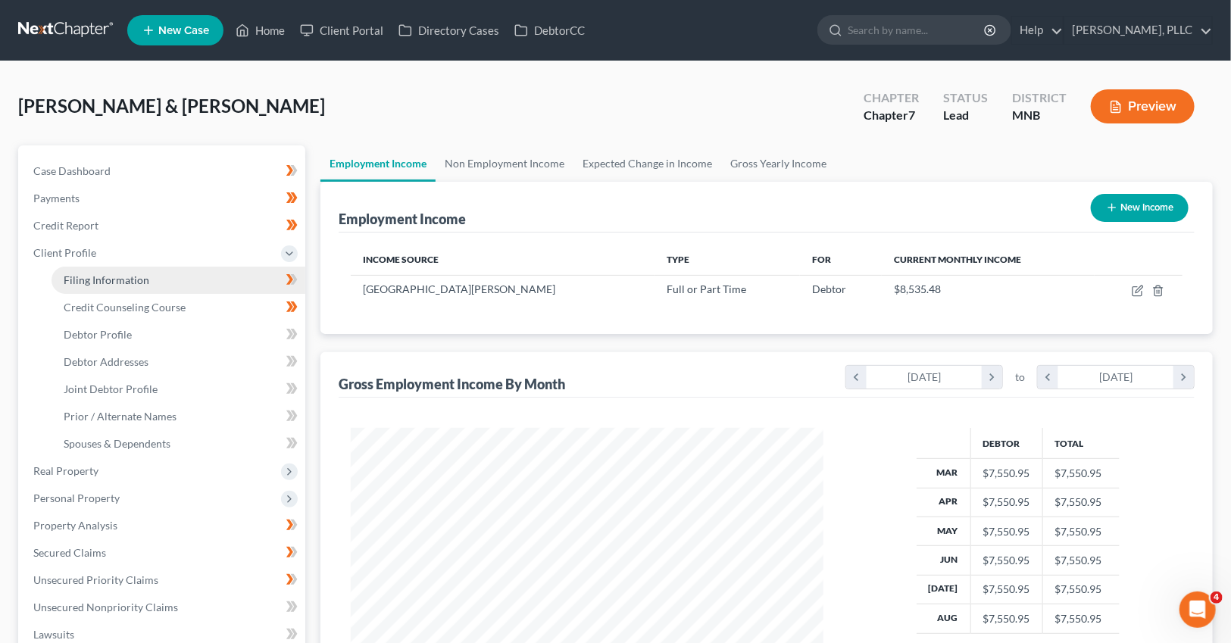
select select "1"
select select "24"
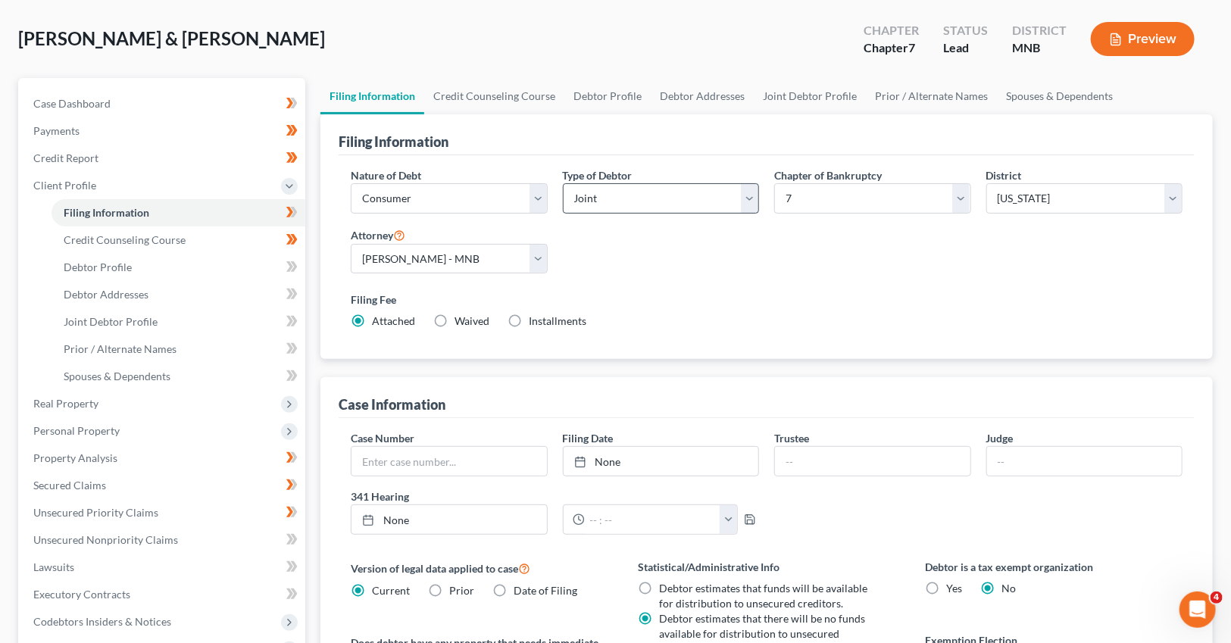
scroll to position [67, 0]
click at [136, 377] on span "Spouses & Dependents" at bounding box center [117, 376] width 107 height 13
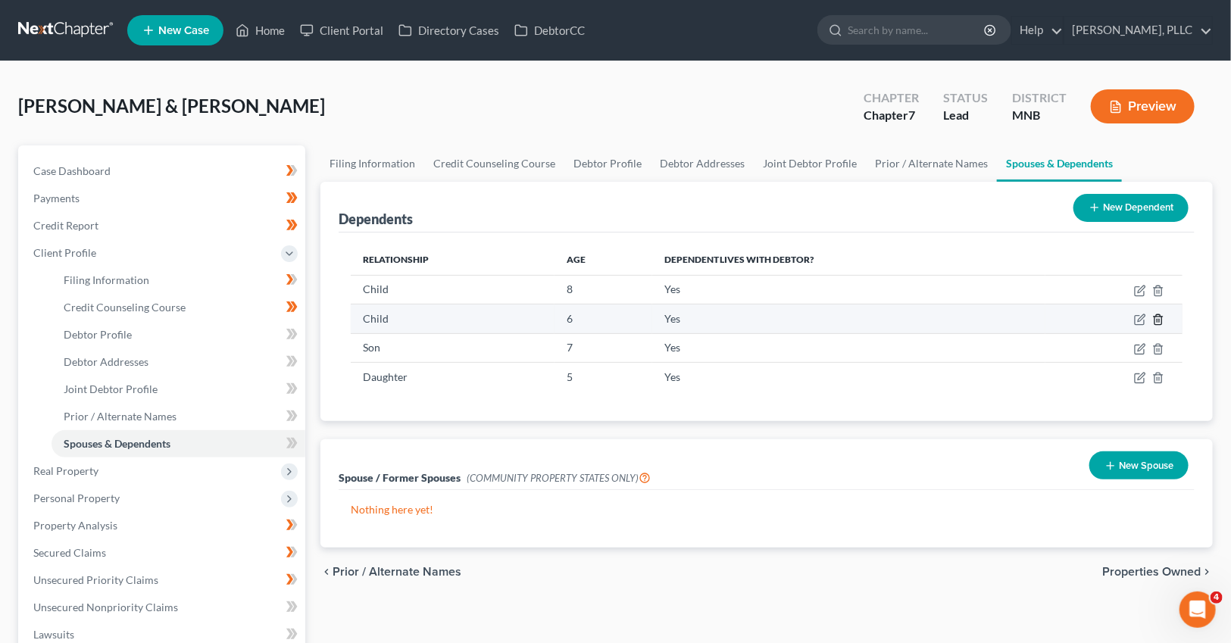
click at [1158, 320] on icon "button" at bounding box center [1158, 320] width 12 height 12
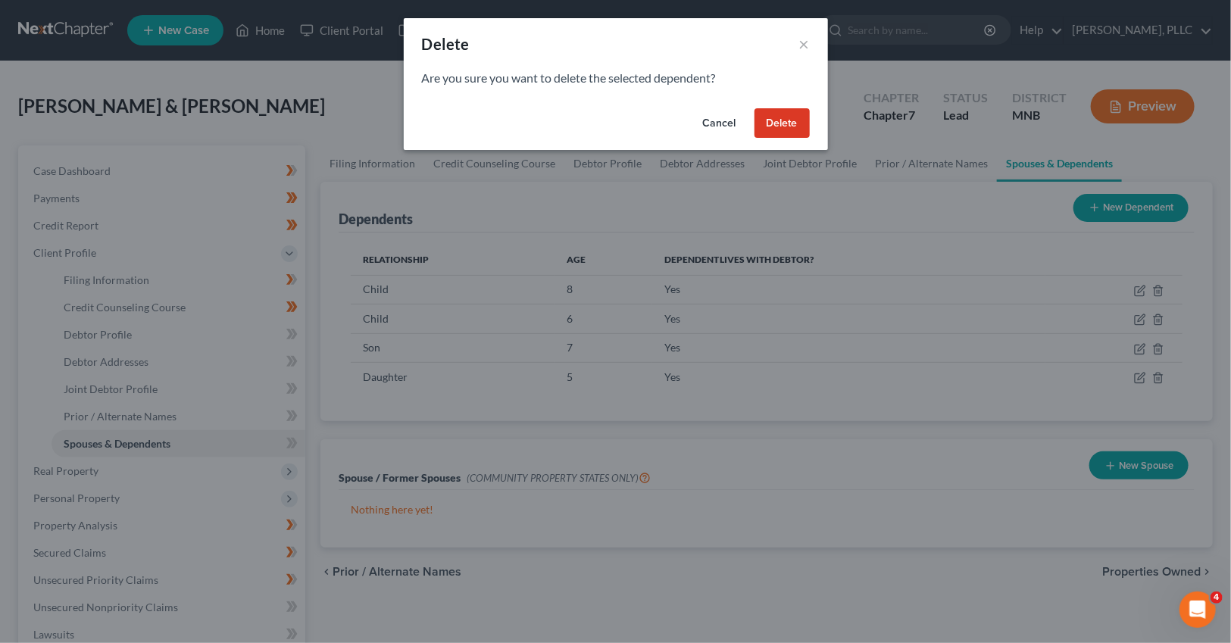
click at [773, 119] on button "Delete" at bounding box center [782, 123] width 55 height 30
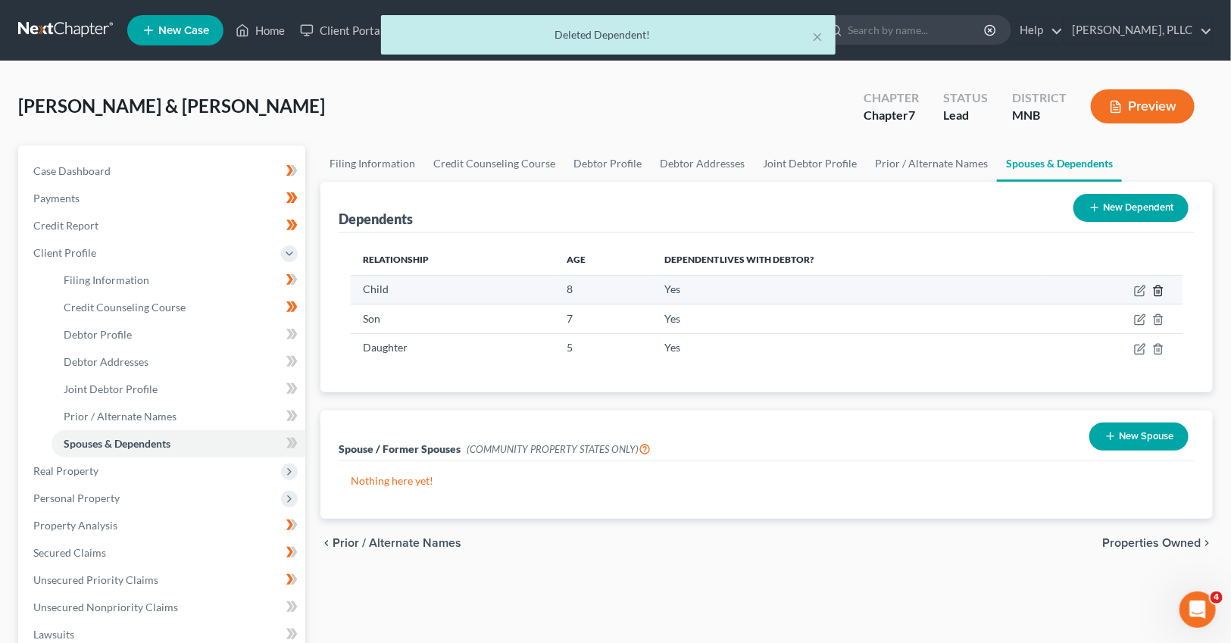
click at [1158, 290] on icon "button" at bounding box center [1158, 291] width 12 height 12
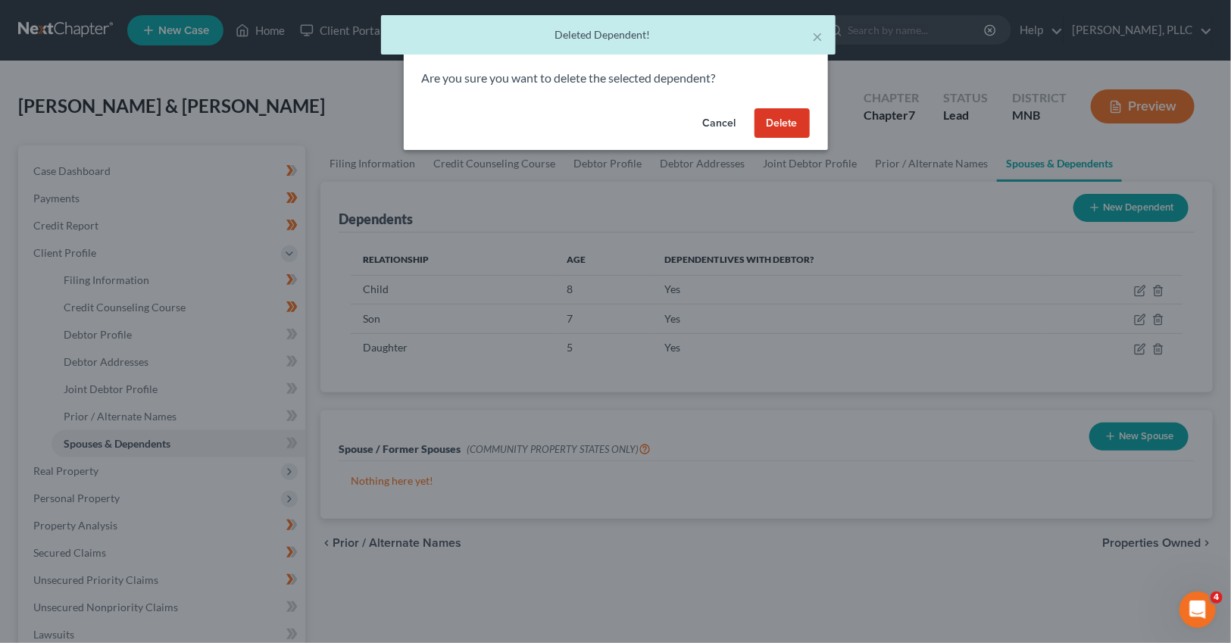
click at [792, 118] on button "Delete" at bounding box center [782, 123] width 55 height 30
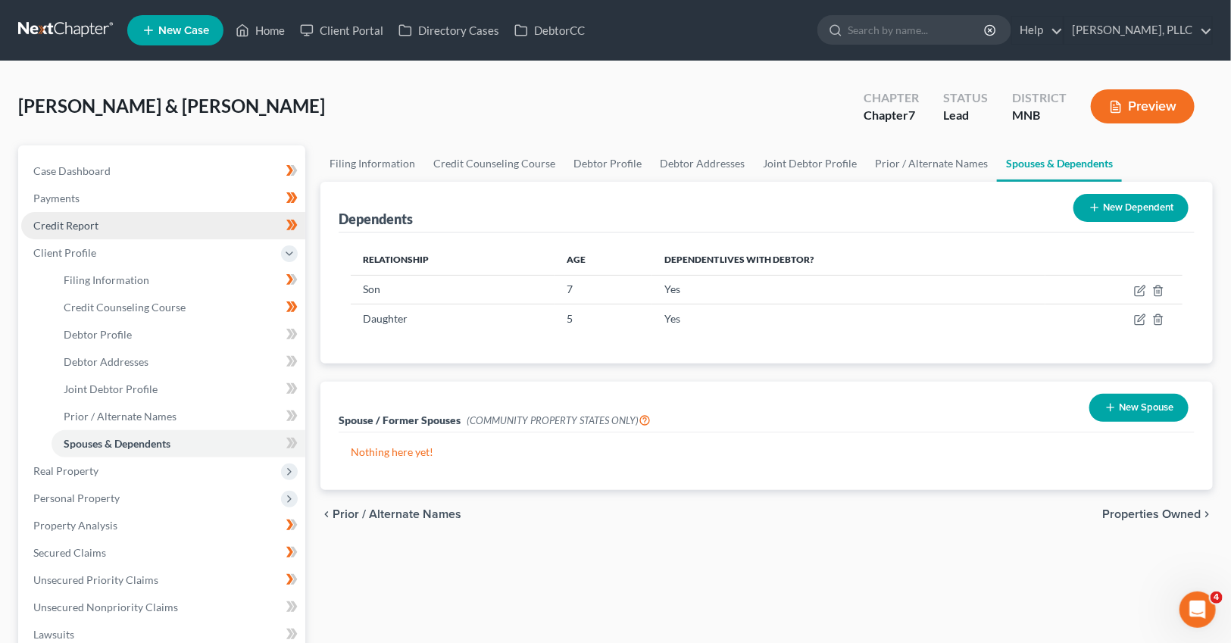
click at [86, 223] on span "Credit Report" at bounding box center [65, 225] width 65 height 13
